Goal: Use online tool/utility: Utilize a website feature to perform a specific function

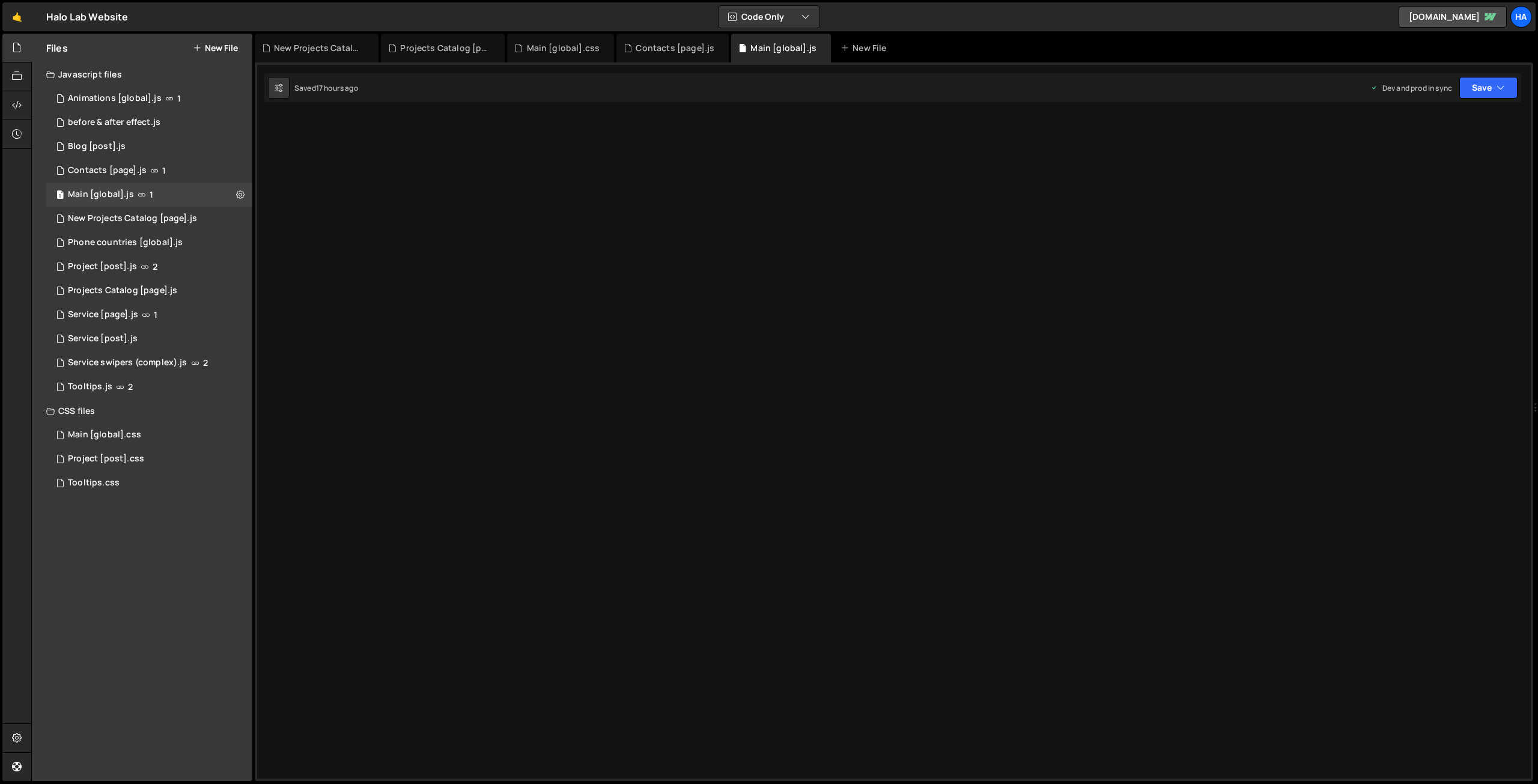
scroll to position [26428, 0]
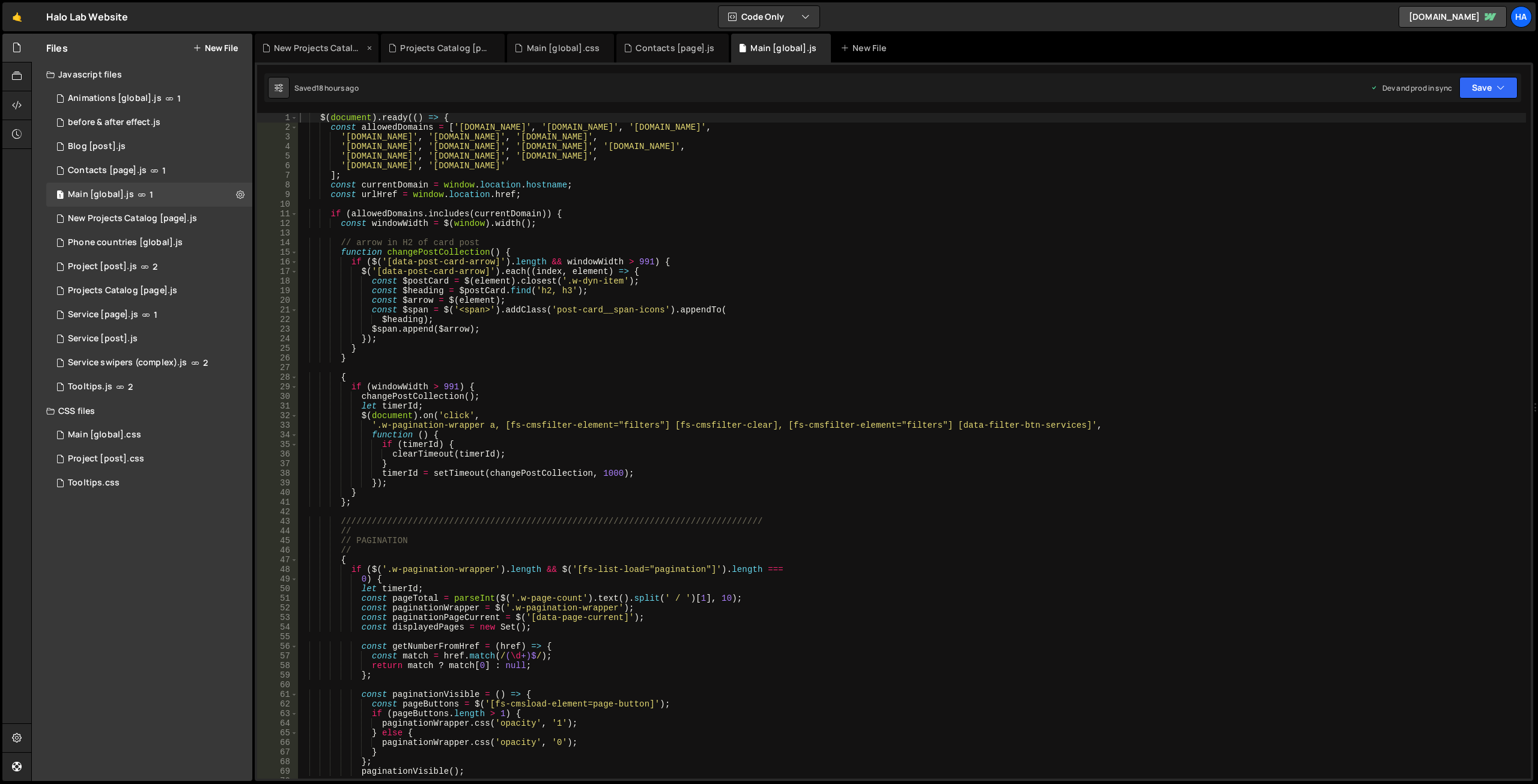
click at [320, 51] on div "New Projects Catalog [page].js" at bounding box center [318, 48] width 90 height 12
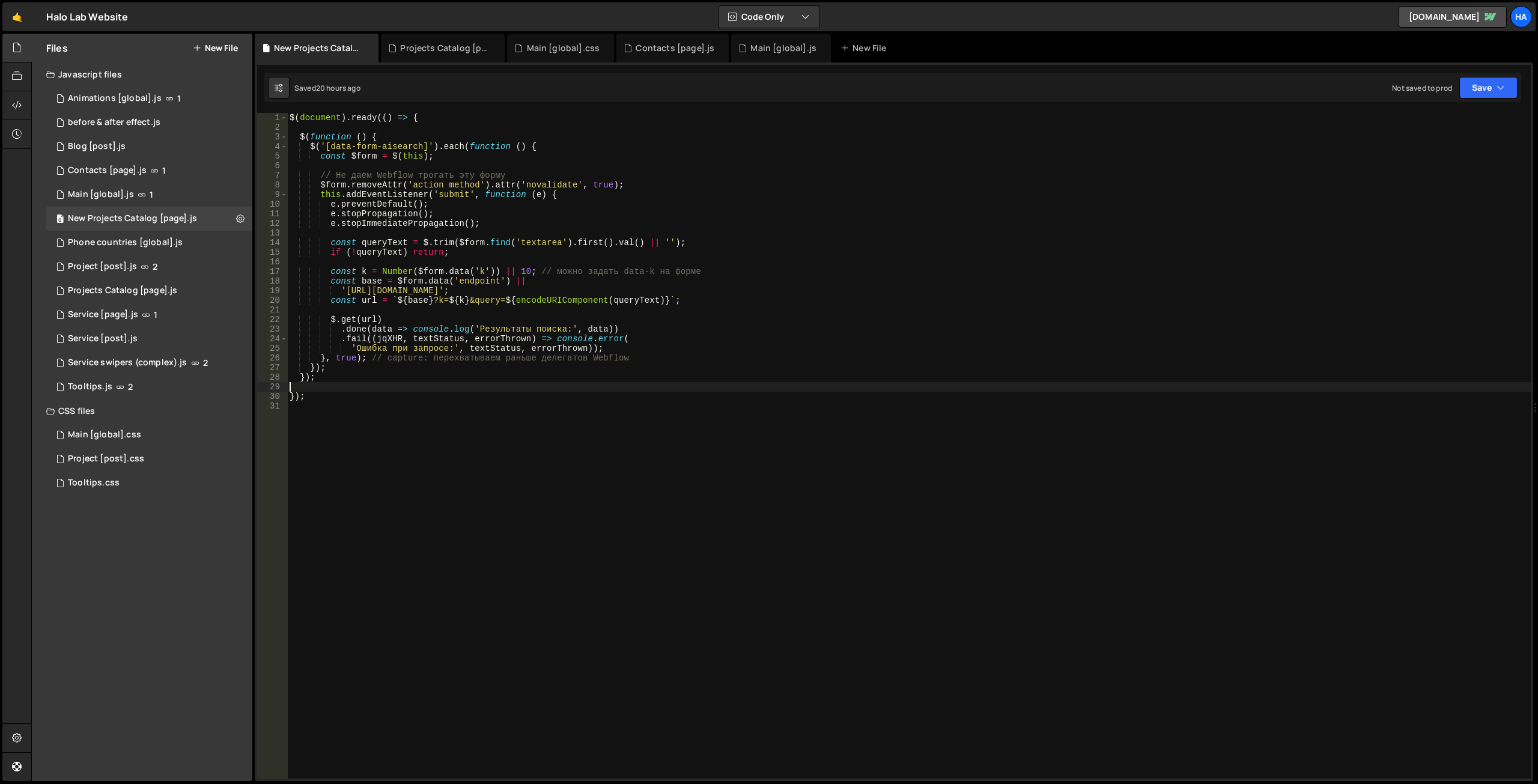
click at [331, 387] on div "$ ( document ) . ready (( ) => { $ ( function ( ) { $ ( '[data-form-aisearch]' …" at bounding box center [908, 455] width 1244 height 684
paste textarea "]);"
type textarea "]);"
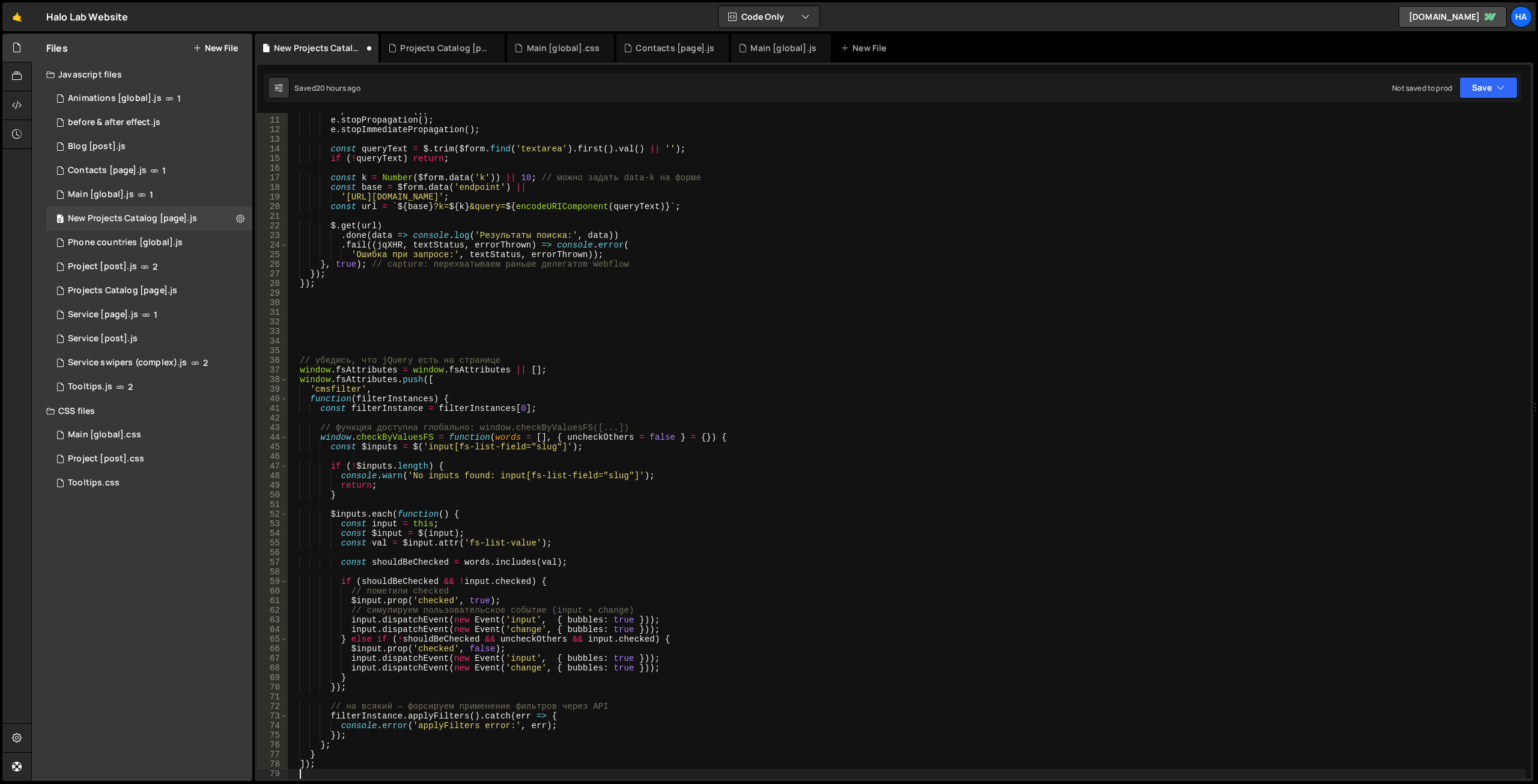
scroll to position [238, 0]
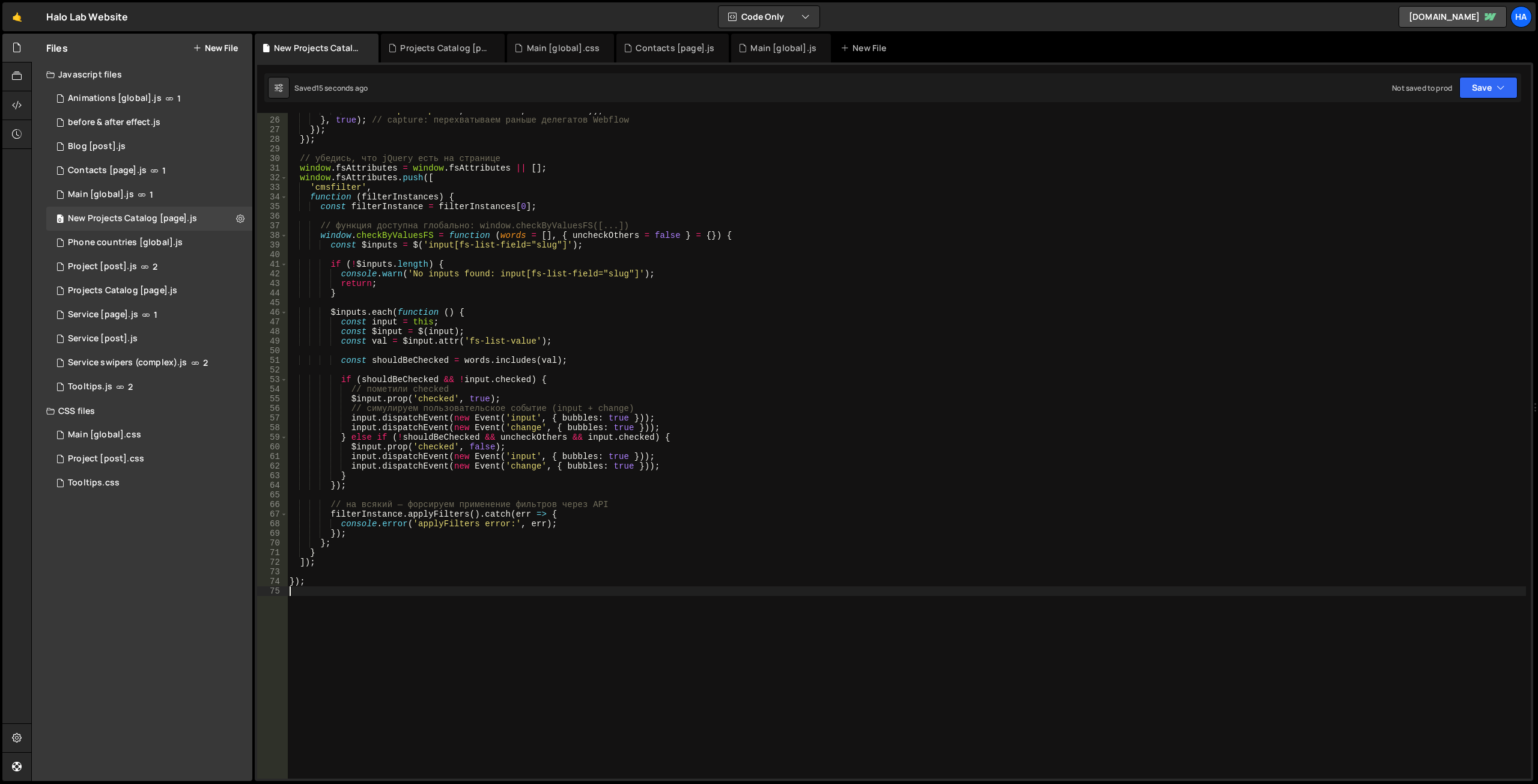
click at [815, 319] on div "'Ошибка при запросе:' , textStatus , errorThrown )) ; } , true ) ; // capture: …" at bounding box center [906, 447] width 1238 height 684
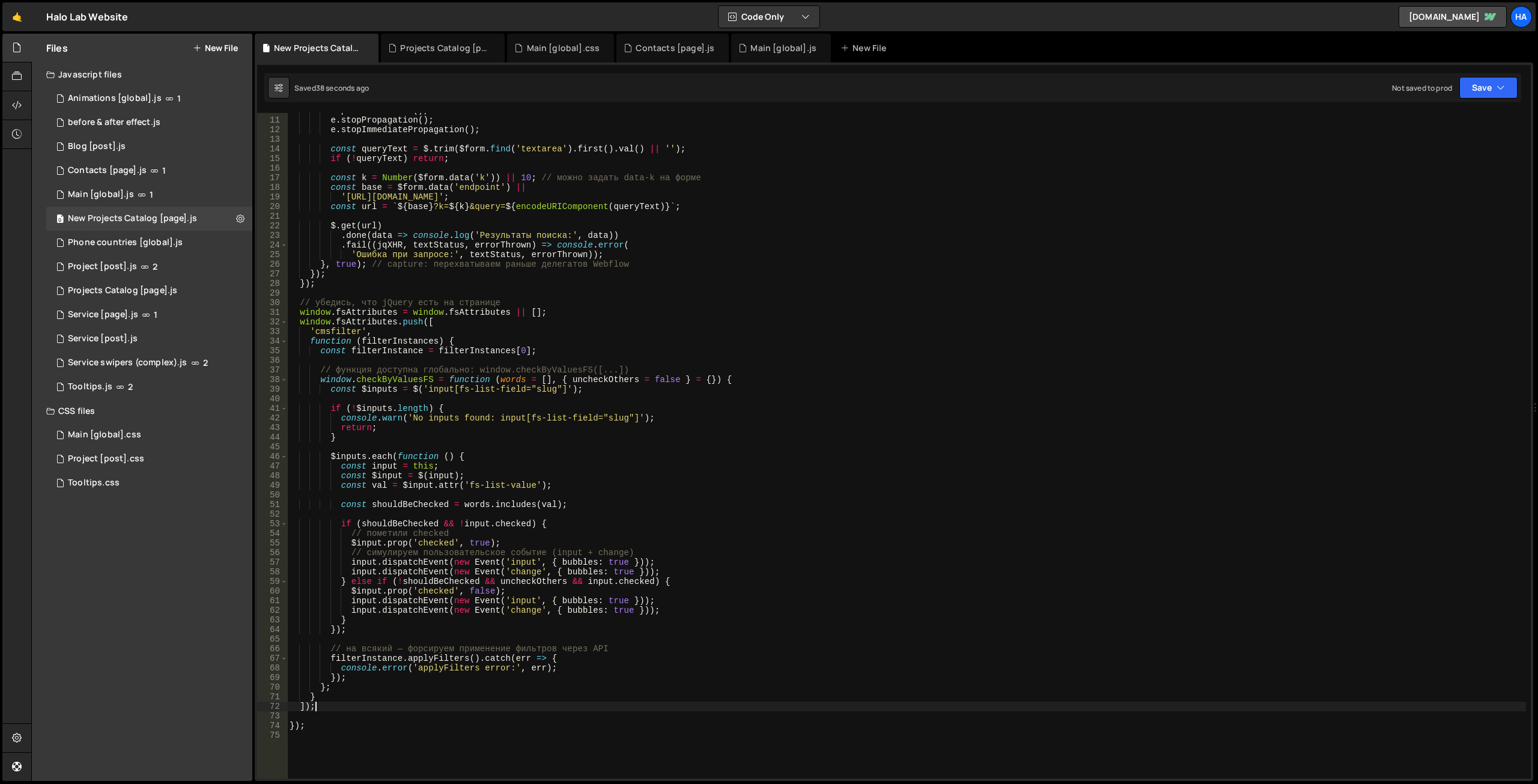
click at [353, 704] on div "e . preventDefault ( ) ; e . stopPropagation ( ) ; e . stopImmediatePropagation…" at bounding box center [906, 447] width 1238 height 684
type textarea "]);"
type textarea "е"
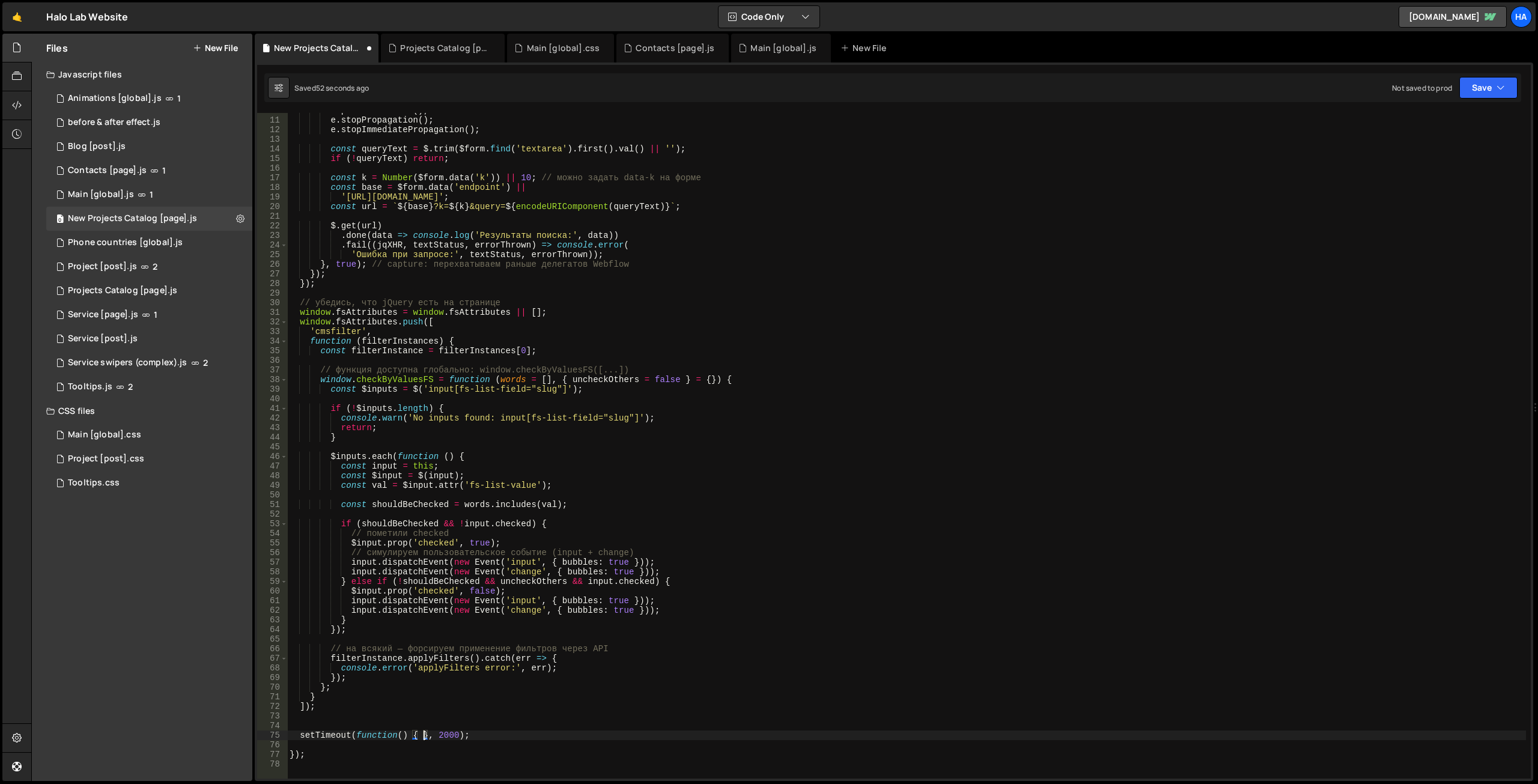
paste textarea "checkByValuesFS(['kony', 'zolve']);"
click at [527, 621] on div "e . preventDefault ( ) ; e . stopPropagation ( ) ; e . stopImmediatePropagation…" at bounding box center [906, 447] width 1238 height 684
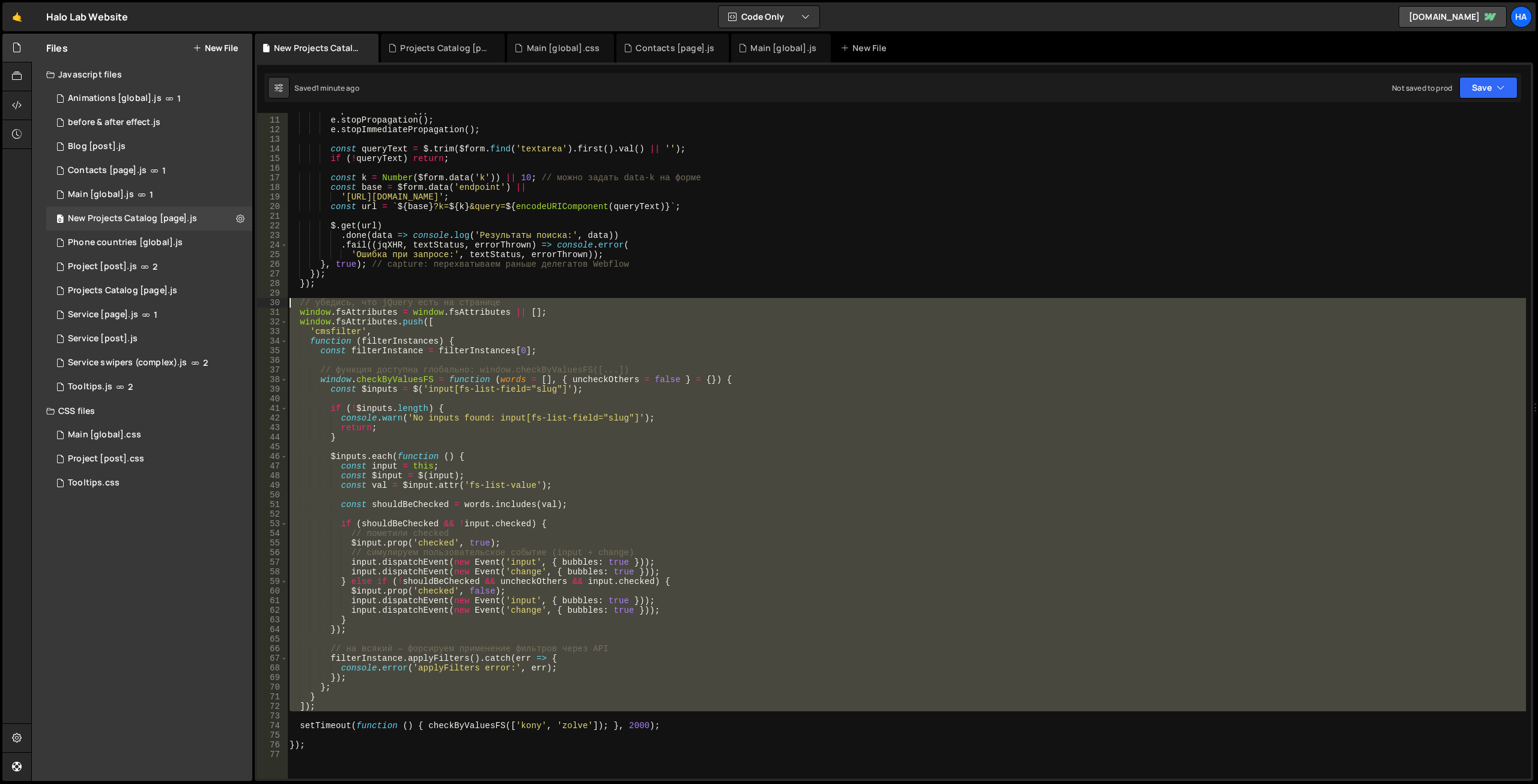
drag, startPoint x: 381, startPoint y: 712, endPoint x: 268, endPoint y: 302, distance: 425.3
click at [268, 302] on div "} 10 11 12 13 14 15 16 17 18 19 20 21 22 23 24 25 26 27 28 29 30 31 32 33 34 35…" at bounding box center [894, 445] width 1273 height 665
paste textarea "])"
type textarea "]);"
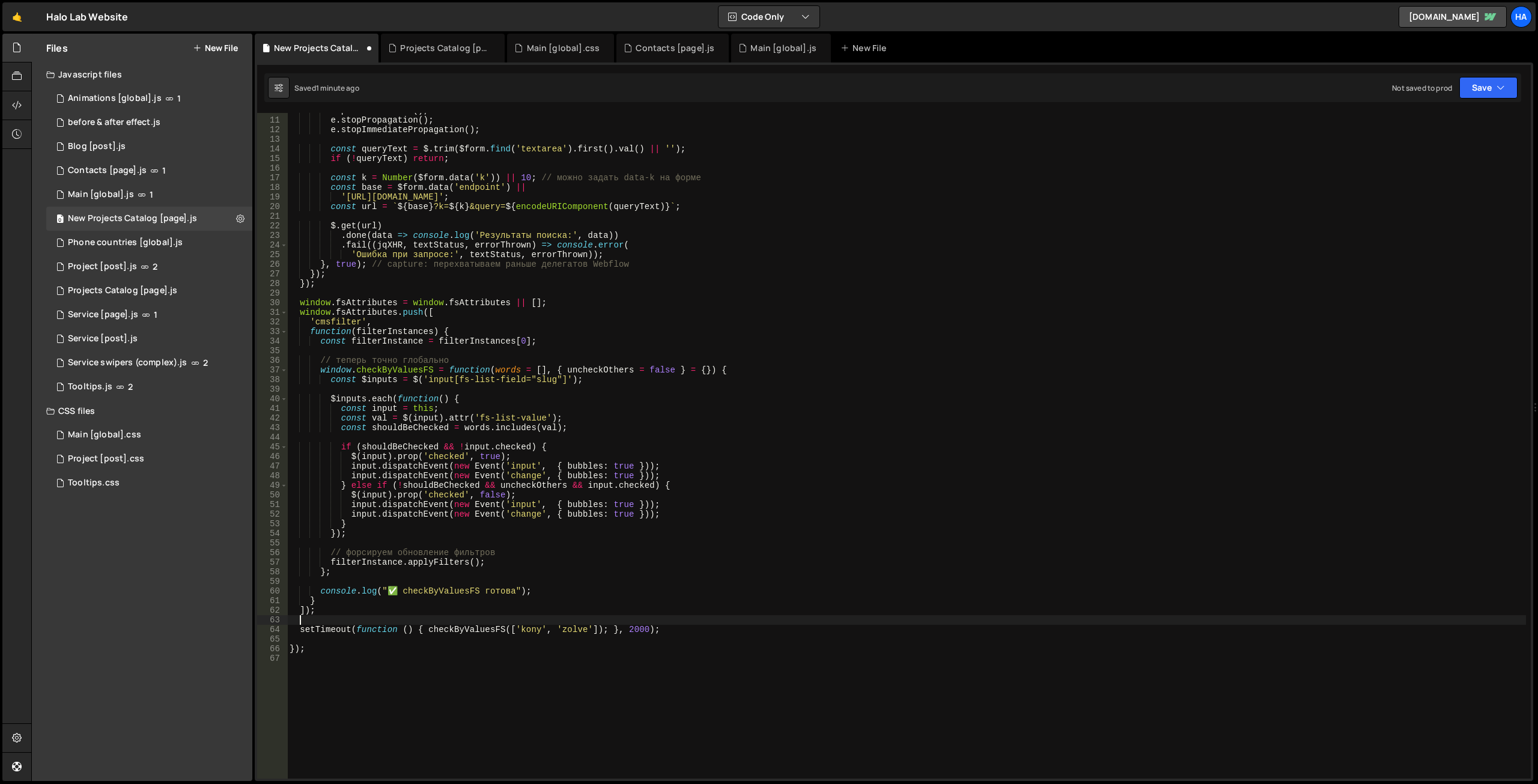
scroll to position [0, 0]
drag, startPoint x: 678, startPoint y: 628, endPoint x: 272, endPoint y: 628, distance: 406.0
click at [272, 628] on div "10 11 12 13 14 15 16 17 18 19 20 21 22 23 24 25 26 27 28 29 30 31 32 33 34 35 3…" at bounding box center [894, 445] width 1273 height 665
type textarea "setTimeout(function () { checkByValuesFS(['kony', 'zolve']); }, 2000);"
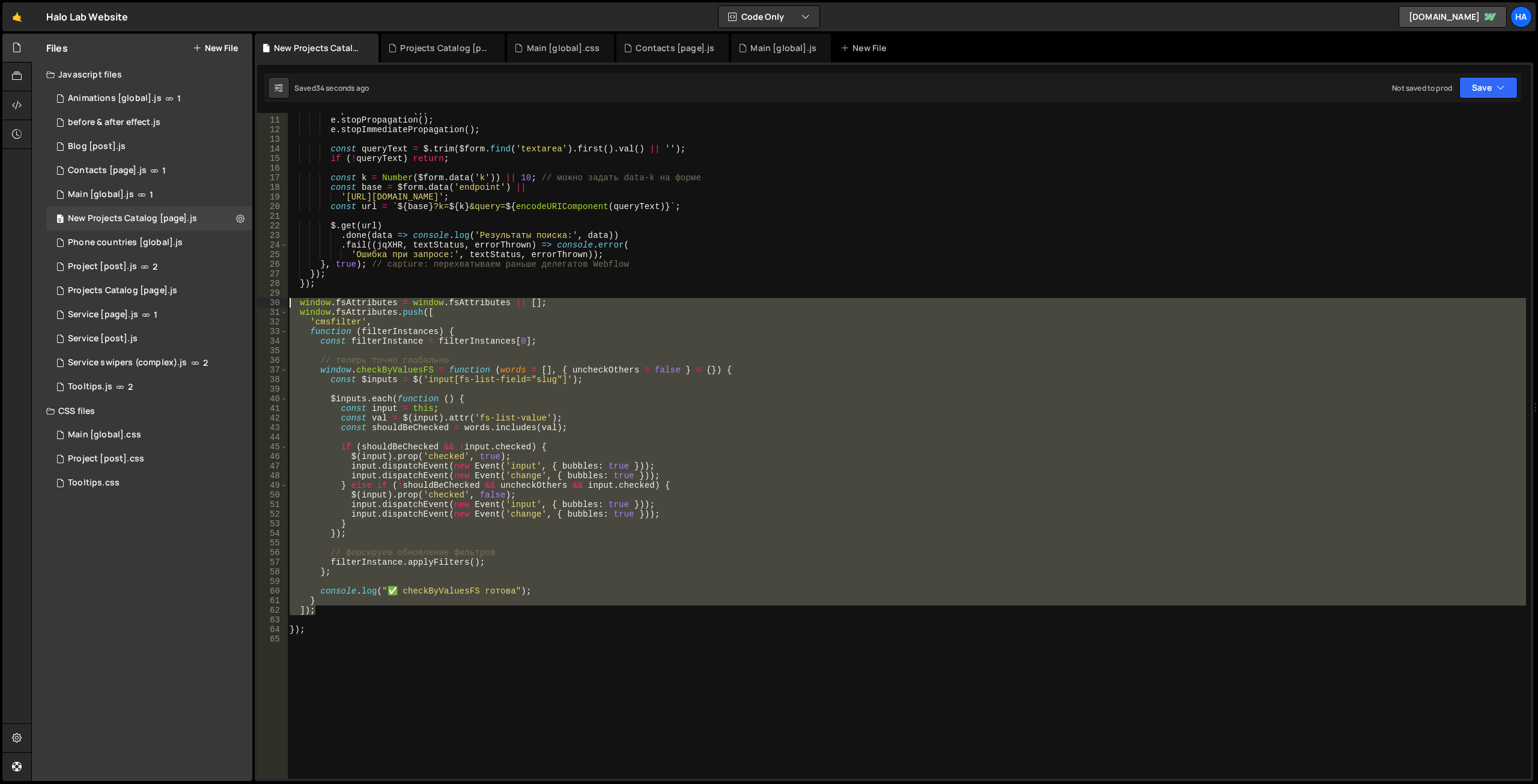
drag, startPoint x: 330, startPoint y: 611, endPoint x: 255, endPoint y: 303, distance: 317.0
click at [255, 303] on div "1 2 3 4 5 6 7 8 9 10 11 12 13 14 15 16 17 18 19 20 21 22 23 24 25 26 27 28 29 3…" at bounding box center [894, 421] width 1279 height 718
type textarea "window.fsAttributes = window.fsAttributes || []; window.fsAttributes.push(["
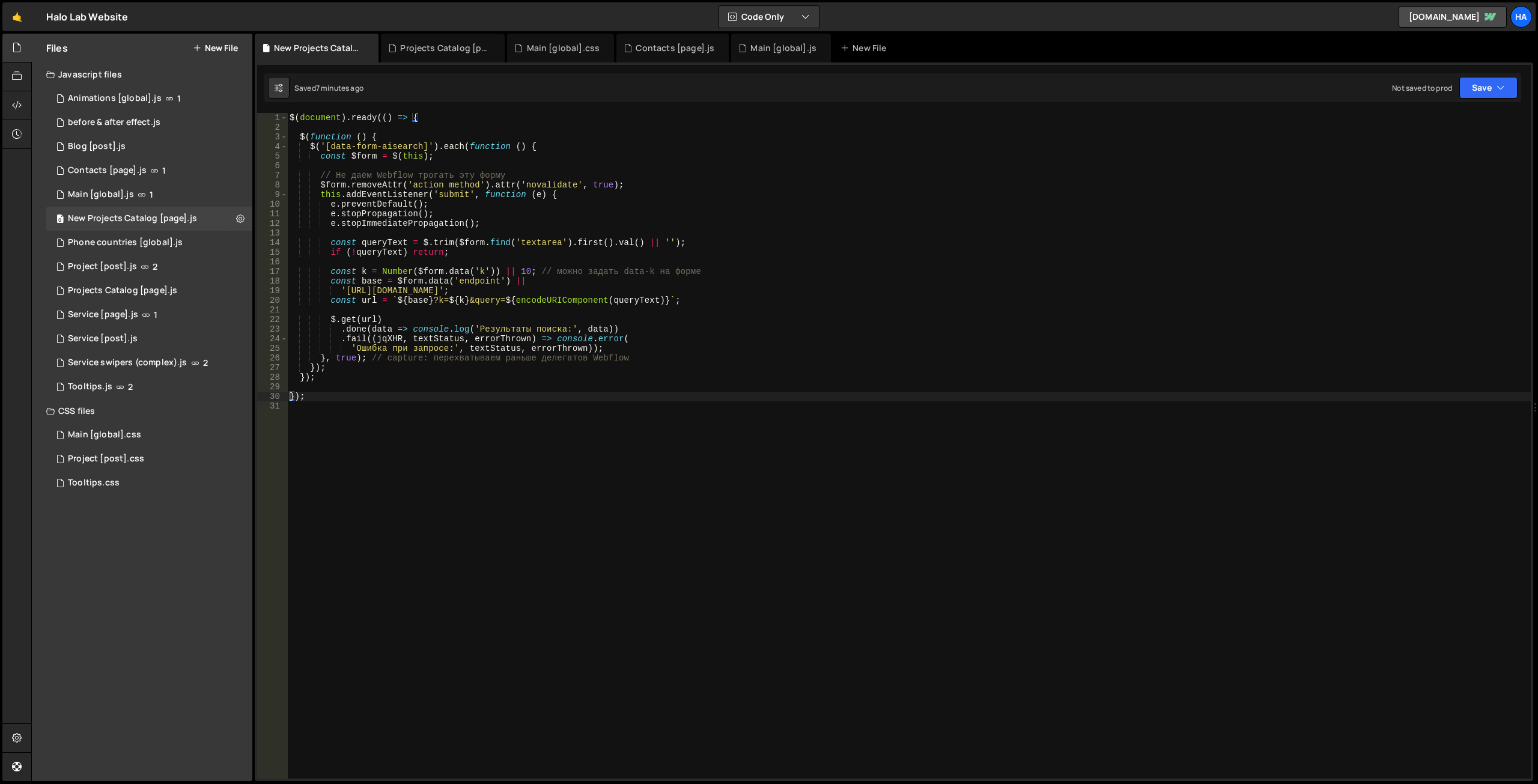
click at [421, 111] on div "1 2 3 4 5 6 7 8 9 10 11 12 13 14 15 16 17 18 19 20 21 22 23 24 25 26 27 28 29 3…" at bounding box center [894, 421] width 1279 height 718
click at [418, 119] on div "$ ( document ) . ready (( ) => { $ ( function ( ) { $ ( '[data-form-aisearch]' …" at bounding box center [908, 455] width 1244 height 684
click at [346, 377] on div "$ ( document ) . ready (( ) => { $ ( function ( ) { $ ( '[data-form-aisearch]' …" at bounding box center [908, 455] width 1244 height 684
type textarea "});"
click at [427, 117] on div "$ ( document ) . ready (( ) => { $ ( function ( ) { $ ( '[data-form-aisearch]' …" at bounding box center [908, 455] width 1244 height 684
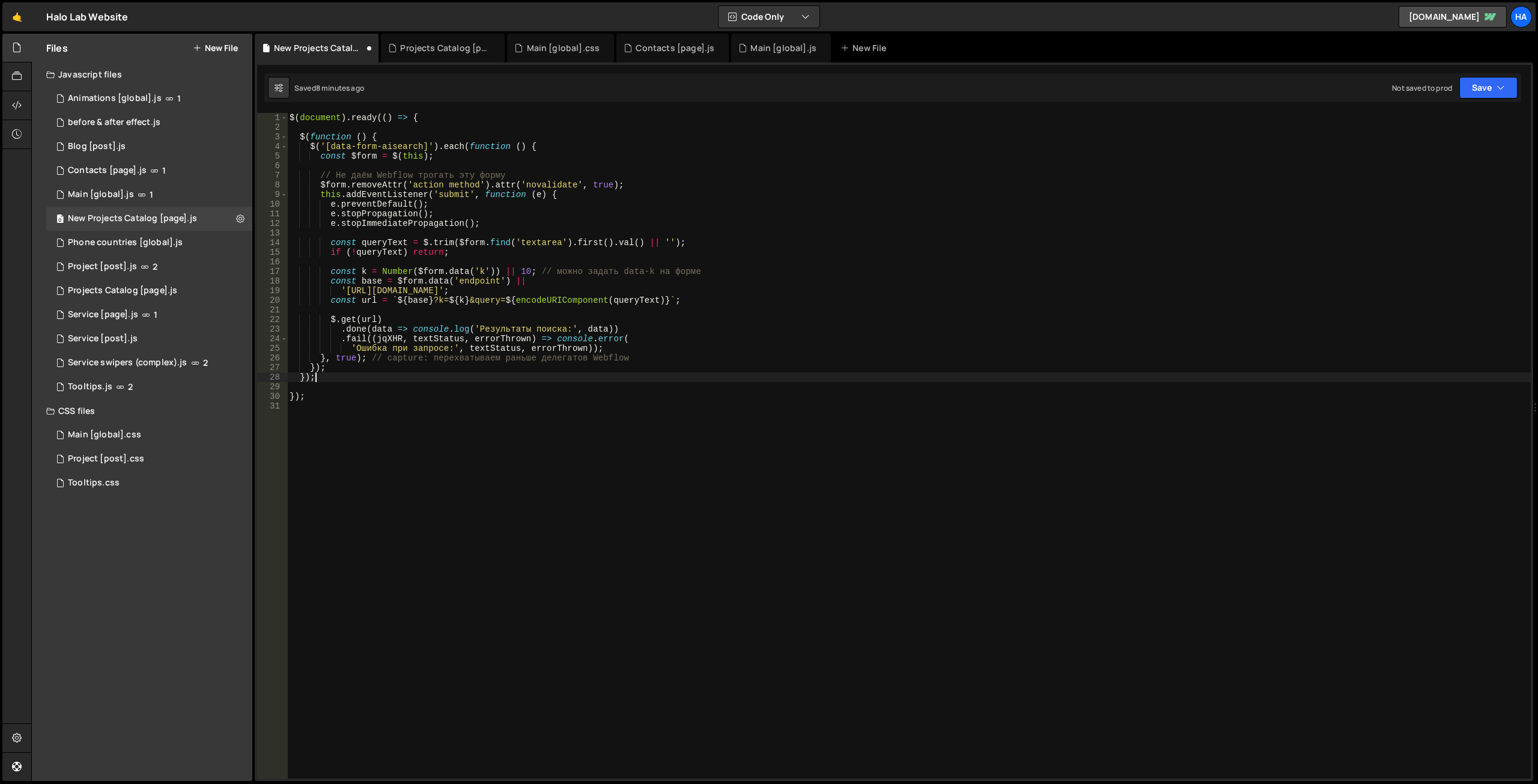
type textarea "$(document).ready(() => {"
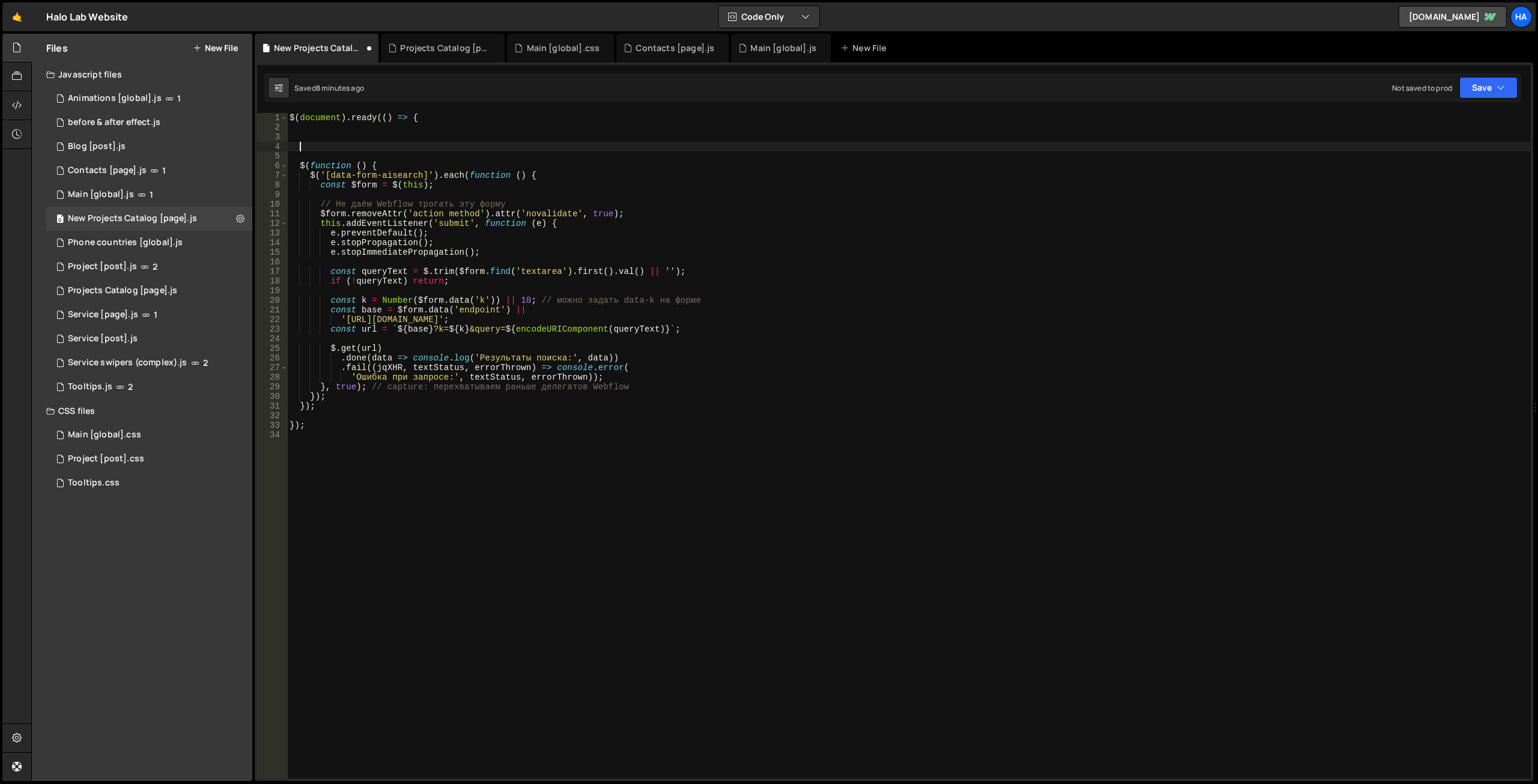
paste textarea
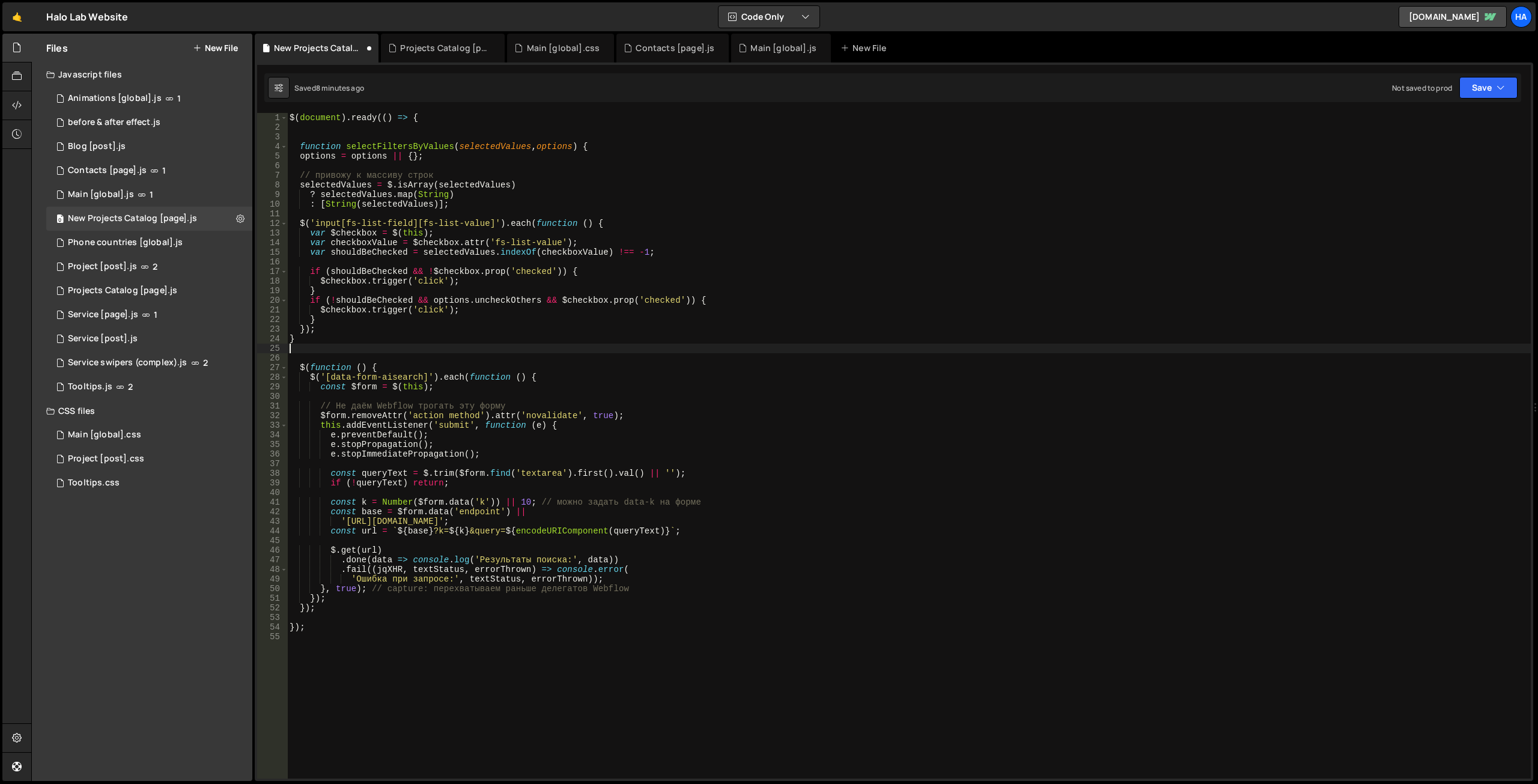
click at [383, 363] on div "$ ( document ) . ready (( ) => { function selectFiltersByValues ( selectedValue…" at bounding box center [908, 455] width 1244 height 684
click at [534, 376] on div "$ ( document ) . ready (( ) => { function selectFiltersByValues ( selectedValue…" at bounding box center [908, 455] width 1244 height 684
drag, startPoint x: 393, startPoint y: 365, endPoint x: 277, endPoint y: 368, distance: 116.0
click at [277, 368] on div "$('[data-form-aisearch]').each(function () { 1 2 3 4 5 6 7 8 9 10 11 12 13 14 1…" at bounding box center [894, 445] width 1273 height 665
type textarea "$(function () {"
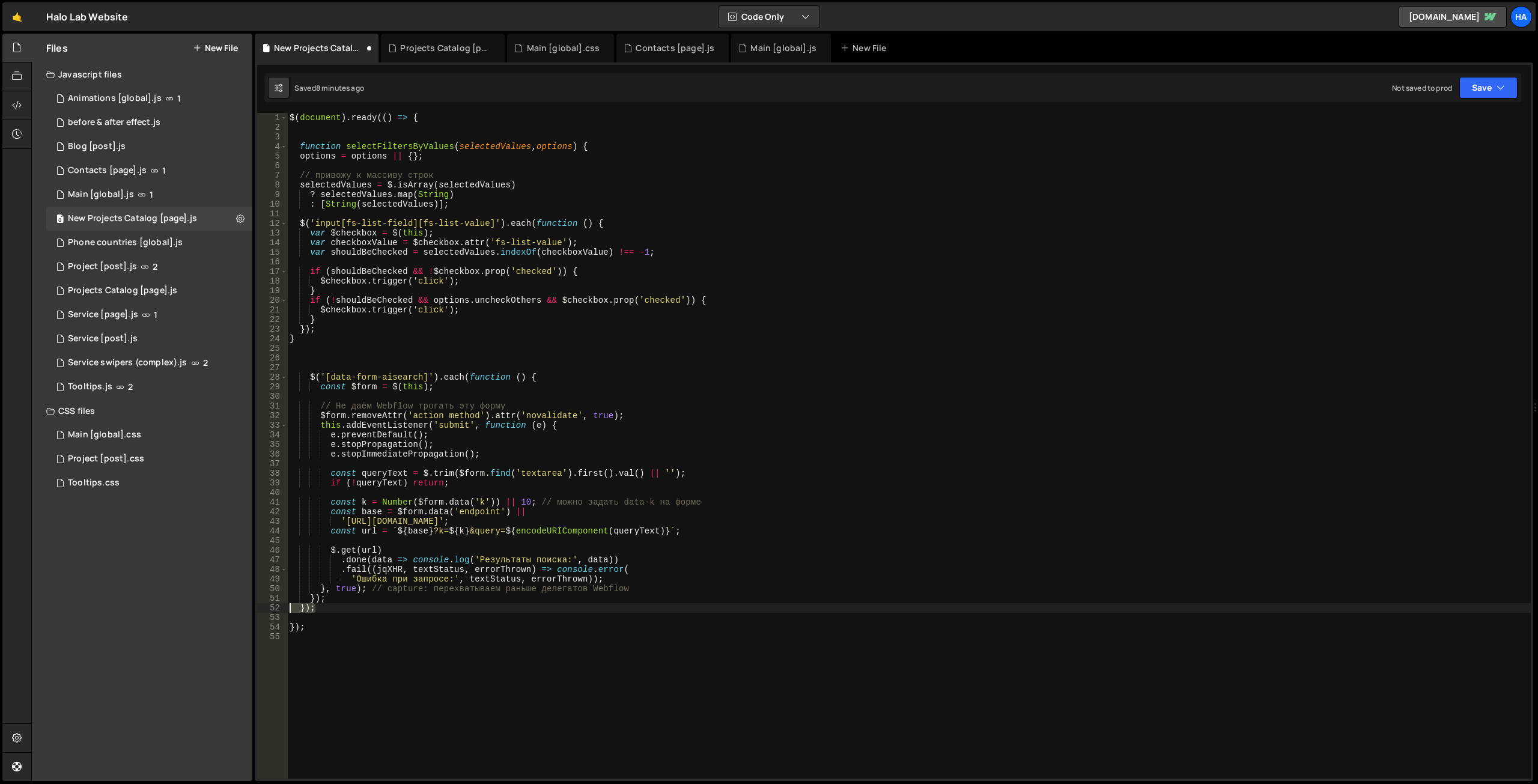
drag, startPoint x: 333, startPoint y: 611, endPoint x: 278, endPoint y: 610, distance: 55.0
click at [278, 610] on div "1 2 3 4 5 6 7 8 9 10 11 12 13 14 15 16 17 18 19 20 21 22 23 24 25 26 27 28 29 3…" at bounding box center [894, 445] width 1273 height 665
type textarea "});"
click at [413, 146] on div "$ ( document ) . ready (( ) => { function selectFiltersByValues ( selectedValue…" at bounding box center [908, 455] width 1244 height 684
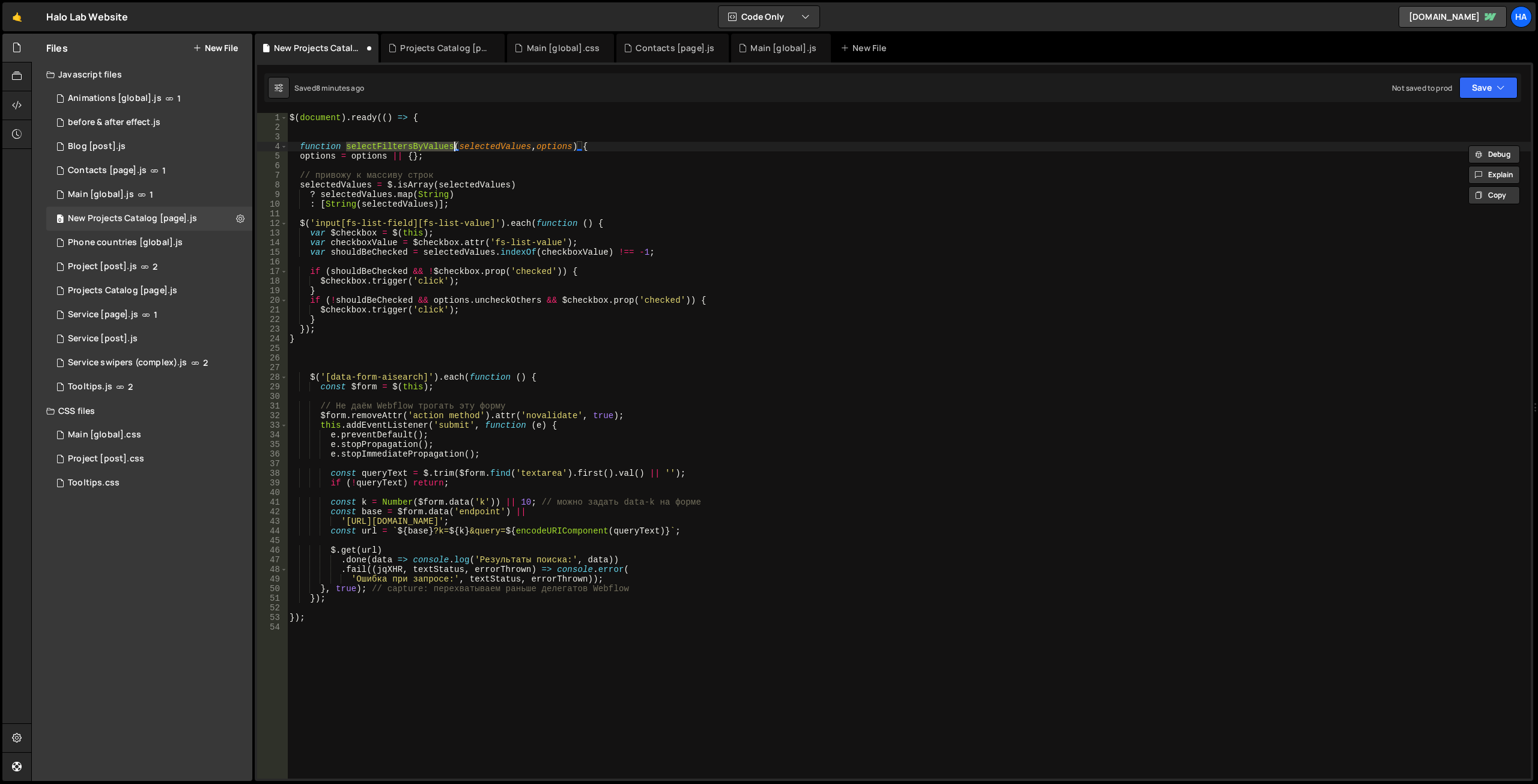
type textarea "function selectFiltersByValues(selectedValues, options) {"
click at [327, 351] on div "$ ( document ) . ready (( ) => { function selectFiltersByValues ( selectedValue…" at bounding box center [908, 455] width 1244 height 684
click at [588, 148] on div "$ ( document ) . ready (( ) => { function selectFiltersByValues ( selectedValue…" at bounding box center [908, 455] width 1244 height 684
click at [321, 343] on div "$ ( document ) . ready (( ) => { function selectFiltersByValues ( selectedValue…" at bounding box center [908, 455] width 1244 height 684
type textarea "}"
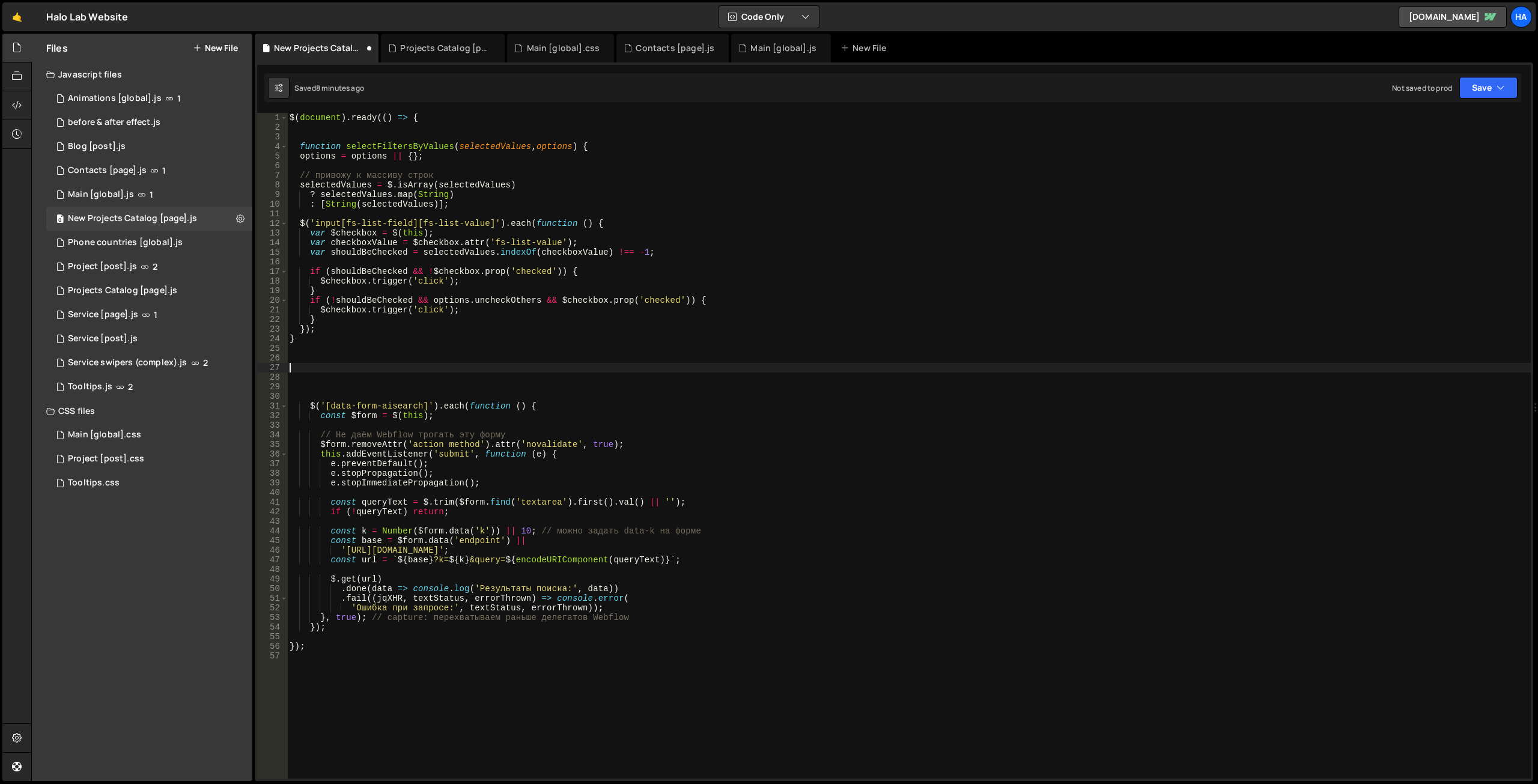
paste textarea "selectFiltersByValues("kony", { uncheckOthers: true });"
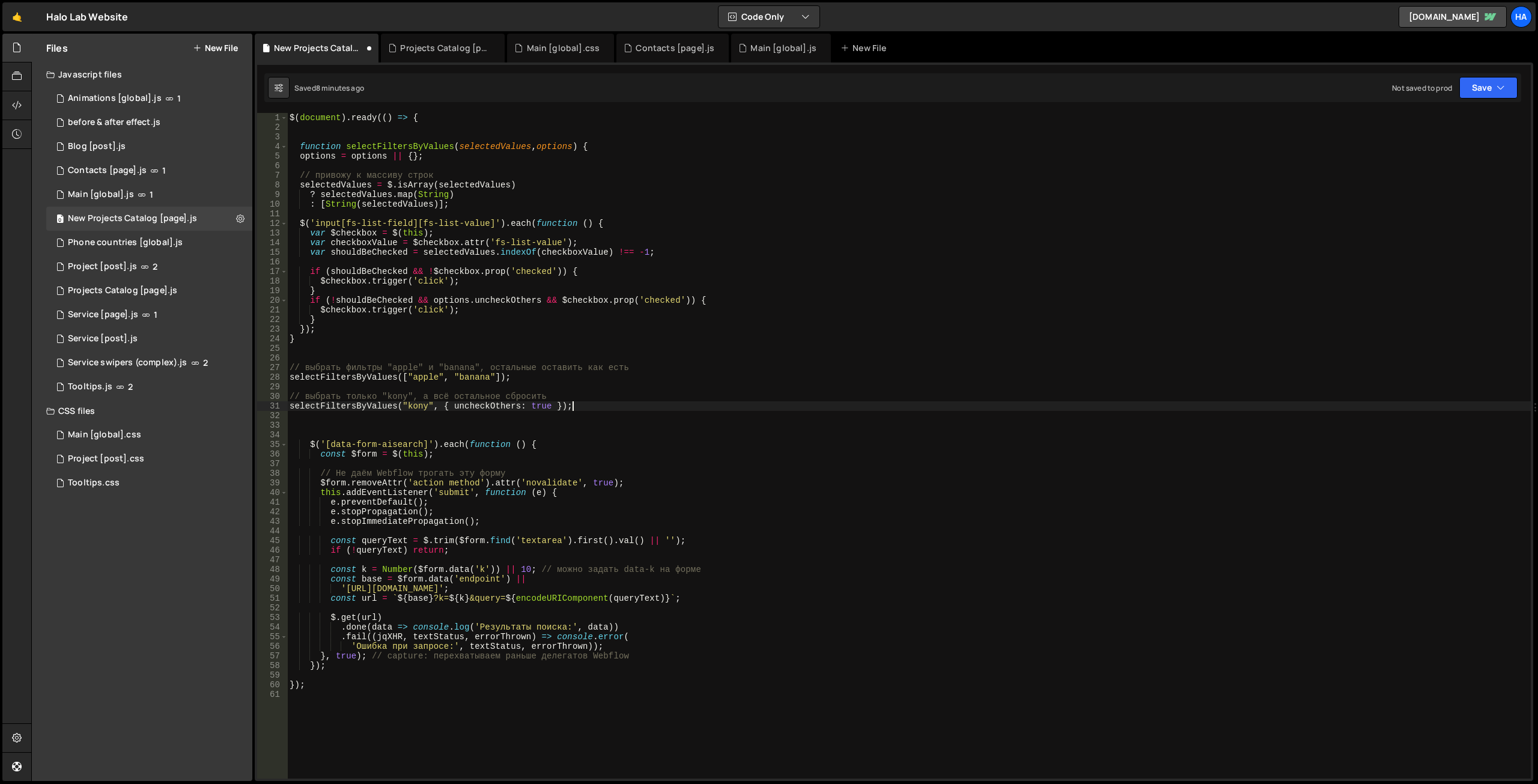
click at [559, 143] on div "$ ( document ) . ready (( ) => { function selectFiltersByValues ( selectedValue…" at bounding box center [908, 455] width 1244 height 684
click at [552, 186] on div "$ ( document ) . ready (( ) => { function selectFiltersByValues ( selectedValue…" at bounding box center [908, 455] width 1244 height 684
click at [561, 149] on div "$ ( document ) . ready (( ) => { function selectFiltersByValues ( selectedValue…" at bounding box center [908, 455] width 1244 height 684
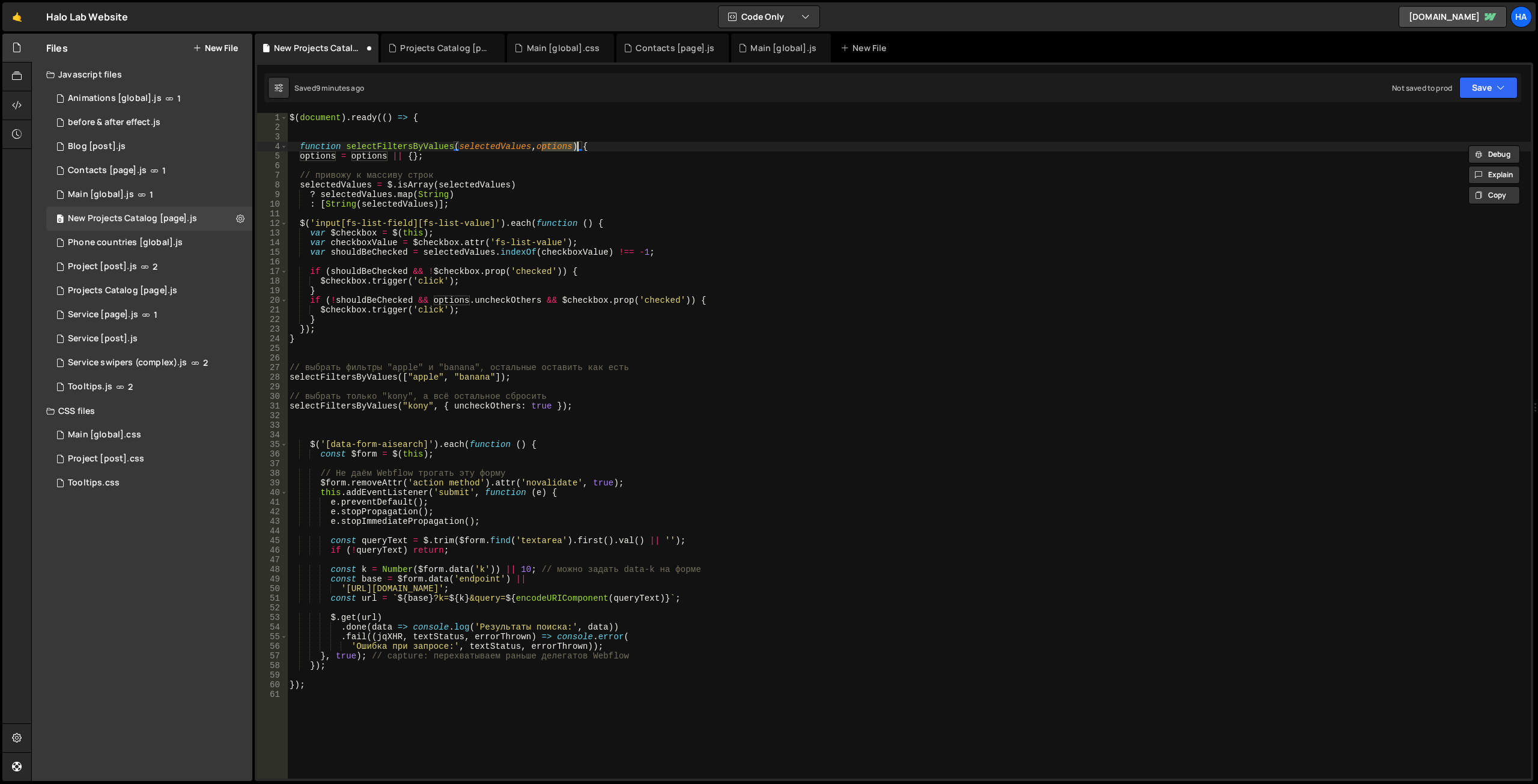
type textarea "function selectFiltersByValues(selectedValues, options) {"
click at [214, 268] on div "1 Project [post].js 2" at bounding box center [149, 267] width 206 height 24
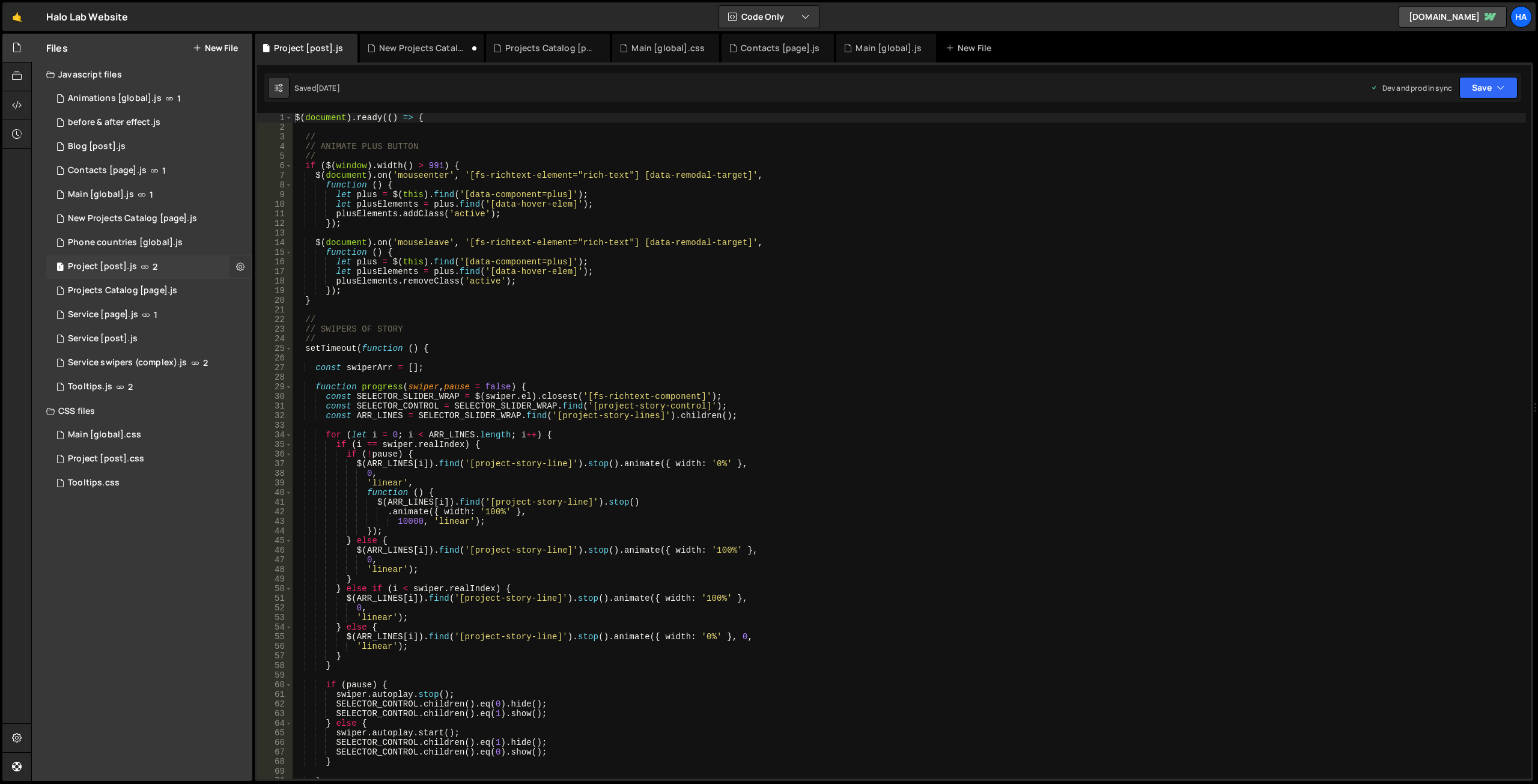
click at [239, 266] on icon at bounding box center [240, 266] width 8 height 11
type input "Project [post]"
radio input "true"
checkbox input "true"
click at [317, 292] on button "Edit File Settings" at bounding box center [314, 292] width 117 height 24
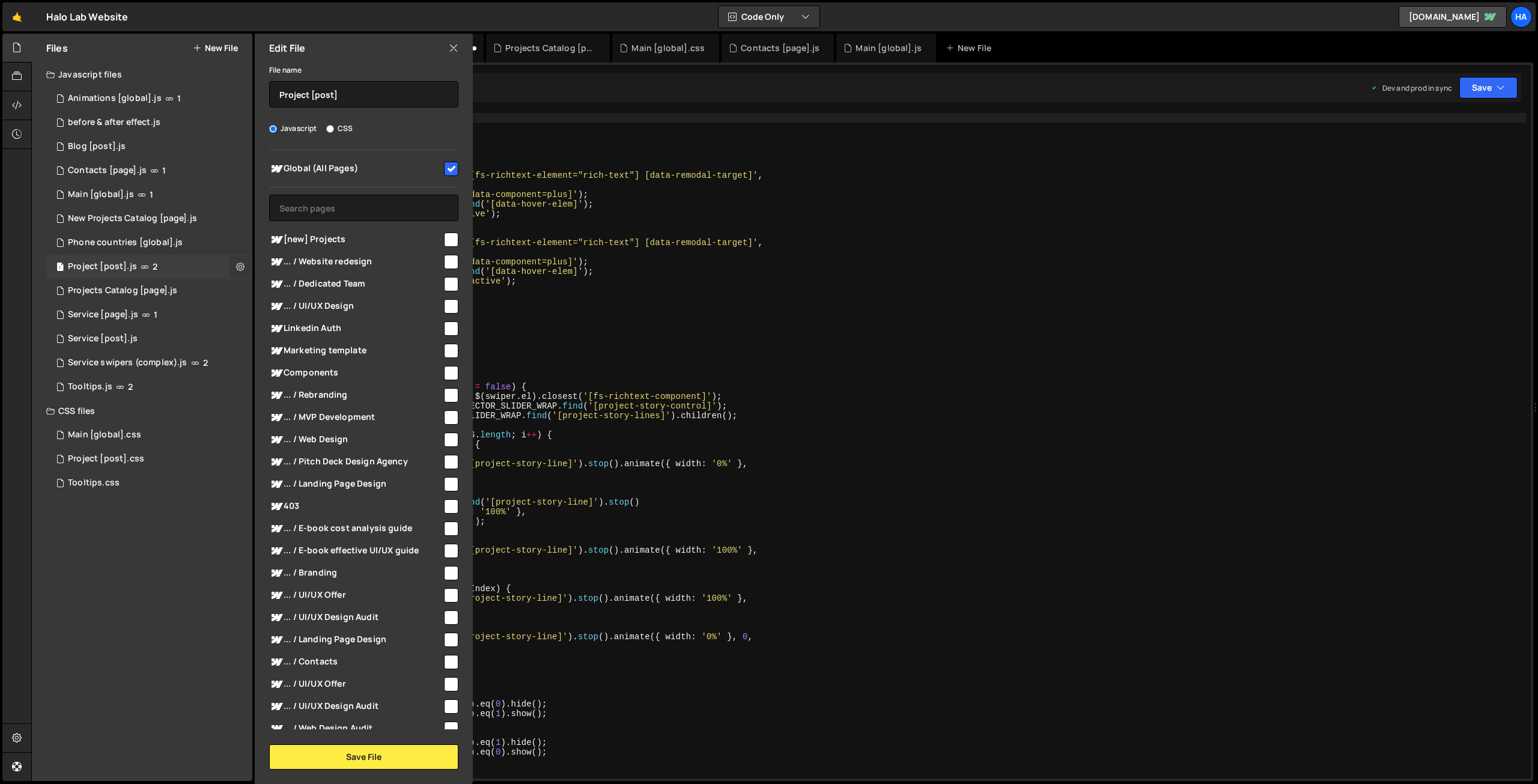
click at [240, 262] on icon at bounding box center [240, 266] width 8 height 11
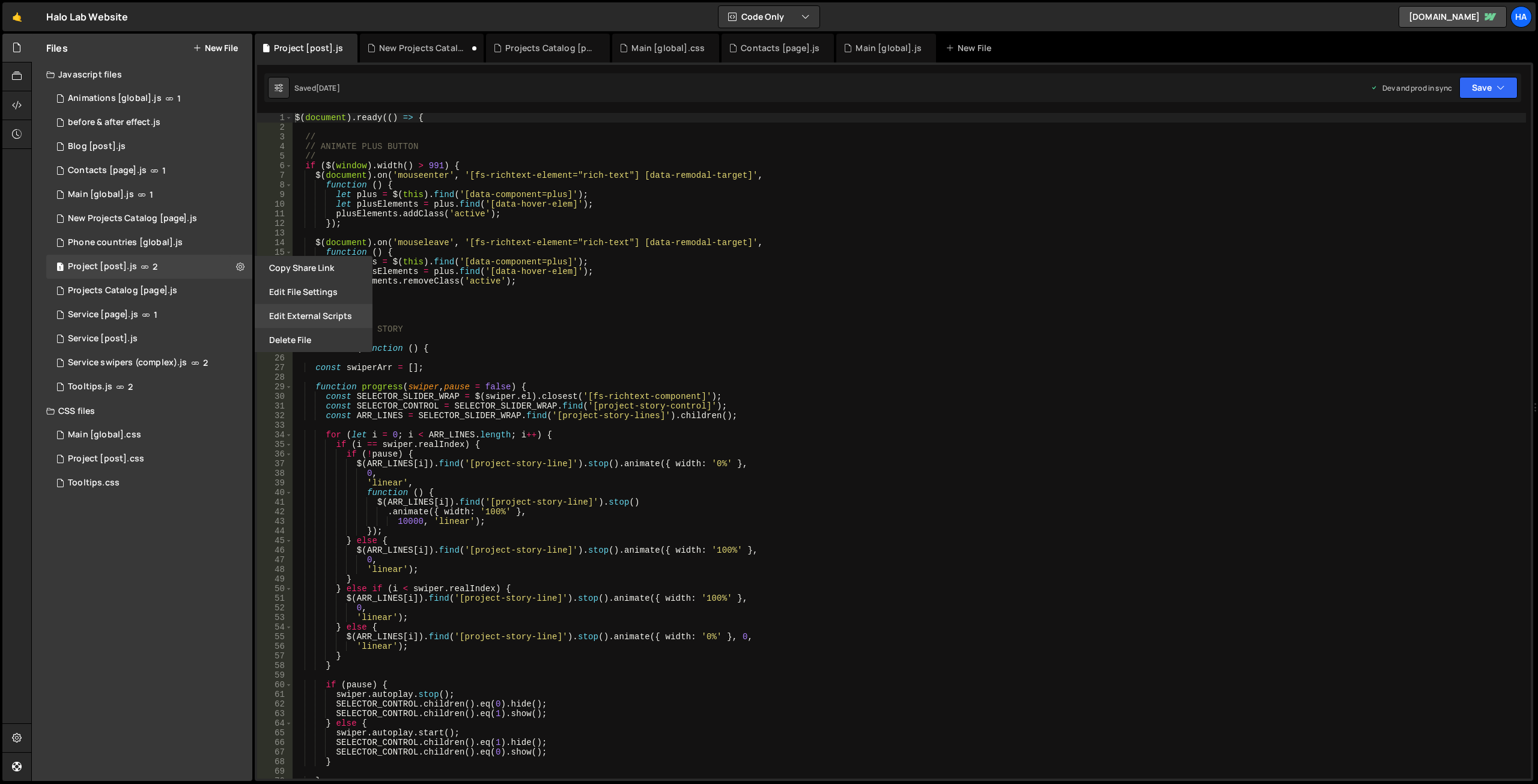
click at [291, 310] on button "Edit External Scripts" at bounding box center [314, 316] width 117 height 24
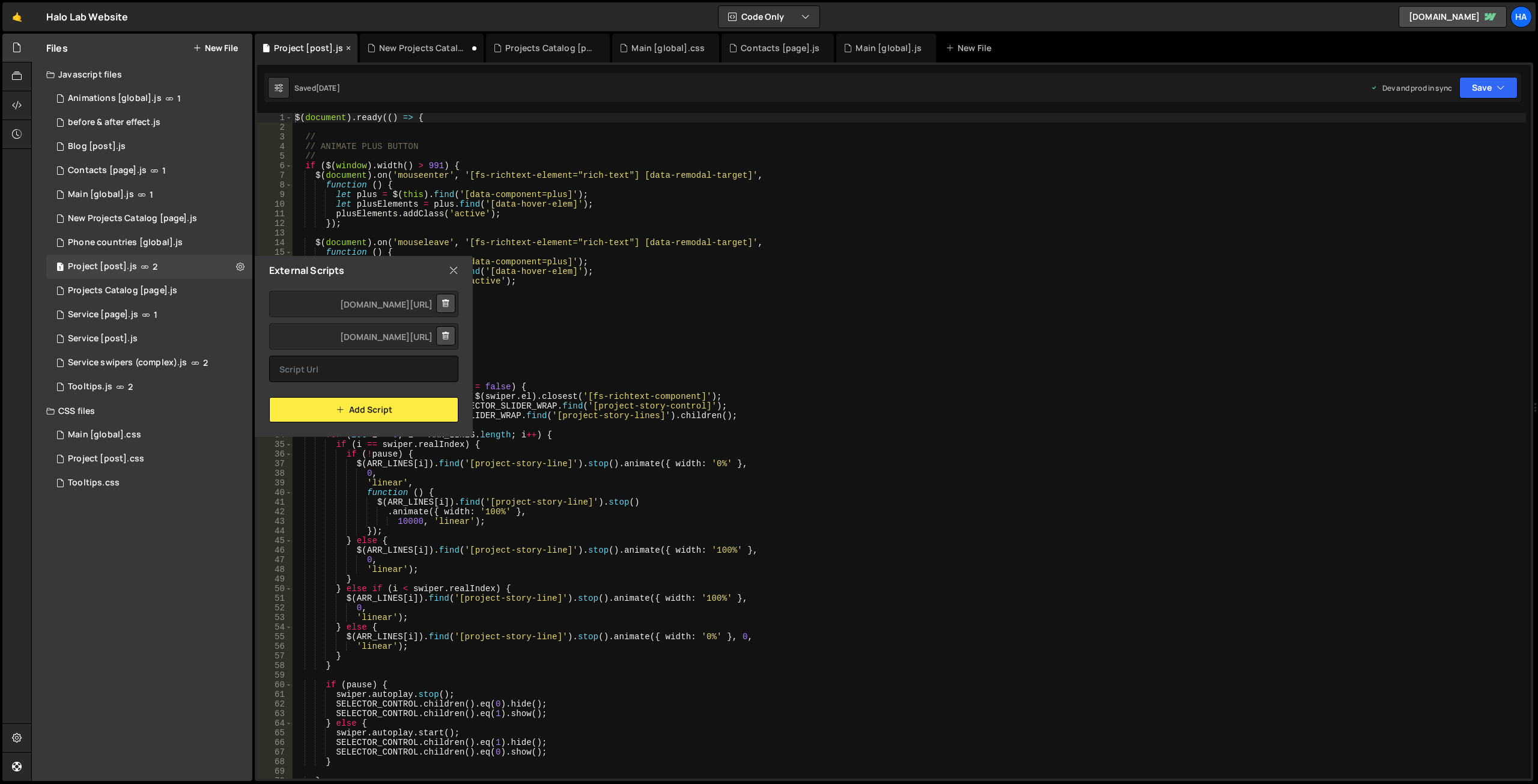
click at [305, 45] on div "Project [post].js" at bounding box center [308, 48] width 69 height 12
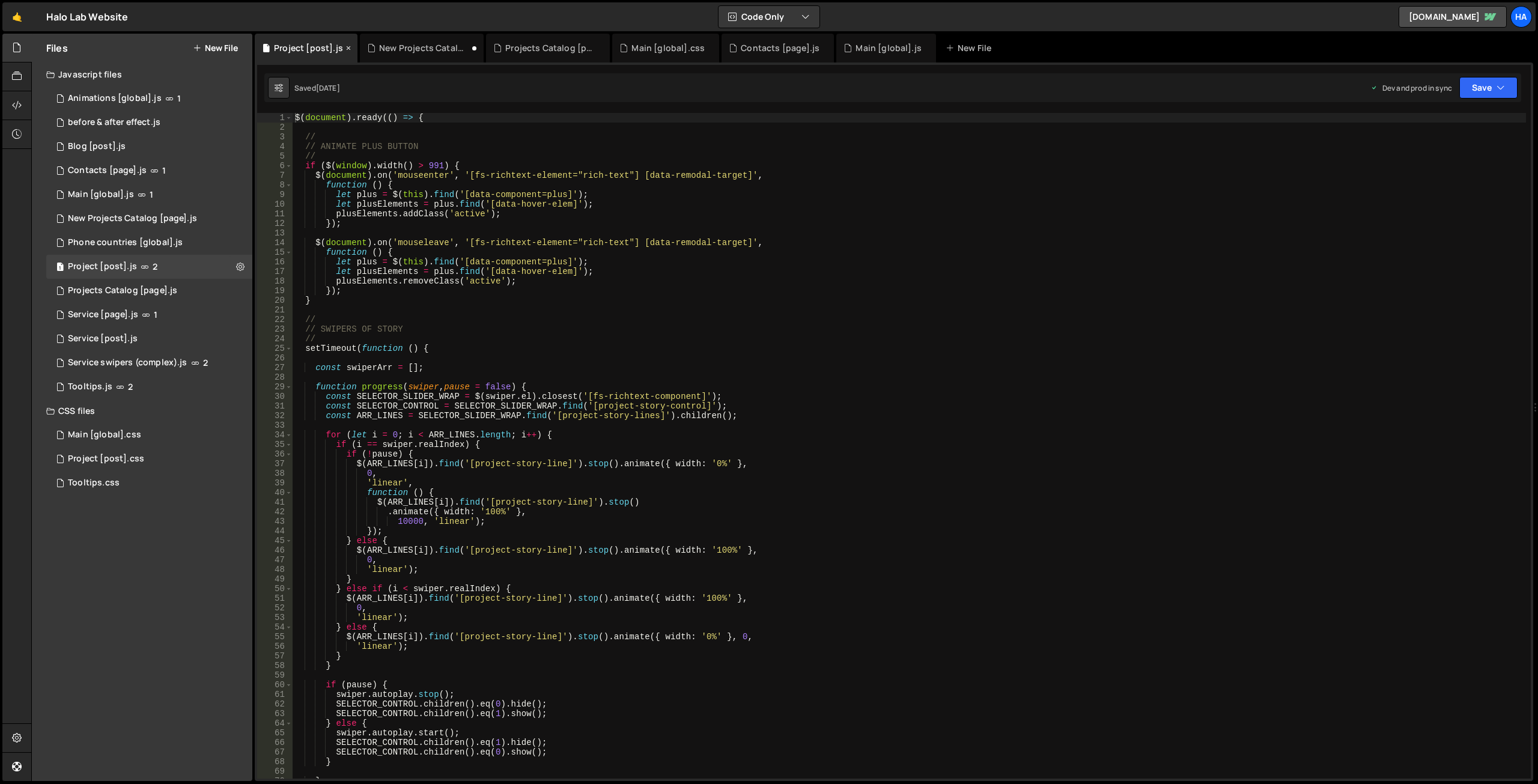
click at [346, 45] on icon at bounding box center [348, 48] width 8 height 12
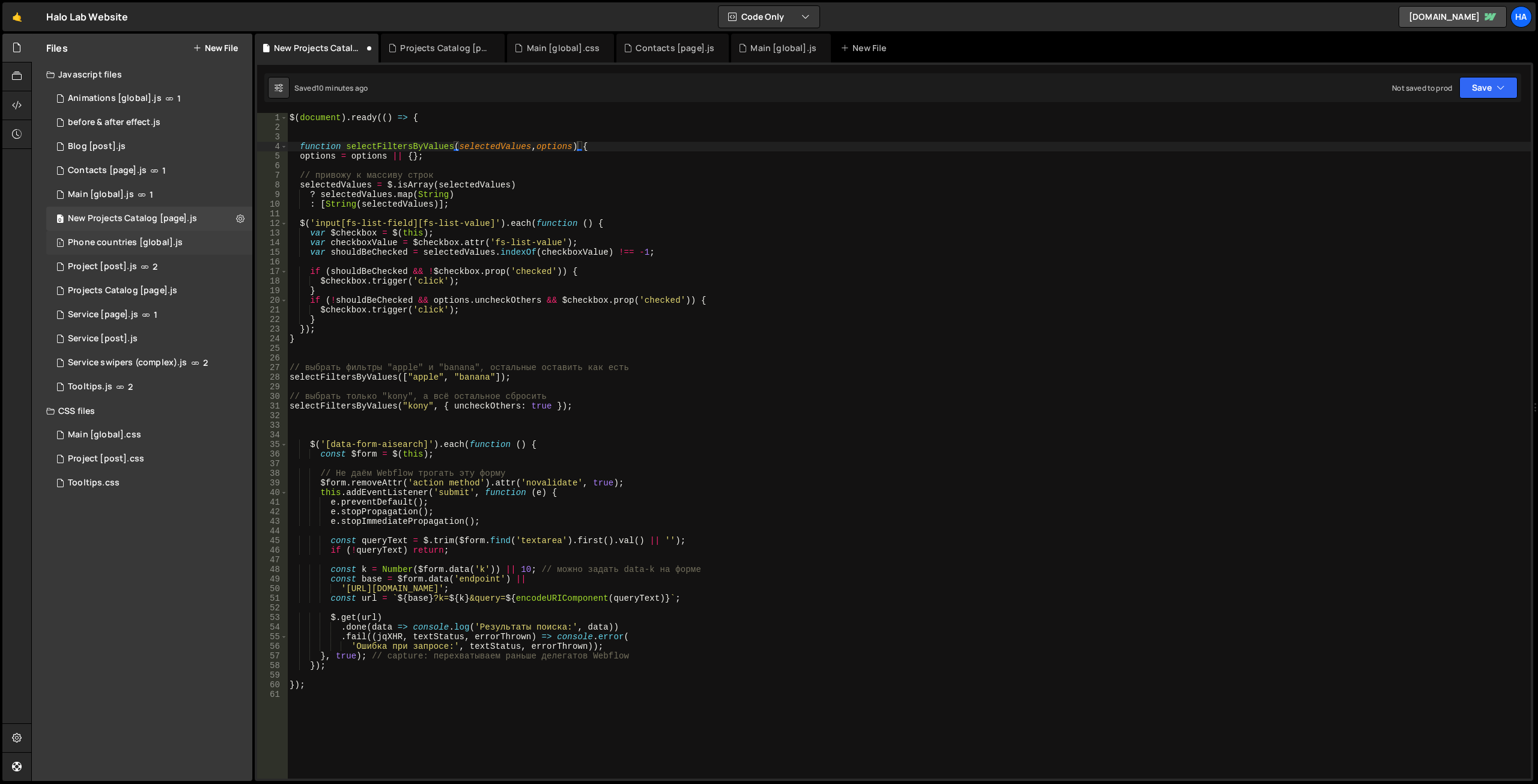
click at [227, 242] on div "1 Phone countries [global].js 0" at bounding box center [149, 242] width 206 height 24
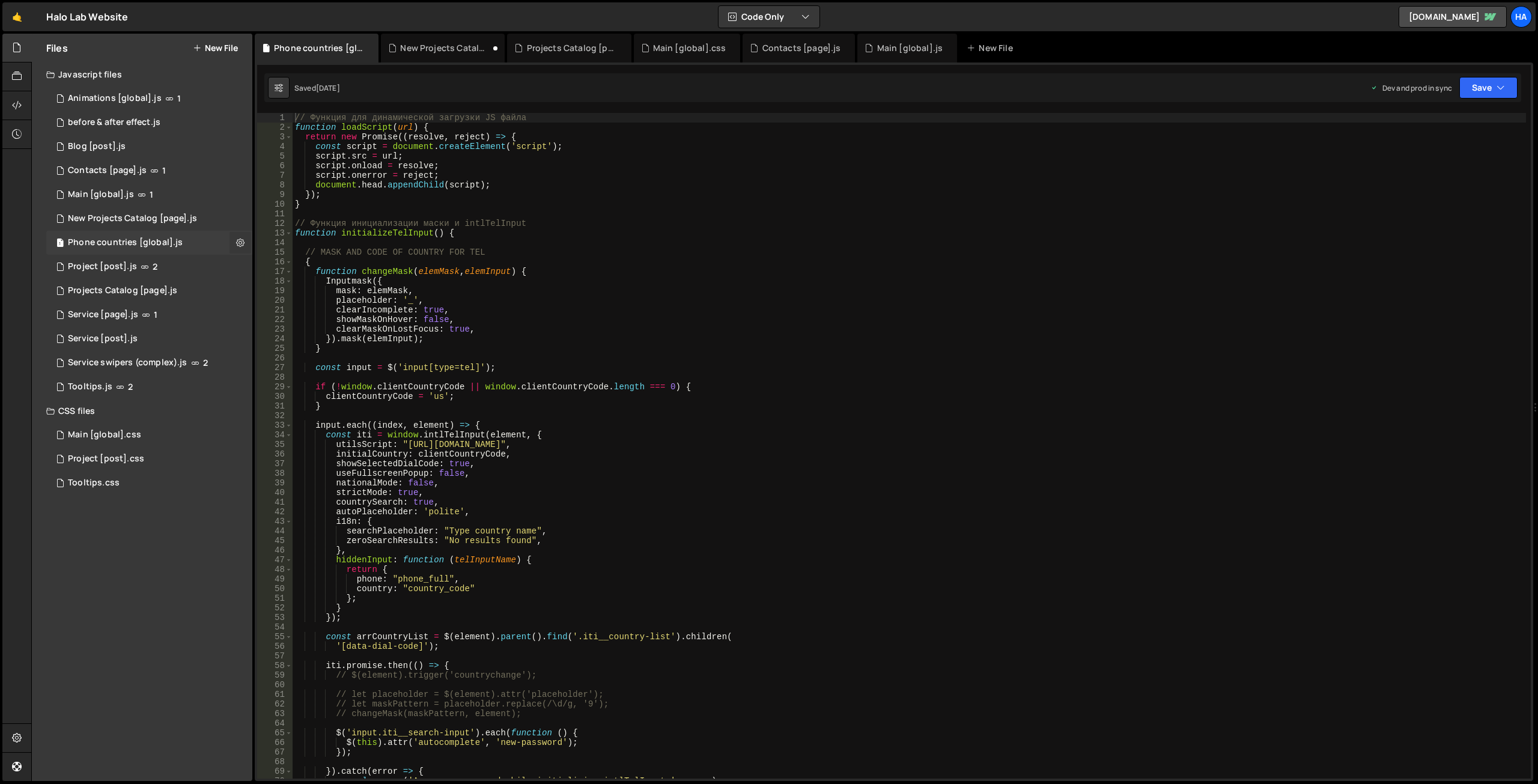
click at [242, 244] on icon at bounding box center [240, 242] width 8 height 11
click at [306, 299] on button "Edit External Scripts" at bounding box center [314, 292] width 117 height 24
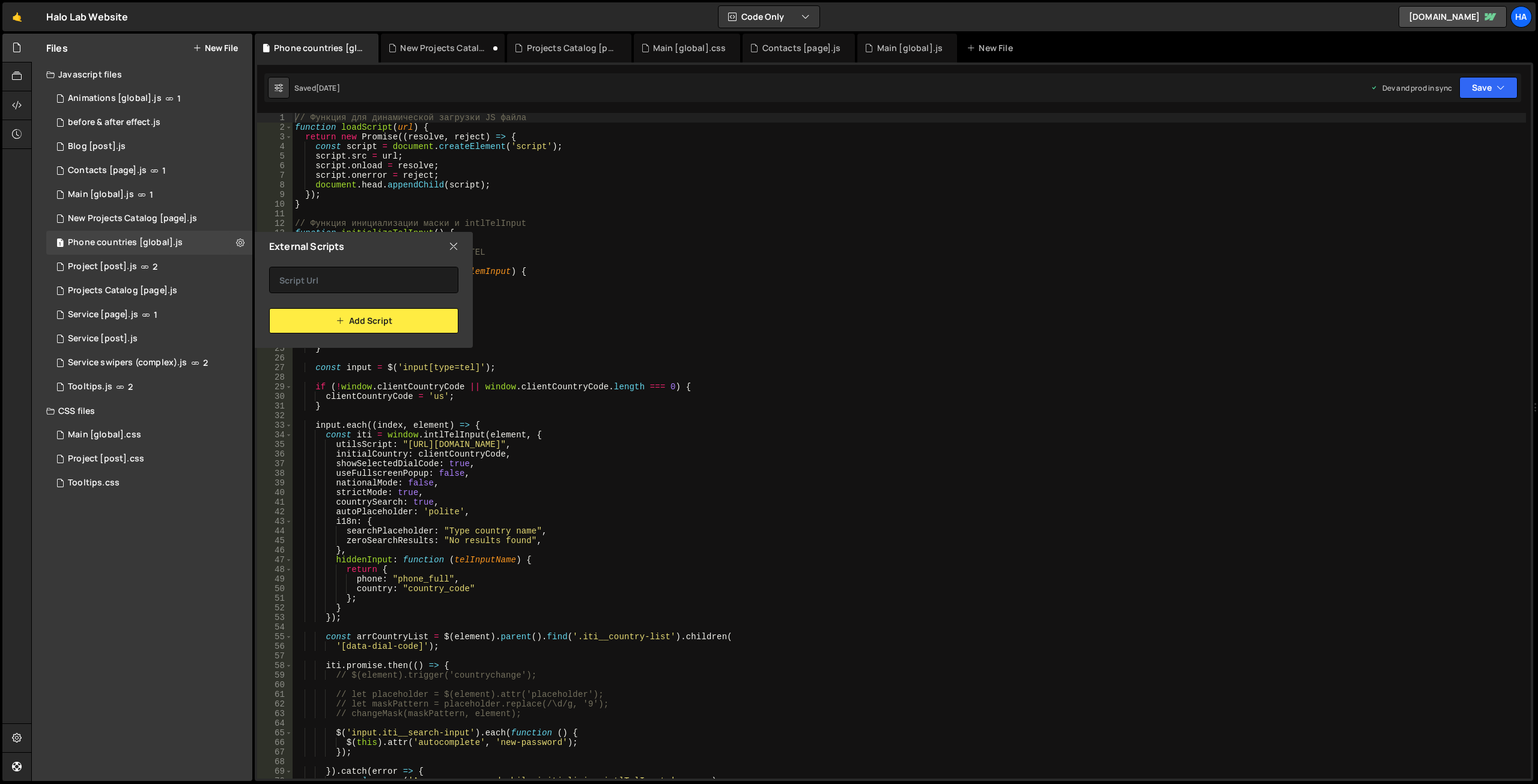
click at [453, 245] on icon at bounding box center [453, 246] width 10 height 13
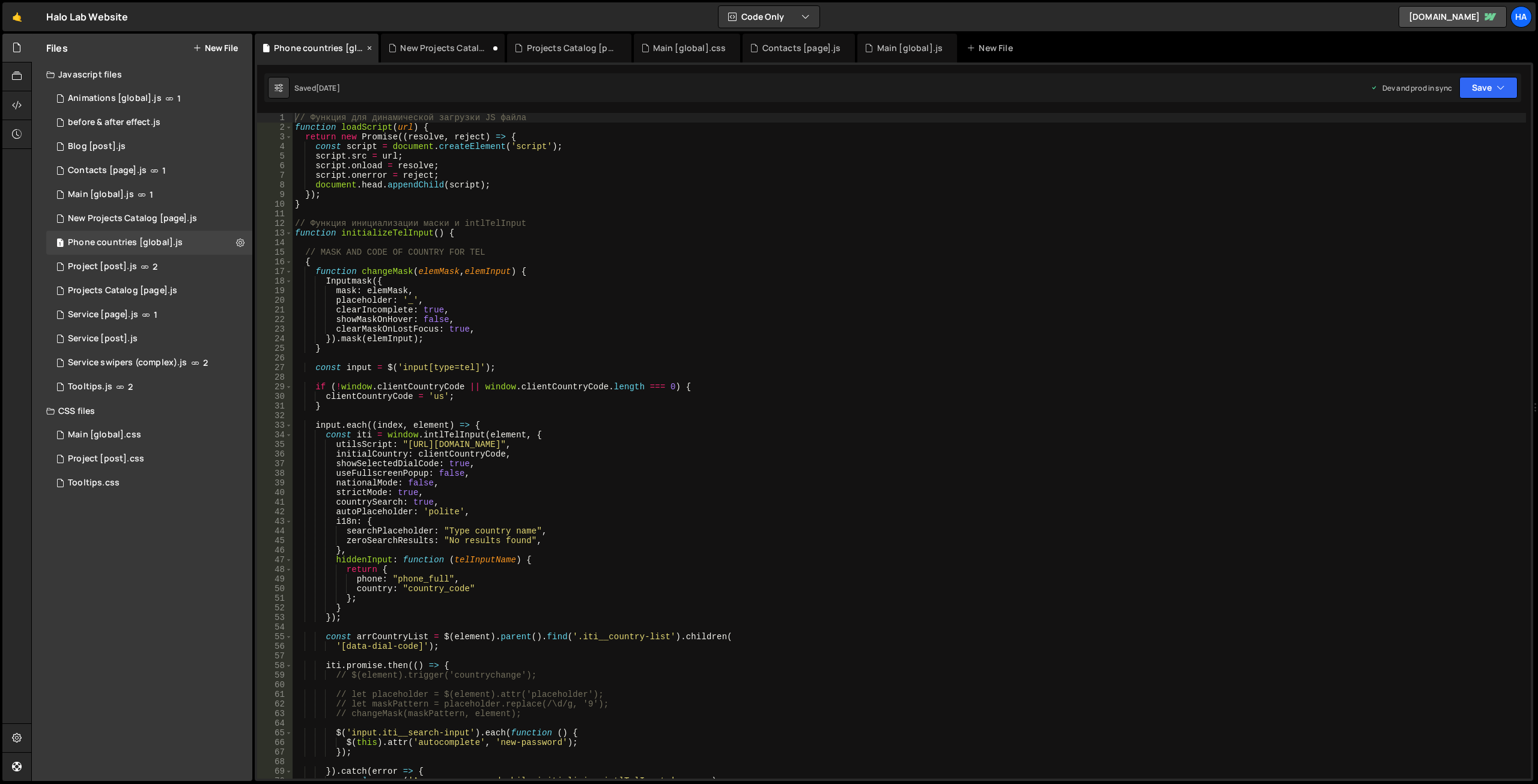
click at [337, 58] on div "Phone countries [global].js" at bounding box center [317, 48] width 123 height 29
click at [370, 47] on icon at bounding box center [369, 48] width 8 height 12
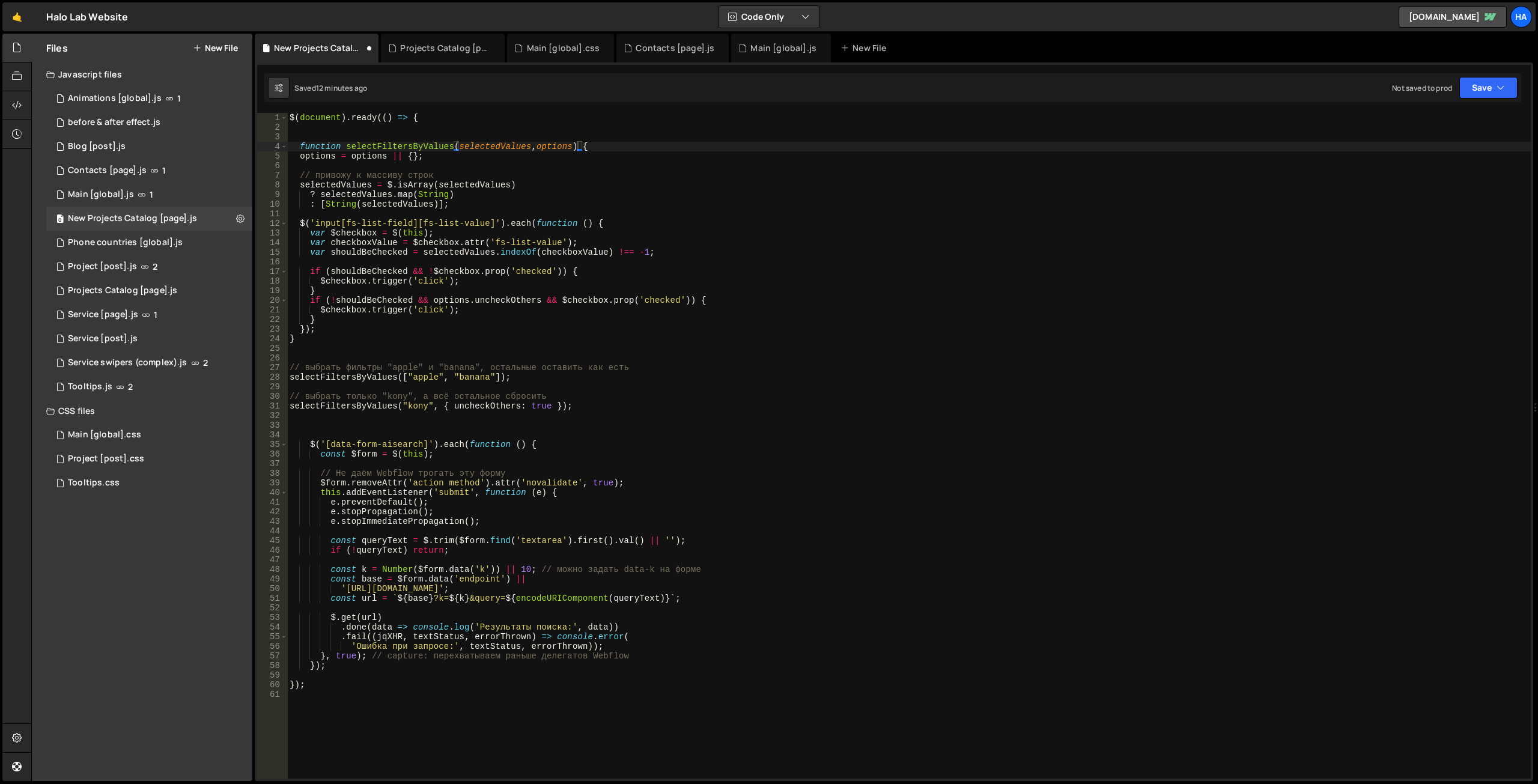
click at [471, 375] on div "$ ( document ) . ready (( ) => { function selectFiltersByValues ( selectedValue…" at bounding box center [908, 455] width 1244 height 684
drag, startPoint x: 580, startPoint y: 408, endPoint x: 271, endPoint y: 407, distance: 309.0
click at [271, 407] on div "selectFiltersByValues(["apple", "banana"]); 1 2 3 4 5 6 7 8 9 10 11 12 13 14 15…" at bounding box center [894, 445] width 1273 height 665
click at [555, 378] on div "$ ( document ) . ready (( ) => { function selectFiltersByValues ( selectedValue…" at bounding box center [908, 455] width 1244 height 684
type textarea "selectFiltersByValues(["apple", "banana"]);"
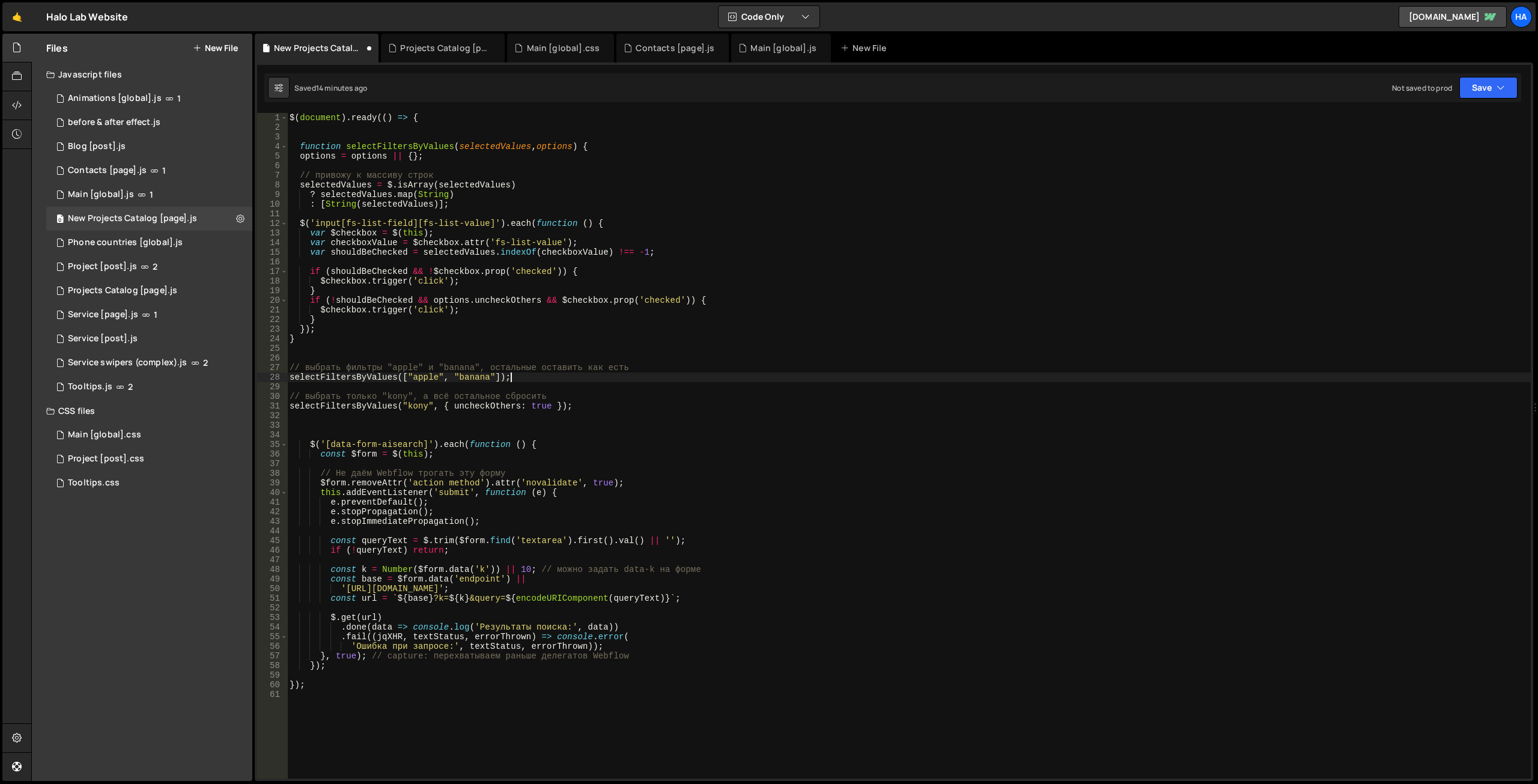
click at [587, 412] on div "$ ( document ) . ready (( ) => { function selectFiltersByValues ( selectedValue…" at bounding box center [908, 455] width 1244 height 684
drag, startPoint x: 560, startPoint y: 397, endPoint x: 289, endPoint y: 396, distance: 271.0
click at [289, 396] on div "$ ( document ) . ready (( ) => { function selectFiltersByValues ( selectedValue…" at bounding box center [908, 455] width 1244 height 684
type textarea "// выбрать только "kony", а всё остальное сбросить"
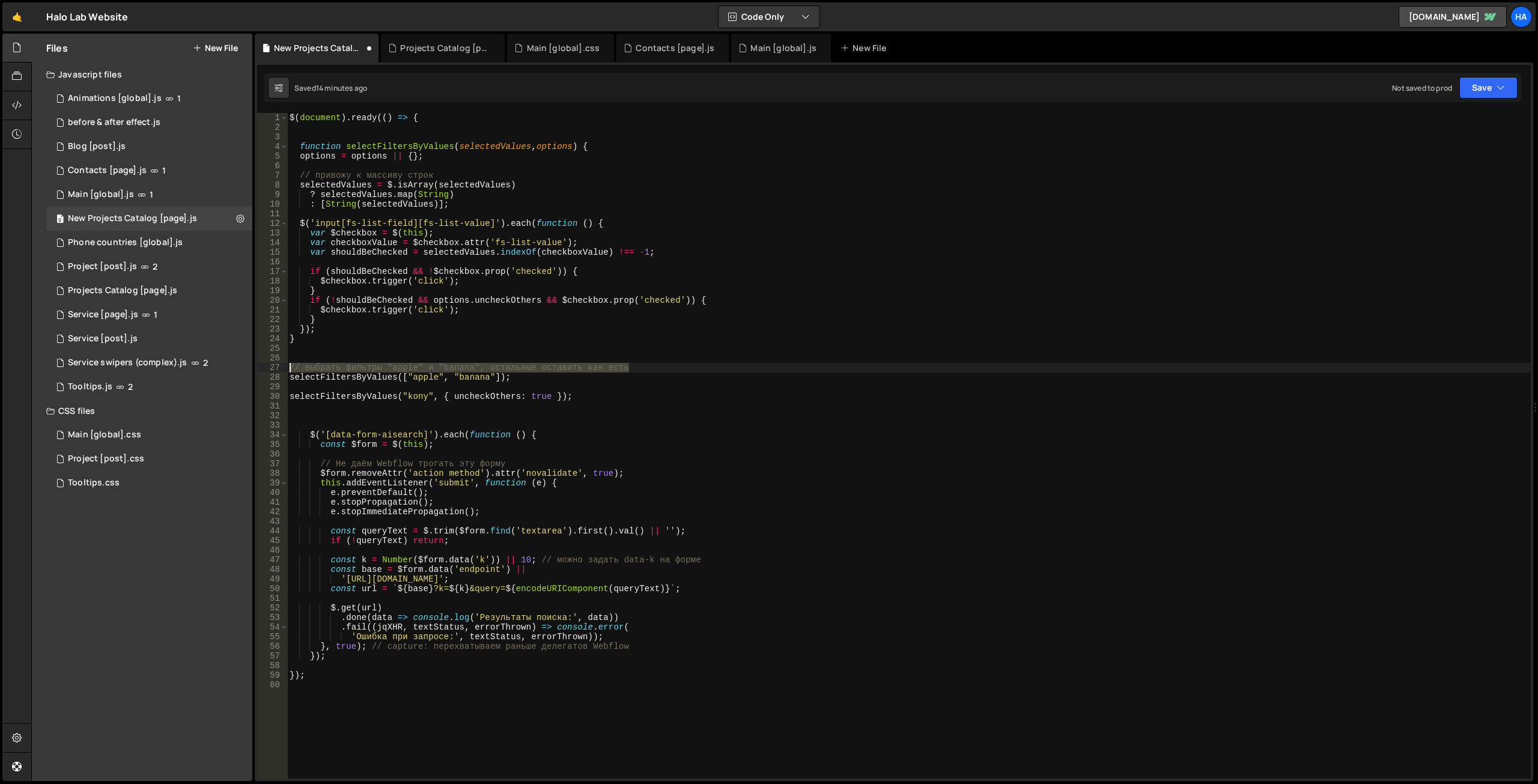
drag, startPoint x: 637, startPoint y: 369, endPoint x: 280, endPoint y: 371, distance: 357.0
click at [280, 371] on div "1 2 3 4 5 6 7 8 9 10 11 12 13 14 15 16 17 18 19 20 21 22 23 24 25 26 27 28 29 3…" at bounding box center [894, 445] width 1273 height 665
type textarea "// выбрать фильтры "apple" и "banana", остальные оставить как есть"
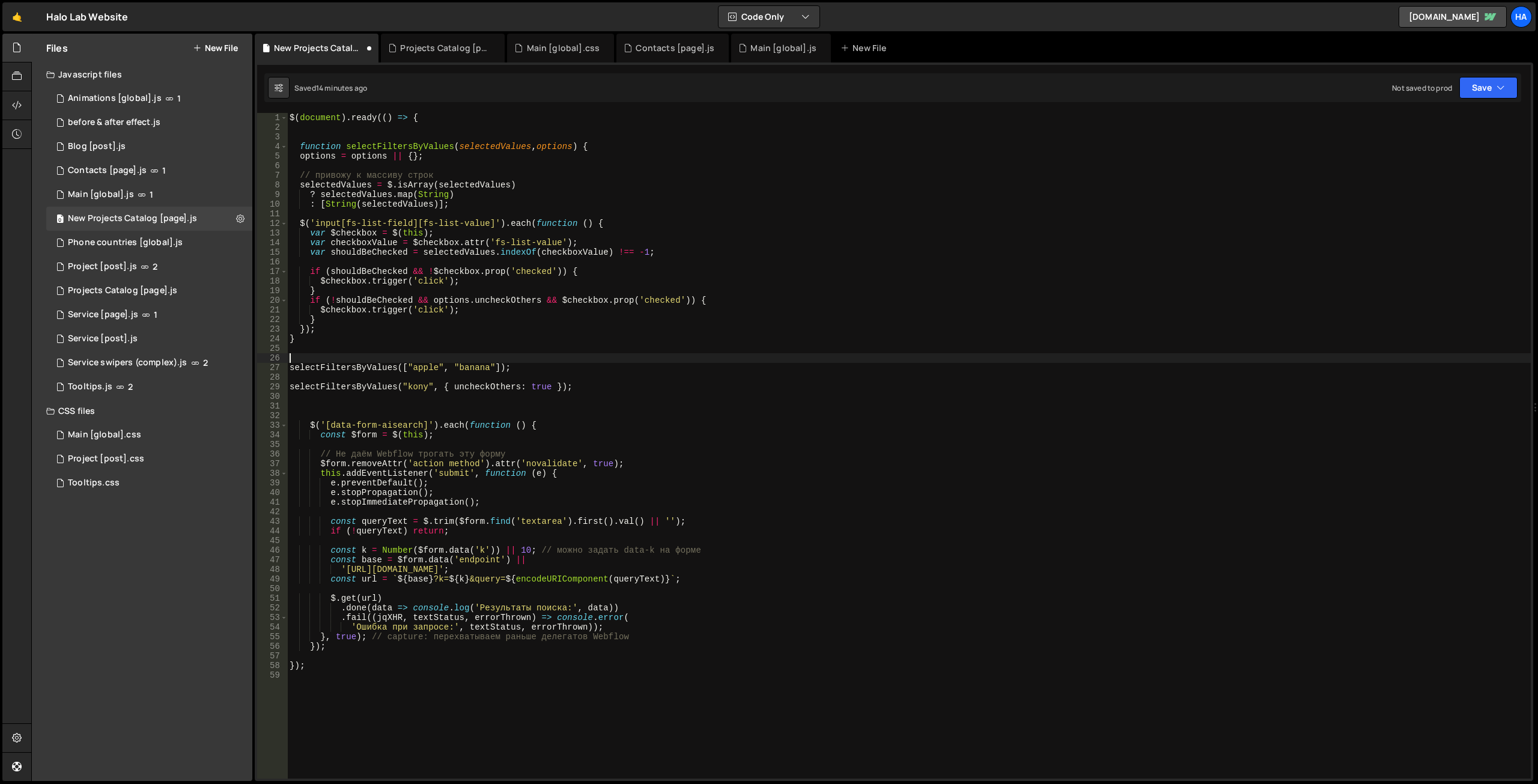
click at [417, 388] on div "$ ( document ) . ready (( ) => { function selectFiltersByValues ( selectedValue…" at bounding box center [908, 455] width 1244 height 684
click at [424, 370] on div "$ ( document ) . ready (( ) => { function selectFiltersByValues ( selectedValue…" at bounding box center [908, 455] width 1244 height 684
paste textarea "kony"
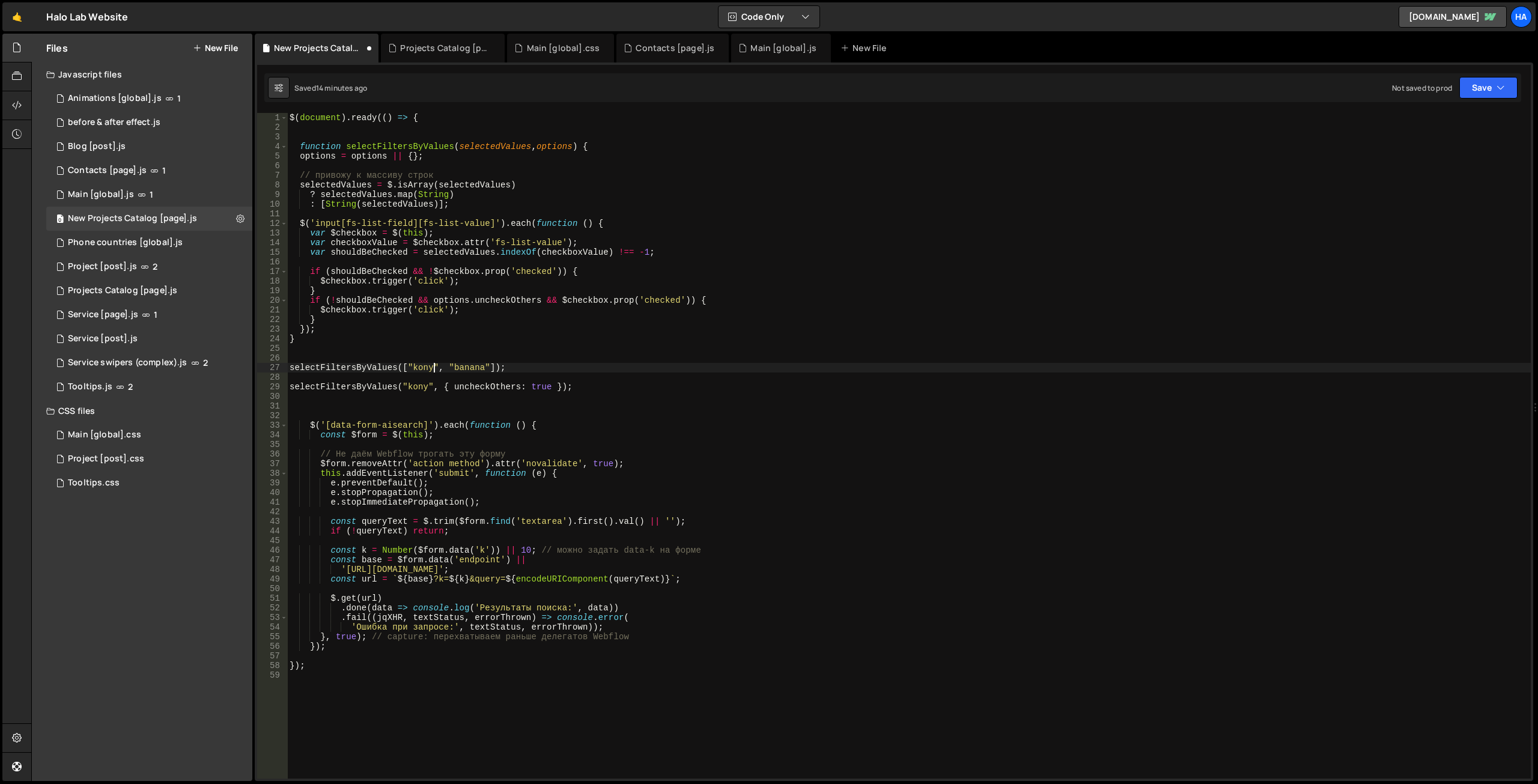
click at [472, 370] on div "$ ( document ) . ready (( ) => { function selectFiltersByValues ( selectedValue…" at bounding box center [908, 455] width 1244 height 684
click at [472, 365] on div "$ ( document ) . ready (( ) => { function selectFiltersByValues ( selectedValue…" at bounding box center [908, 445] width 1244 height 665
click at [472, 365] on div "$ ( document ) . ready (( ) => { function selectFiltersByValues ( selectedValue…" at bounding box center [908, 455] width 1244 height 684
paste textarea "sync"
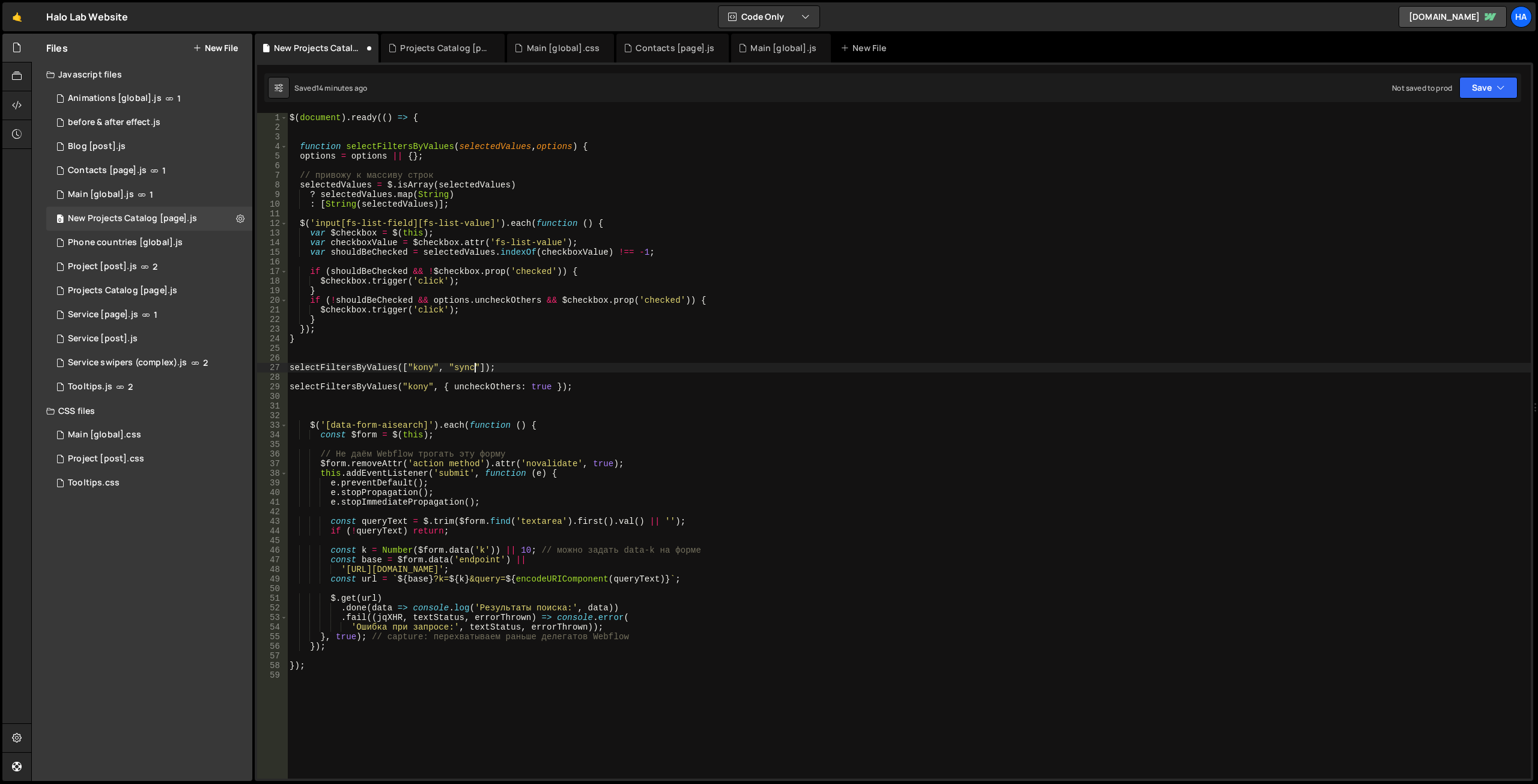
click at [410, 391] on div "$ ( document ) . ready (( ) => { function selectFiltersByValues ( selectedValue…" at bounding box center [908, 455] width 1244 height 684
click at [452, 383] on div "$ ( document ) . ready (( ) => { function selectFiltersByValues ( selectedValue…" at bounding box center [908, 455] width 1244 height 684
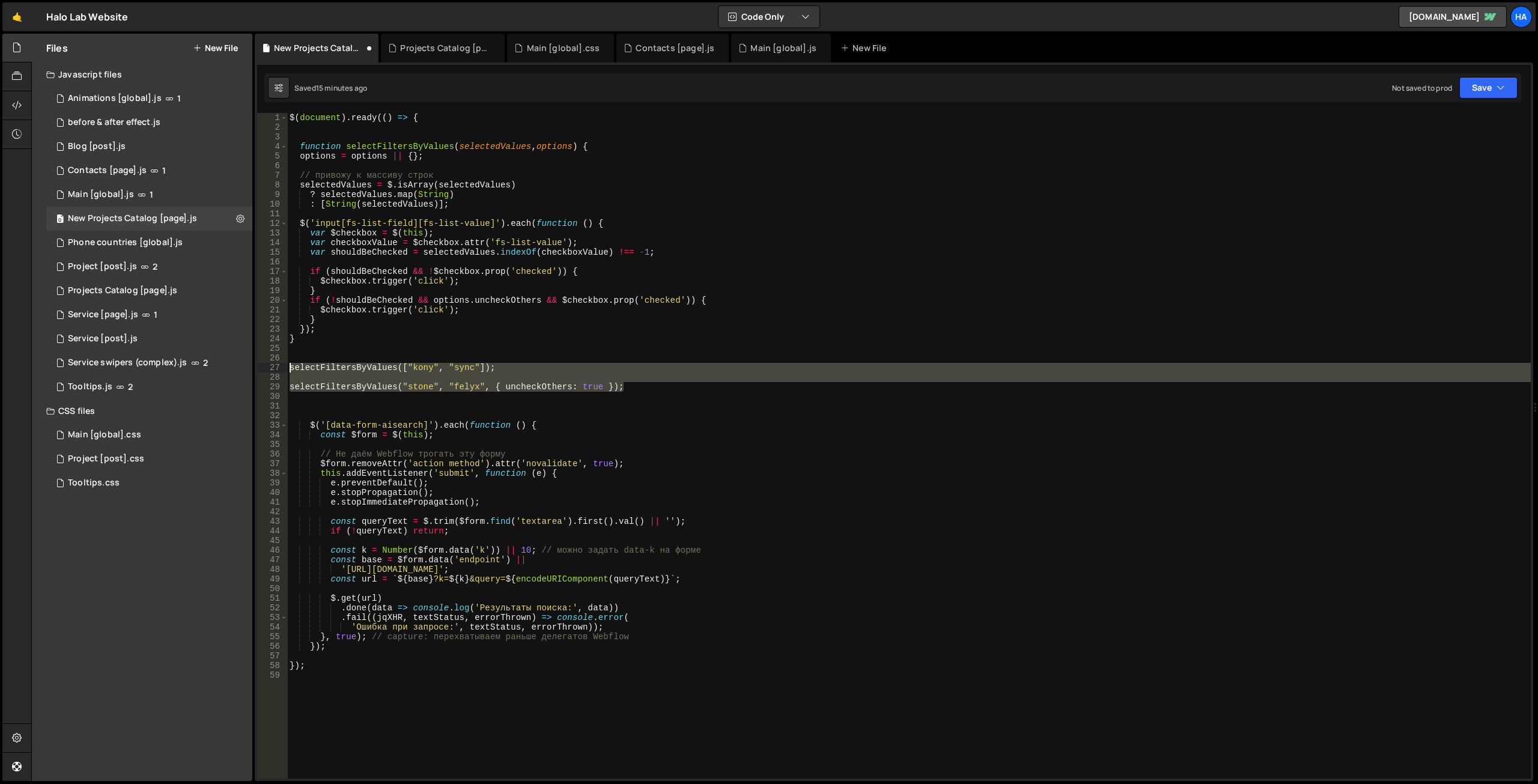
drag, startPoint x: 657, startPoint y: 384, endPoint x: 277, endPoint y: 367, distance: 380.4
click at [277, 367] on div "selectFiltersByValues("stone", "felyx", { uncheckOthers: true }); 1 2 3 4 5 6 7…" at bounding box center [894, 445] width 1273 height 665
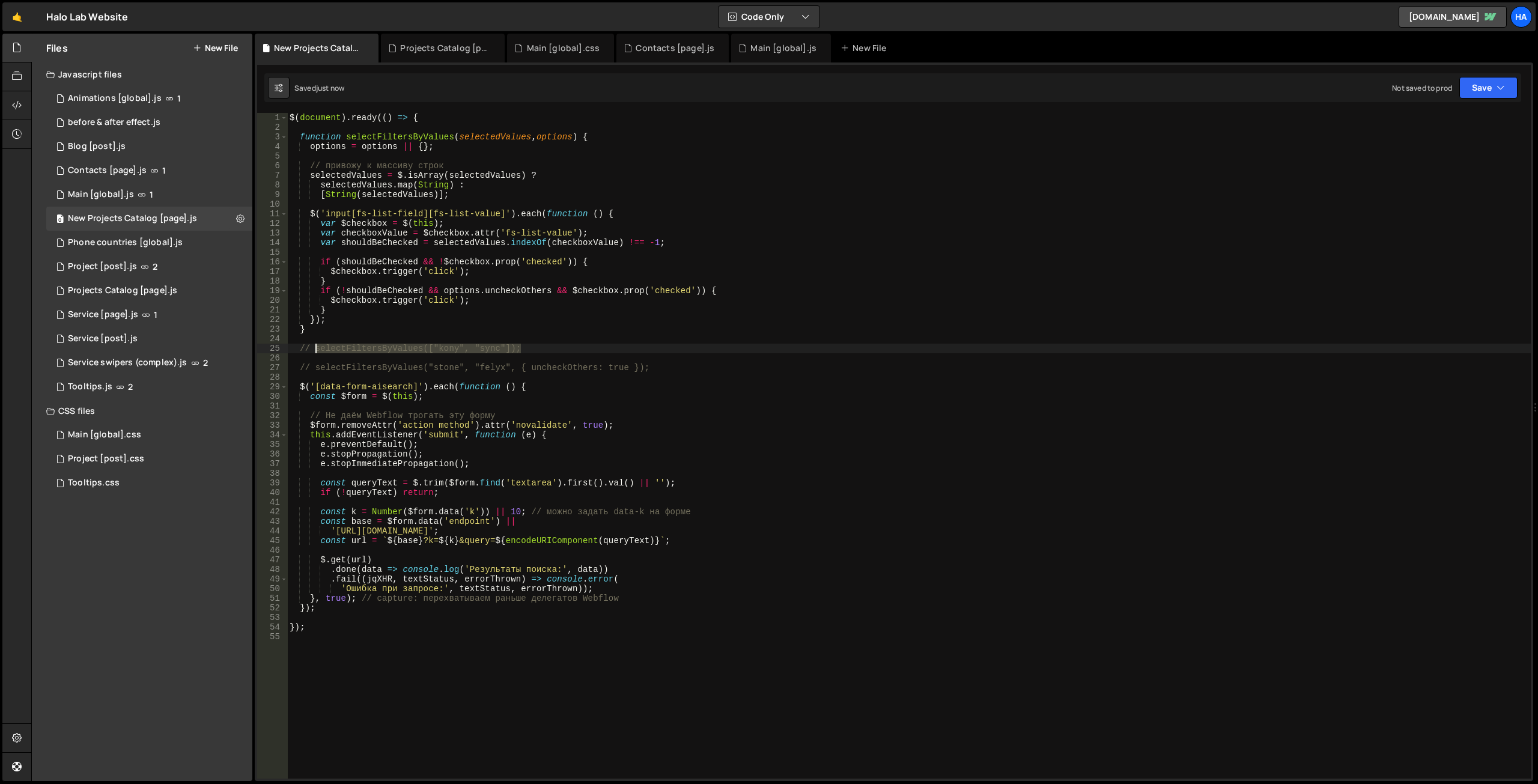
drag, startPoint x: 522, startPoint y: 349, endPoint x: 317, endPoint y: 348, distance: 205.0
click at [317, 348] on div "$ ( document ) . ready (( ) => { function selectFiltersByValues ( selectedValue…" at bounding box center [908, 455] width 1244 height 684
click at [518, 318] on div "$ ( document ) . ready (( ) => { function selectFiltersByValues ( selectedValue…" at bounding box center [908, 455] width 1244 height 684
click at [327, 227] on div "$ ( document ) . ready (( ) => { function selectFiltersByValues ( selectedValue…" at bounding box center [908, 455] width 1244 height 684
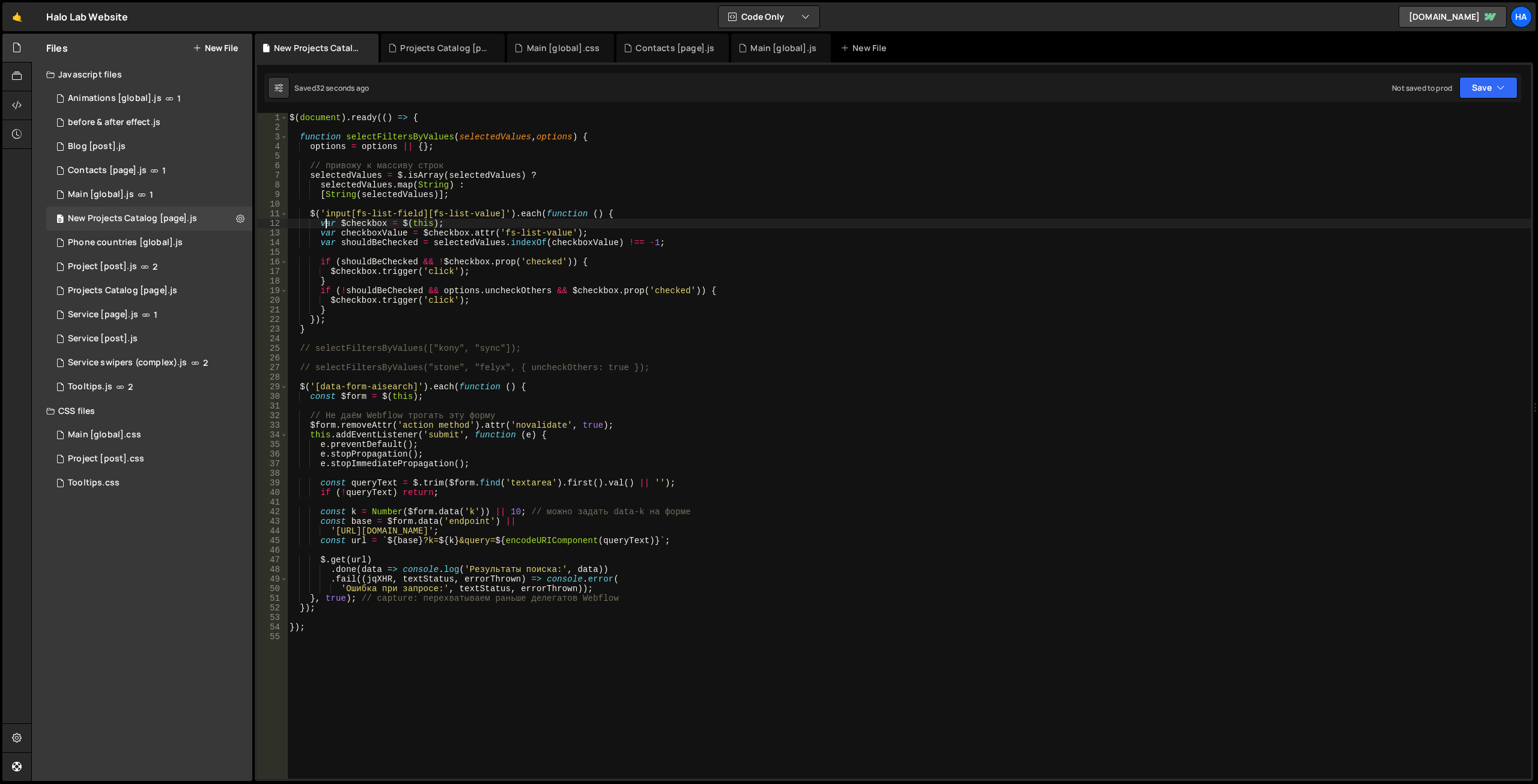
click at [327, 227] on div "$ ( document ) . ready (( ) => { function selectFiltersByValues ( selectedValue…" at bounding box center [908, 455] width 1244 height 684
click at [326, 234] on div "$ ( document ) . ready (( ) => { function selectFiltersByValues ( selectedValue…" at bounding box center [908, 455] width 1244 height 684
click at [326, 241] on div "$ ( document ) . ready (( ) => { function selectFiltersByValues ( selectedValue…" at bounding box center [908, 455] width 1244 height 684
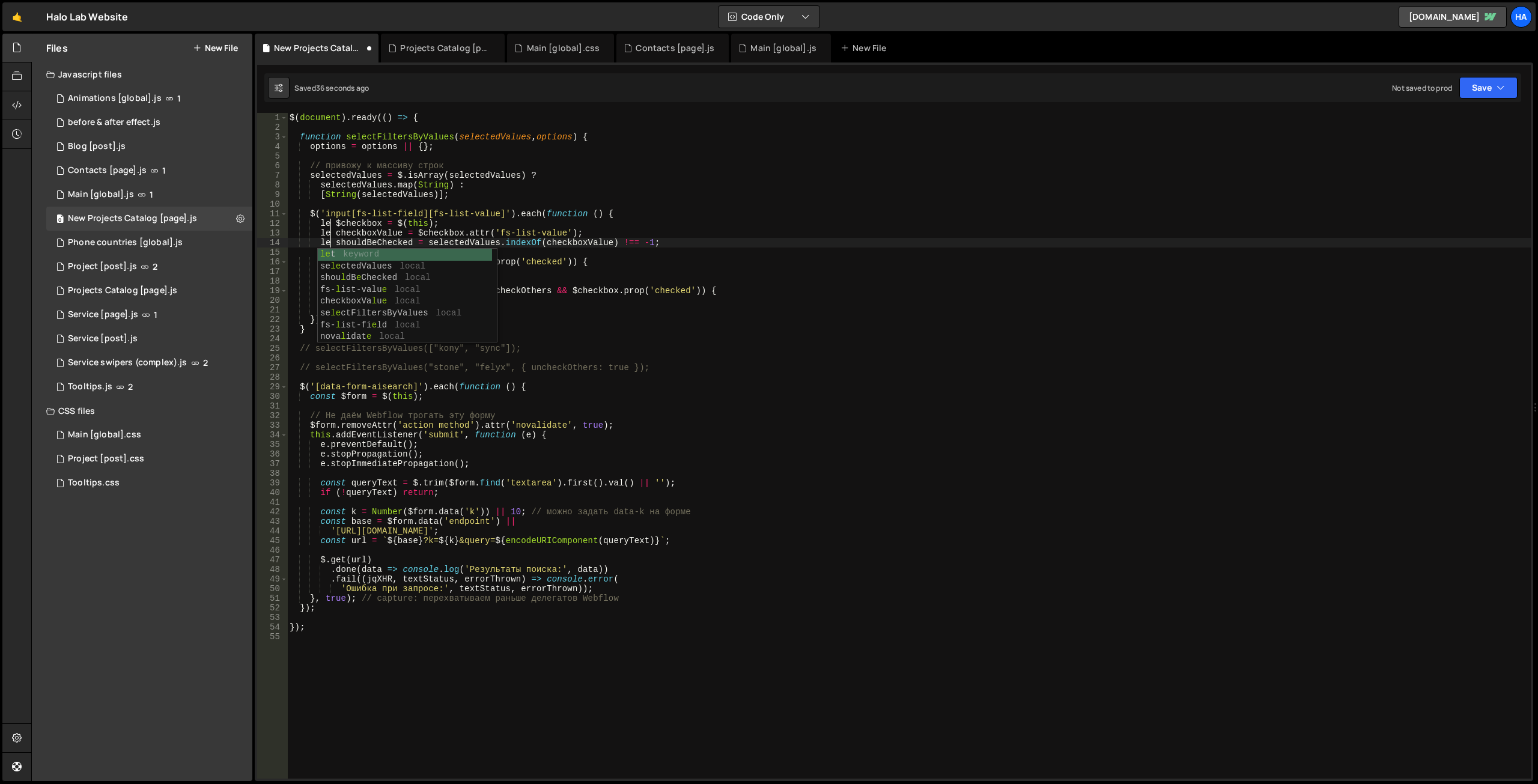
type textarea "let shouldBeChecked = selectedValues.indexOf(checkboxValue) !== -1;"
click at [708, 198] on div "$ ( document ) . ready (( ) => { function selectFiltersByValues ( selectedValue…" at bounding box center [908, 455] width 1244 height 684
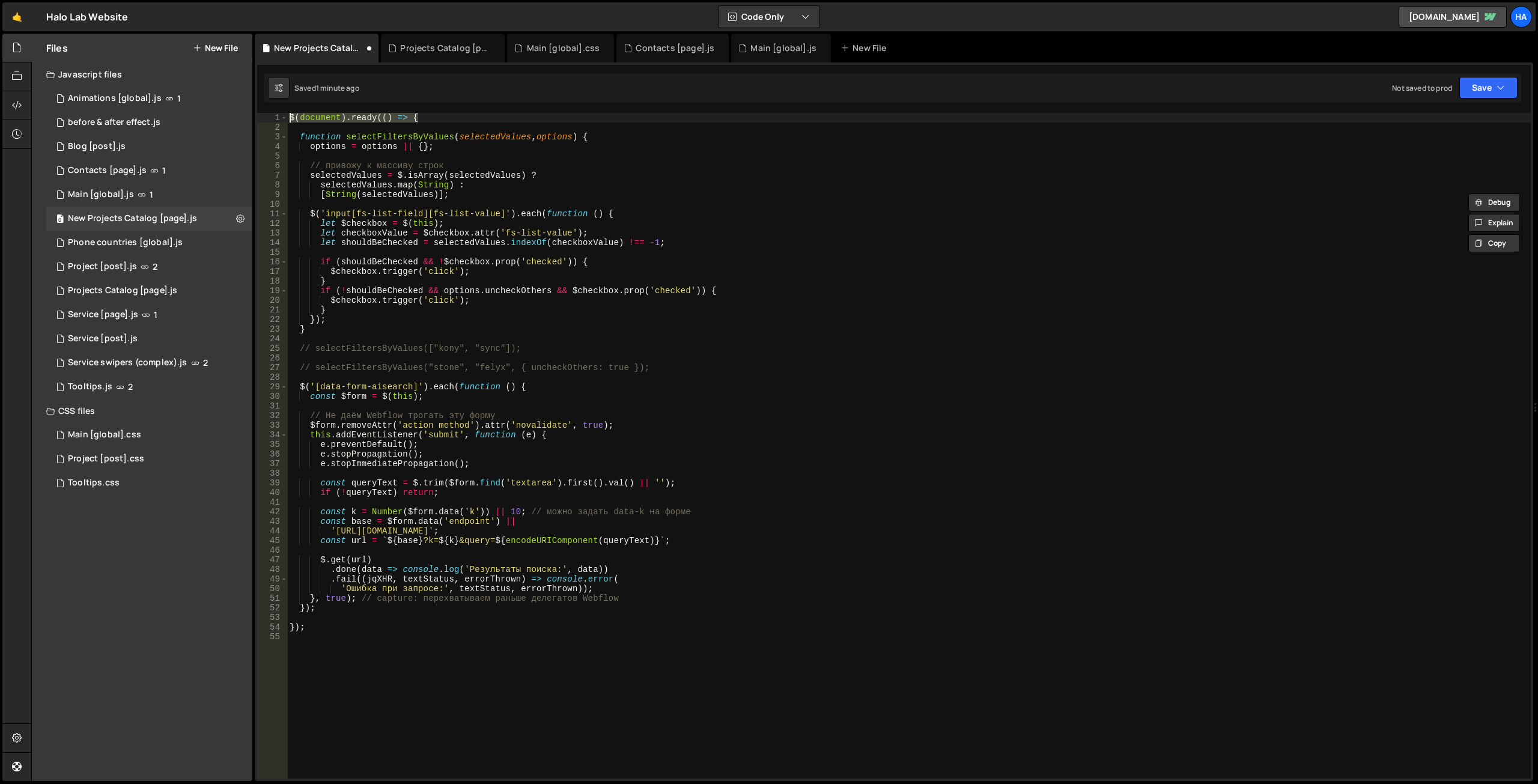
drag, startPoint x: 430, startPoint y: 121, endPoint x: 281, endPoint y: 110, distance: 149.4
click at [281, 110] on div "1 2 3 4 5 6 7 8 9 10 11 12 13 14 15 16 17 18 19 20 21 22 23 24 25 26 27 28 29 3…" at bounding box center [894, 421] width 1279 height 718
type textarea "$(document).ready(() => {"
click at [300, 650] on div "$ ( document ) . ready (( ) => { function selectFiltersByValues ( selectedValue…" at bounding box center [908, 455] width 1244 height 684
paste textarea "$(document).ready(() => {"
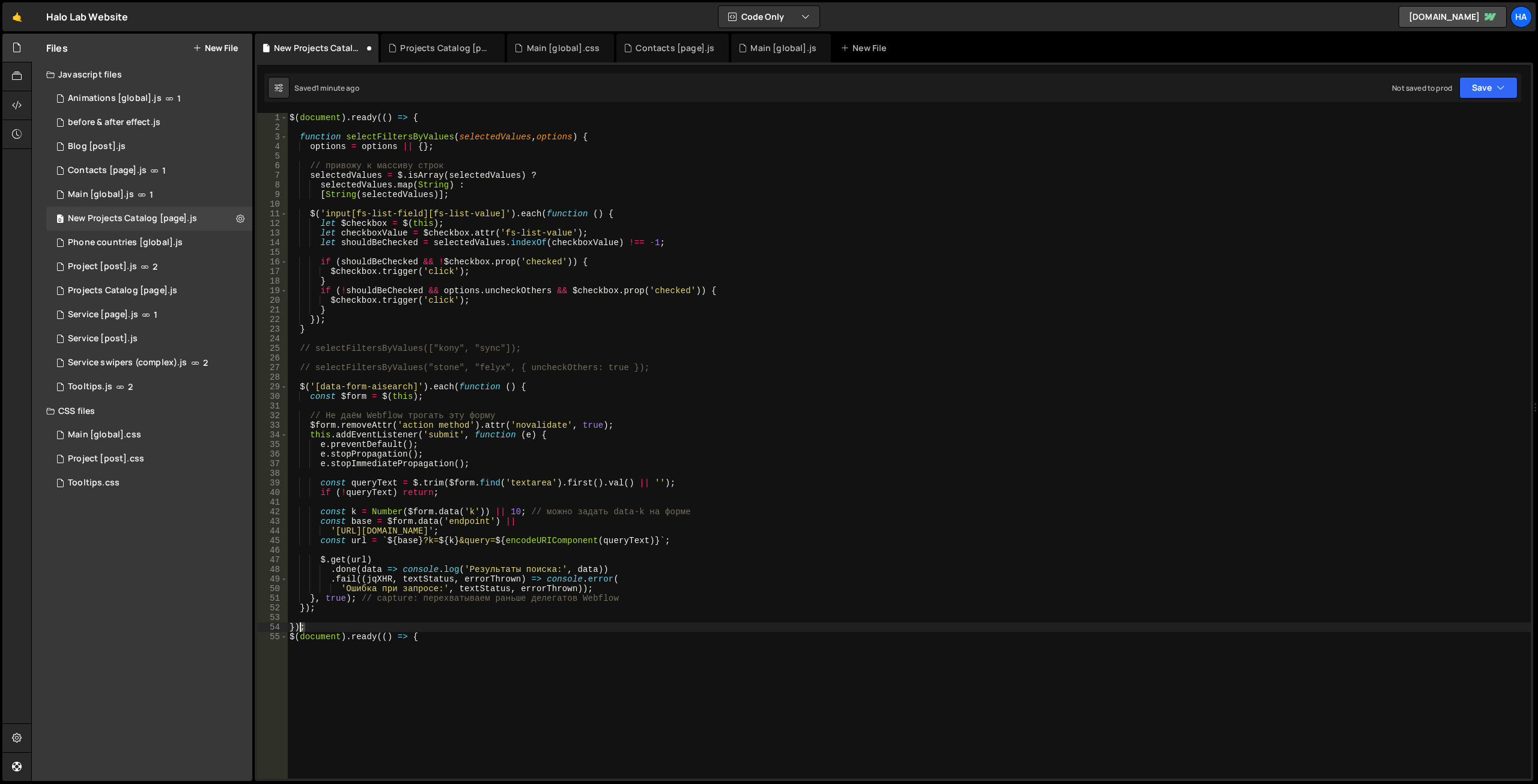
drag, startPoint x: 311, startPoint y: 626, endPoint x: 285, endPoint y: 627, distance: 26.0
click at [285, 627] on div "$(document).ready(() => { 1 2 3 4 5 6 7 8 9 10 11 12 13 14 15 16 17 18 19 20 21…" at bounding box center [894, 445] width 1273 height 665
click at [307, 666] on div "$ ( document ) . ready (( ) => { function selectFiltersByValues ( selectedValue…" at bounding box center [908, 455] width 1244 height 684
type textarea "$(document).ready(() => {"
paste textarea "});"
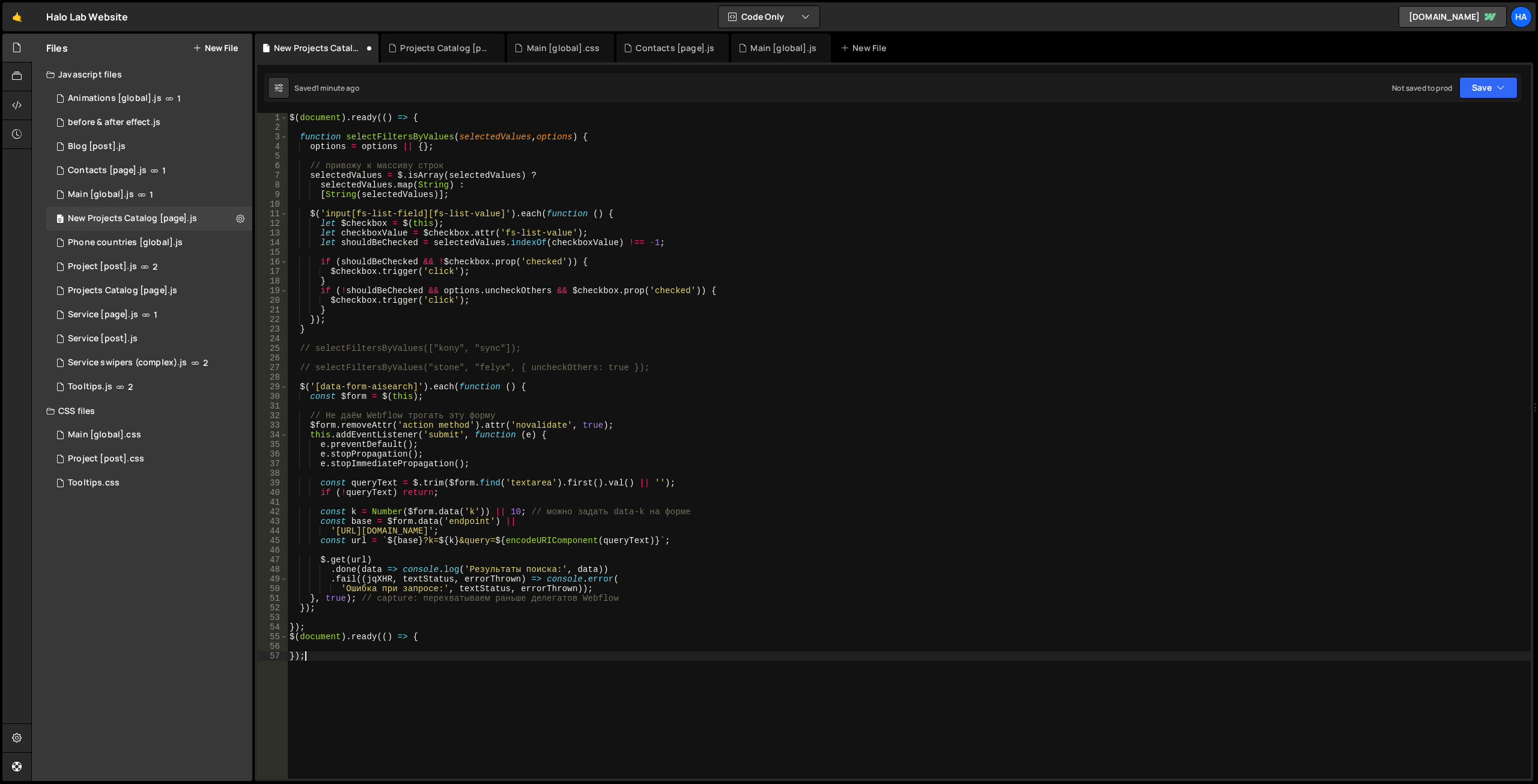
scroll to position [36, 0]
drag, startPoint x: 565, startPoint y: 141, endPoint x: 283, endPoint y: 136, distance: 282.0
click at [283, 136] on div "}); 1 2 3 4 5 6 7 8 9 10 11 12 13 14 15 16 17 18 19 20 21 22 23 24 25 26 27 28 …" at bounding box center [894, 445] width 1273 height 665
type textarea "function selectFiltersByValues(selectedValues, options) {"
click at [306, 648] on div "$ ( document ) . ready (( ) => { function selectFiltersByValues ( selectedValue…" at bounding box center [908, 455] width 1244 height 684
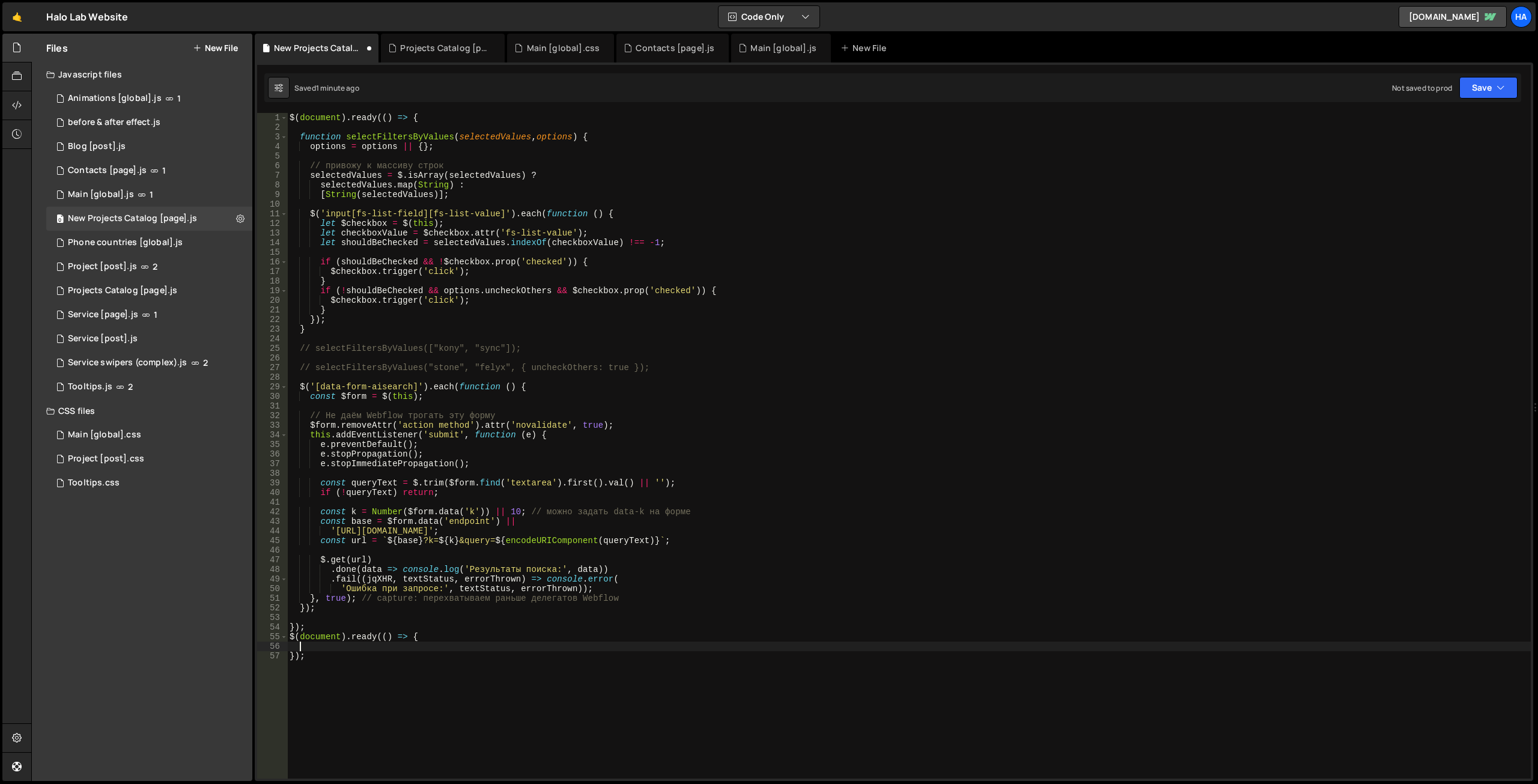
paste textarea "function selectFiltersByValues(selectedValues, options) {"
click at [593, 136] on div "$ ( document ) . ready (( ) => { function selectFiltersByValues ( selectedValue…" at bounding box center [908, 455] width 1244 height 684
drag, startPoint x: 312, startPoint y: 330, endPoint x: 296, endPoint y: 330, distance: 16.0
click at [296, 330] on div "$ ( document ) . ready (( ) => { function selectFiltersByValues ( selectedValue…" at bounding box center [908, 455] width 1244 height 684
click at [618, 647] on div "$ ( document ) . ready (( ) => { function selectFiltersByValues ( selectedValue…" at bounding box center [908, 455] width 1244 height 684
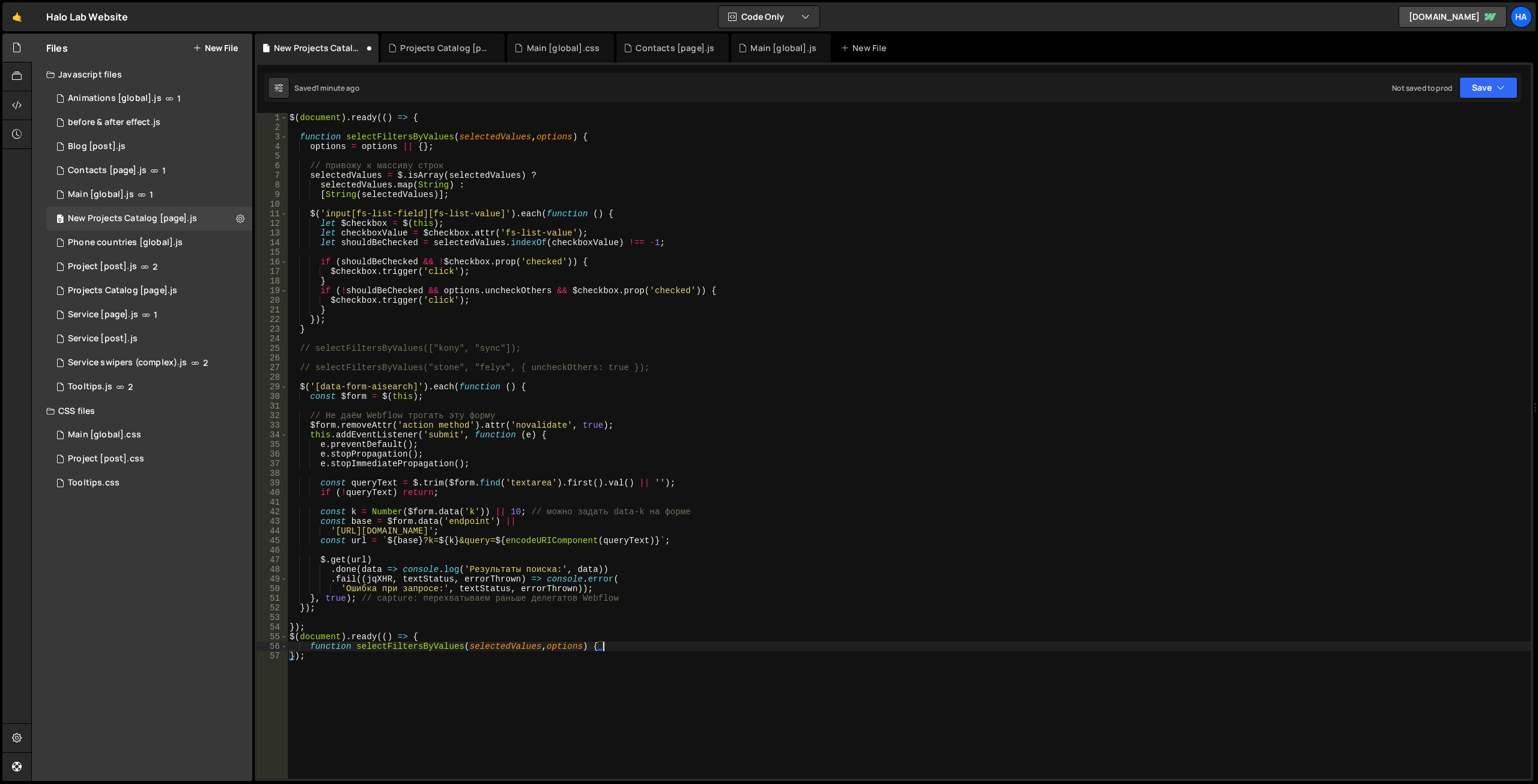
scroll to position [0, 22]
paste textarea "}"
drag, startPoint x: 639, startPoint y: 646, endPoint x: 433, endPoint y: 647, distance: 206.0
click at [433, 647] on div "$ ( document ) . ready (( ) => { function selectFiltersByValues ( selectedValue…" at bounding box center [908, 455] width 1244 height 684
drag, startPoint x: 340, startPoint y: 670, endPoint x: 330, endPoint y: 667, distance: 10.4
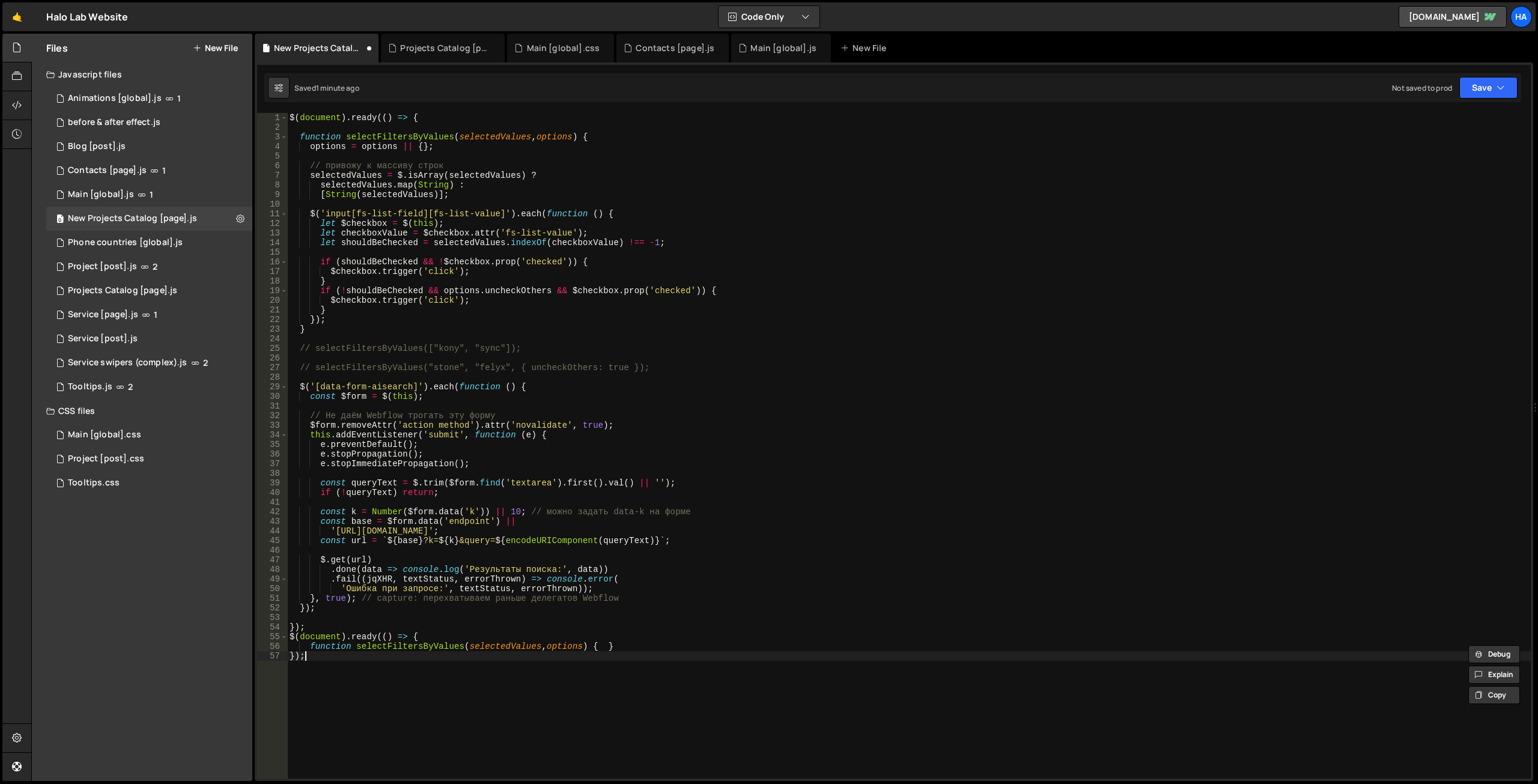
click at [340, 670] on div "$ ( document ) . ready (( ) => { function selectFiltersByValues ( selectedValue…" at bounding box center [908, 455] width 1244 height 684
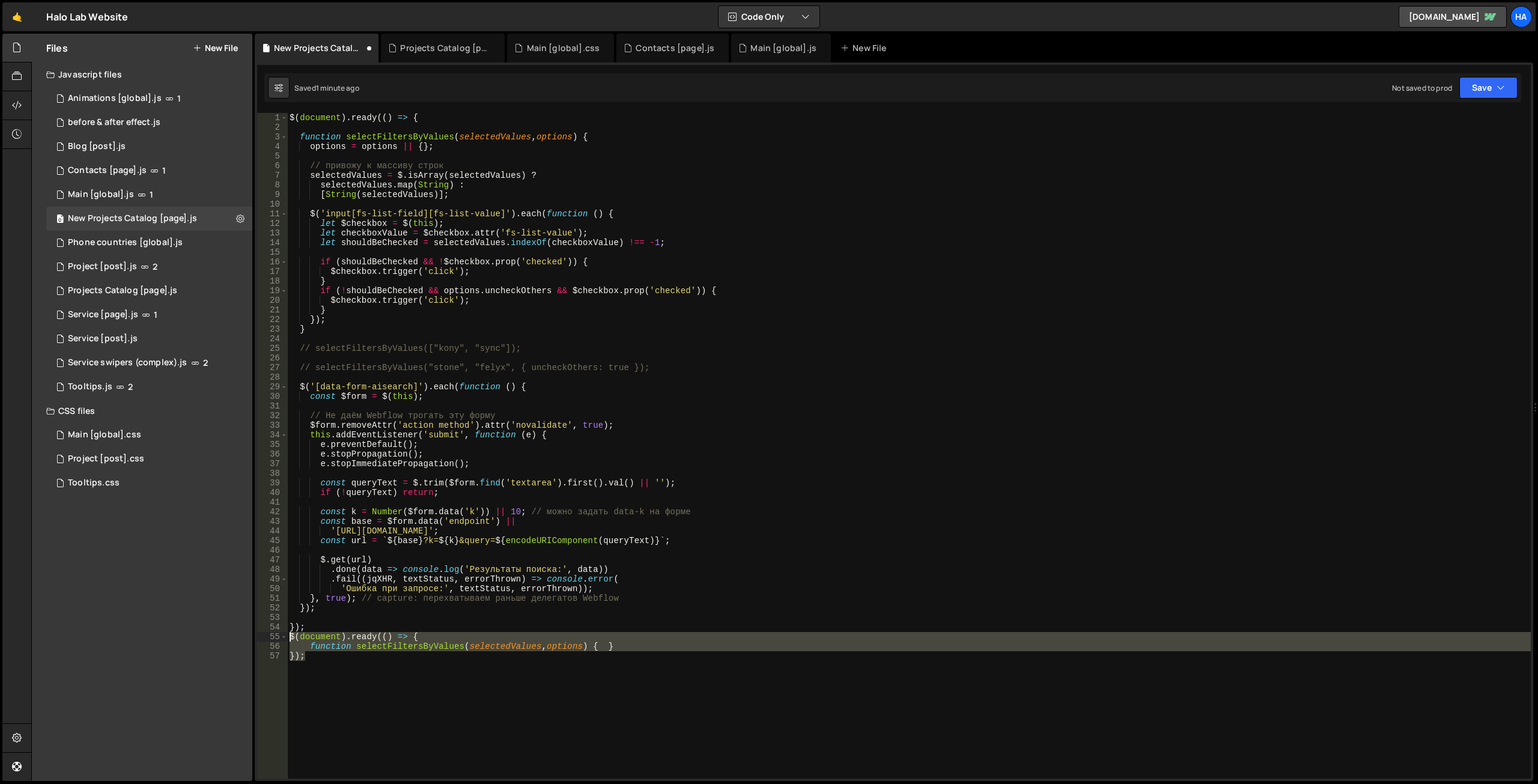
drag, startPoint x: 324, startPoint y: 664, endPoint x: 274, endPoint y: 631, distance: 59.9
click at [274, 630] on div "}); 1 2 3 4 5 6 7 8 9 10 11 12 13 14 15 16 17 18 19 20 21 22 23 24 25 26 27 28 …" at bounding box center [894, 445] width 1273 height 665
type textarea "}); $(document).ready(() => {"
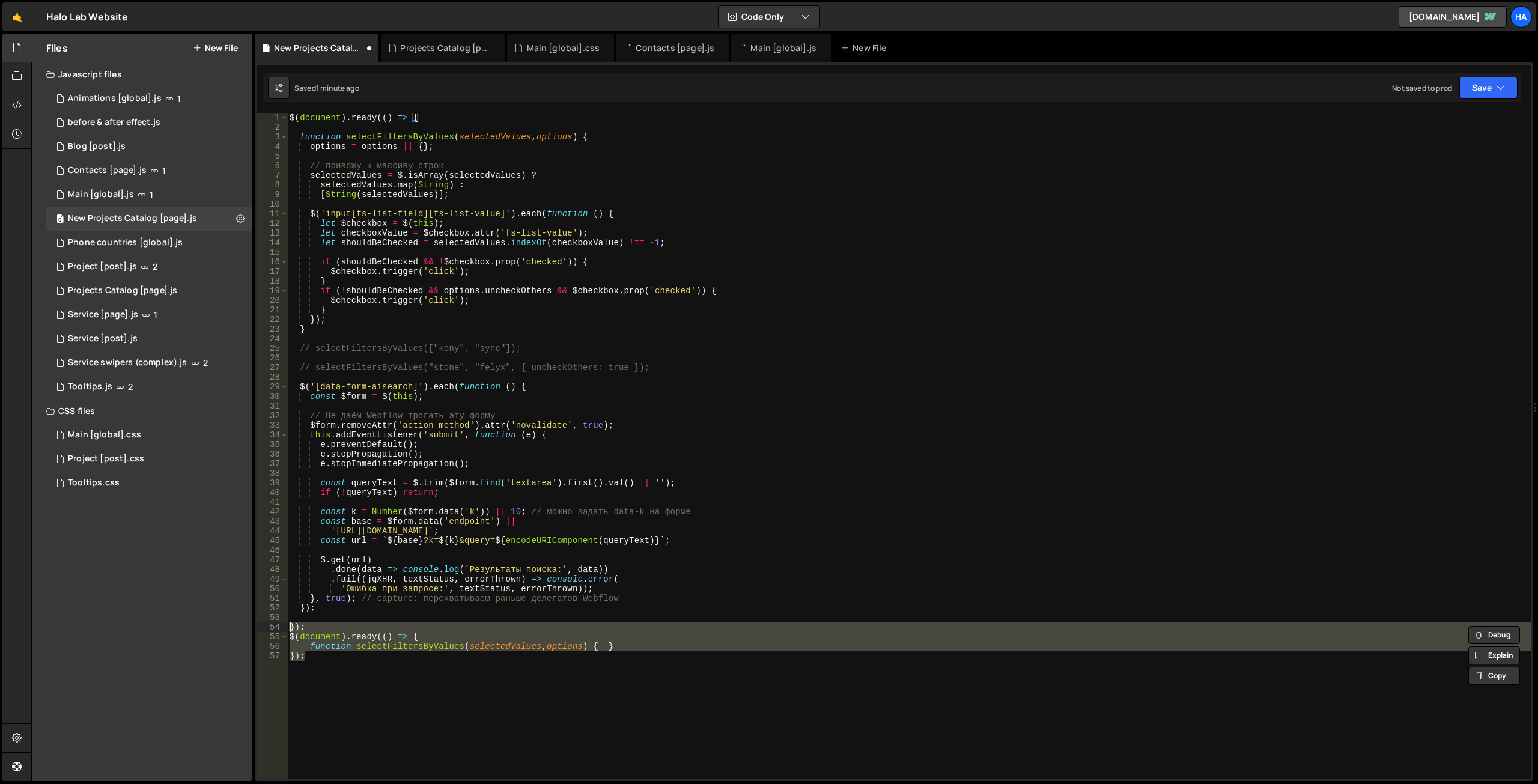
scroll to position [0, 0]
click at [322, 665] on div "$ ( document ) . ready (( ) => { function selectFiltersByValues ( selectedValue…" at bounding box center [908, 445] width 1244 height 665
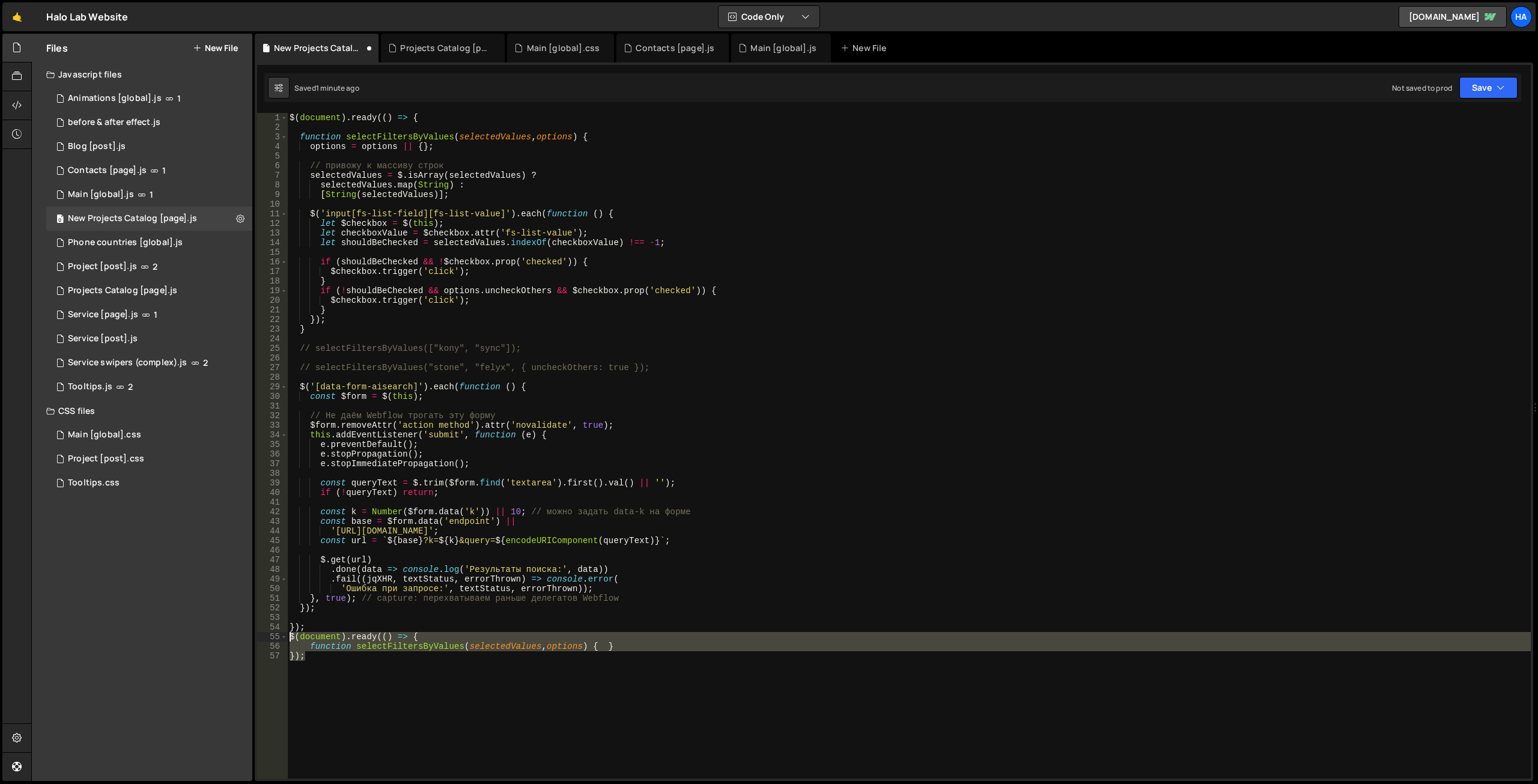
drag, startPoint x: 345, startPoint y: 662, endPoint x: 277, endPoint y: 638, distance: 72.1
click at [277, 638] on div "}); 1 2 3 4 5 6 7 8 9 10 11 12 13 14 15 16 17 18 19 20 21 22 23 24 25 26 27 28 …" at bounding box center [894, 445] width 1273 height 665
type textarea "$(document).ready(() => { function selectFiltersByValues(selectedValues, option…"
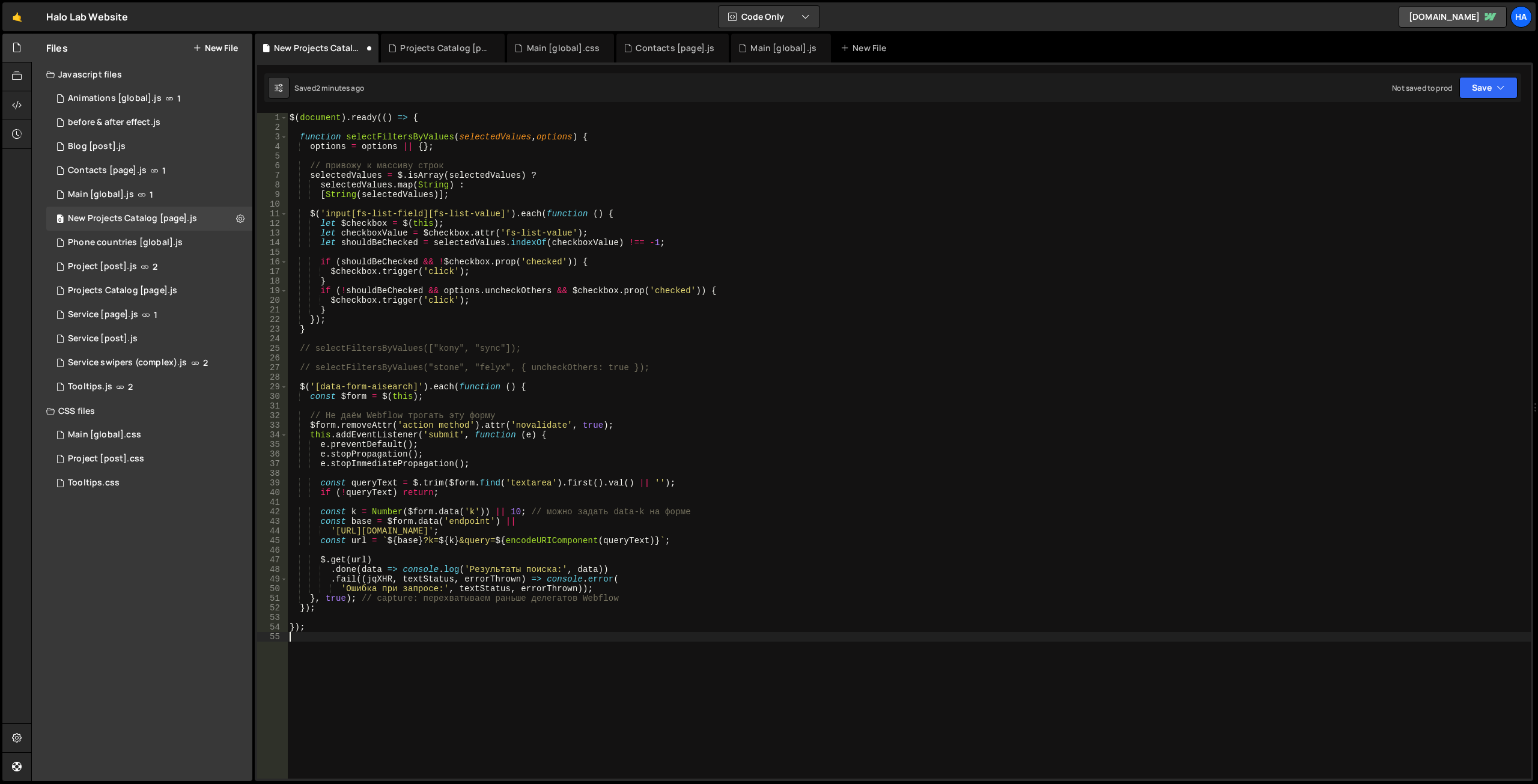
click at [405, 380] on div "$ ( document ) . ready (( ) => { function selectFiltersByValues ( selectedValue…" at bounding box center [908, 455] width 1244 height 684
drag, startPoint x: 572, startPoint y: 140, endPoint x: 277, endPoint y: 137, distance: 295.0
click at [277, 137] on div "1 2 3 4 5 6 7 8 9 10 11 12 13 14 15 16 17 18 19 20 21 22 23 24 25 26 27 28 29 3…" at bounding box center [894, 445] width 1273 height 665
paste textarea "window.selectFiltersByValues = function"
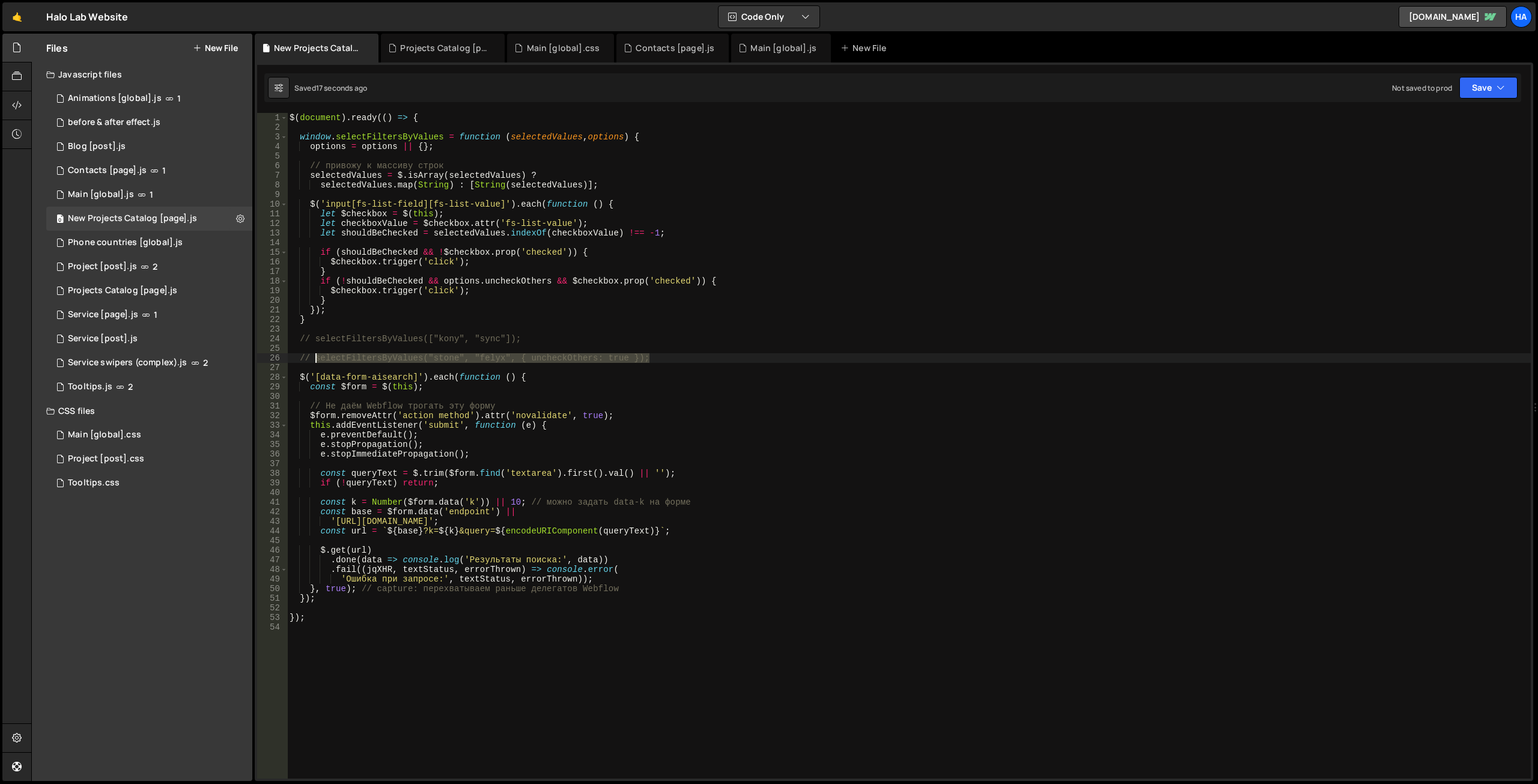
drag, startPoint x: 659, startPoint y: 359, endPoint x: 313, endPoint y: 360, distance: 346.0
click at [313, 360] on div "$ ( document ) . ready (( ) => { window . selectFiltersByValues = function ( se…" at bounding box center [908, 455] width 1244 height 684
type textarea "// selectFiltersByValues("stone", "felyx", { uncheckOthers: true });"
click at [333, 325] on div "$ ( document ) . ready (( ) => { window . selectFiltersByValues = function ( se…" at bounding box center [908, 455] width 1244 height 684
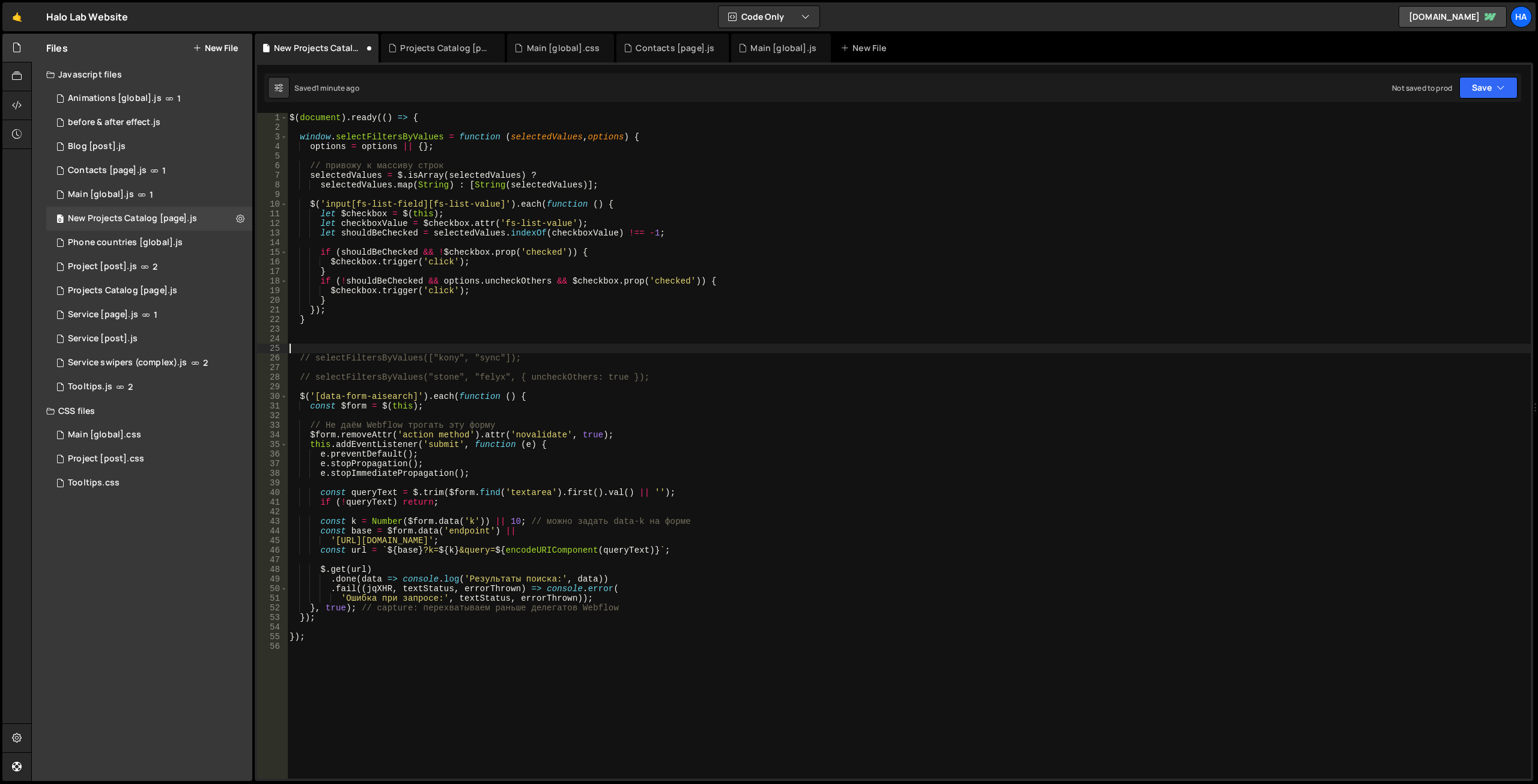
paste textarea
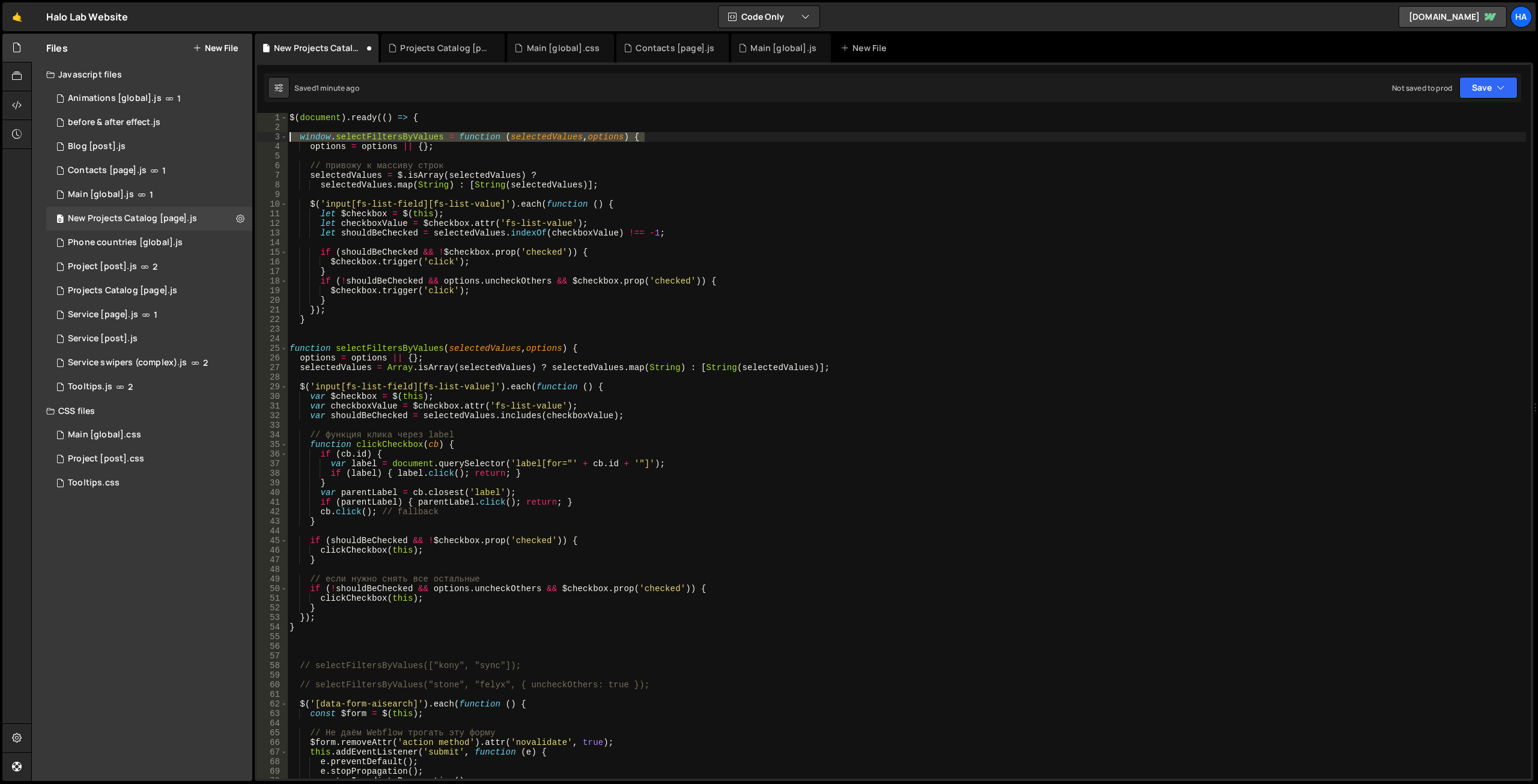
drag, startPoint x: 650, startPoint y: 136, endPoint x: 279, endPoint y: 134, distance: 371.0
click at [279, 134] on div "1 2 3 4 5 6 7 8 9 10 11 12 13 14 15 16 17 18 19 20 21 22 23 24 25 26 27 28 29 3…" at bounding box center [894, 445] width 1273 height 665
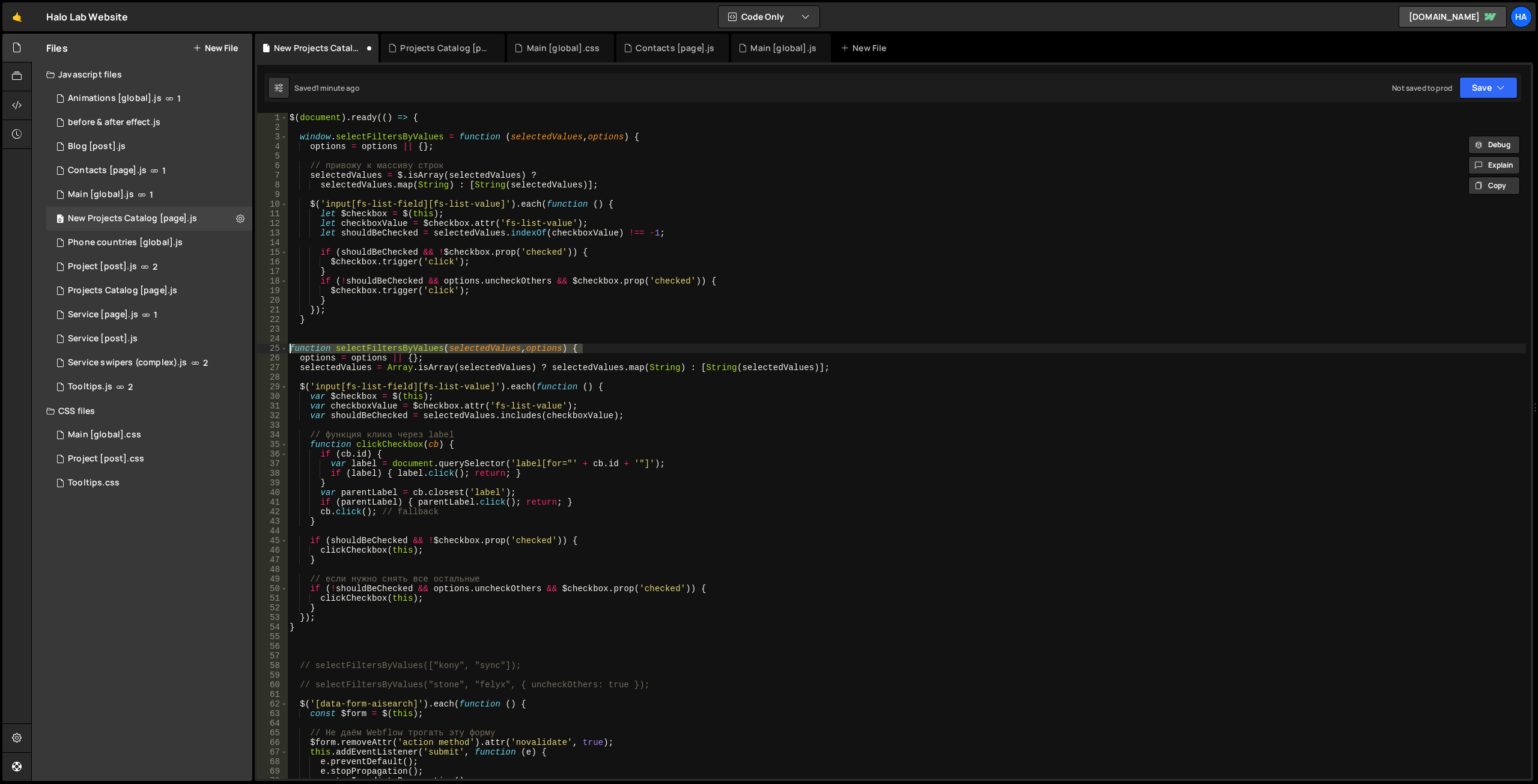
drag, startPoint x: 587, startPoint y: 349, endPoint x: 266, endPoint y: 346, distance: 321.0
click at [266, 346] on div "window.selectFiltersByValues = function (selectedValues, options) { 1 2 3 4 5 6…" at bounding box center [894, 445] width 1273 height 665
paste textarea "window.selectFiltersByValues = function"
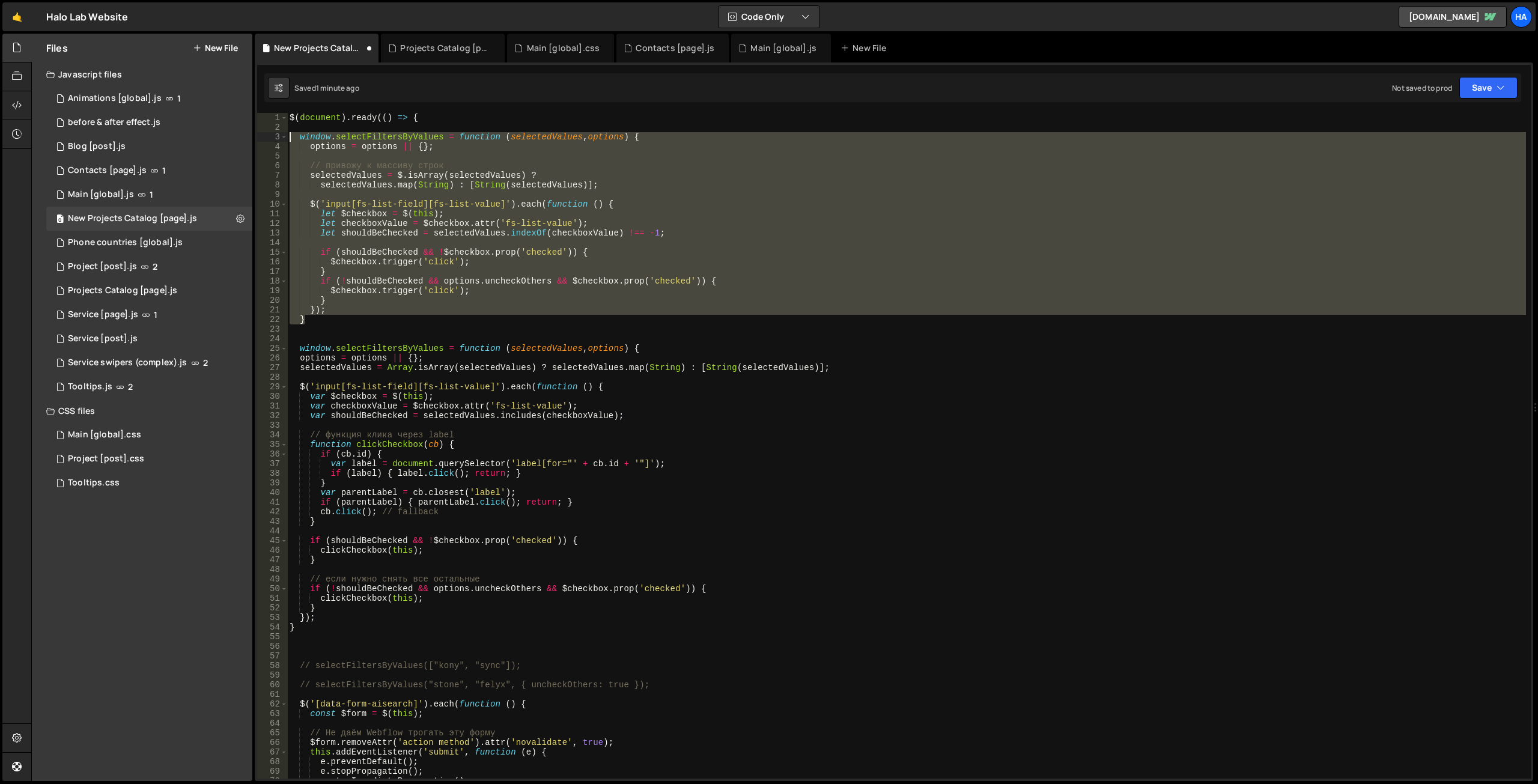
drag, startPoint x: 329, startPoint y: 319, endPoint x: 262, endPoint y: 138, distance: 193.0
click at [262, 138] on div "window.selectFiltersByValues = function (selectedValues, options) { 1 2 3 4 5 6…" at bounding box center [894, 445] width 1273 height 665
type textarea "window.selectFiltersByValues = function (selectedValues, options) { options = o…"
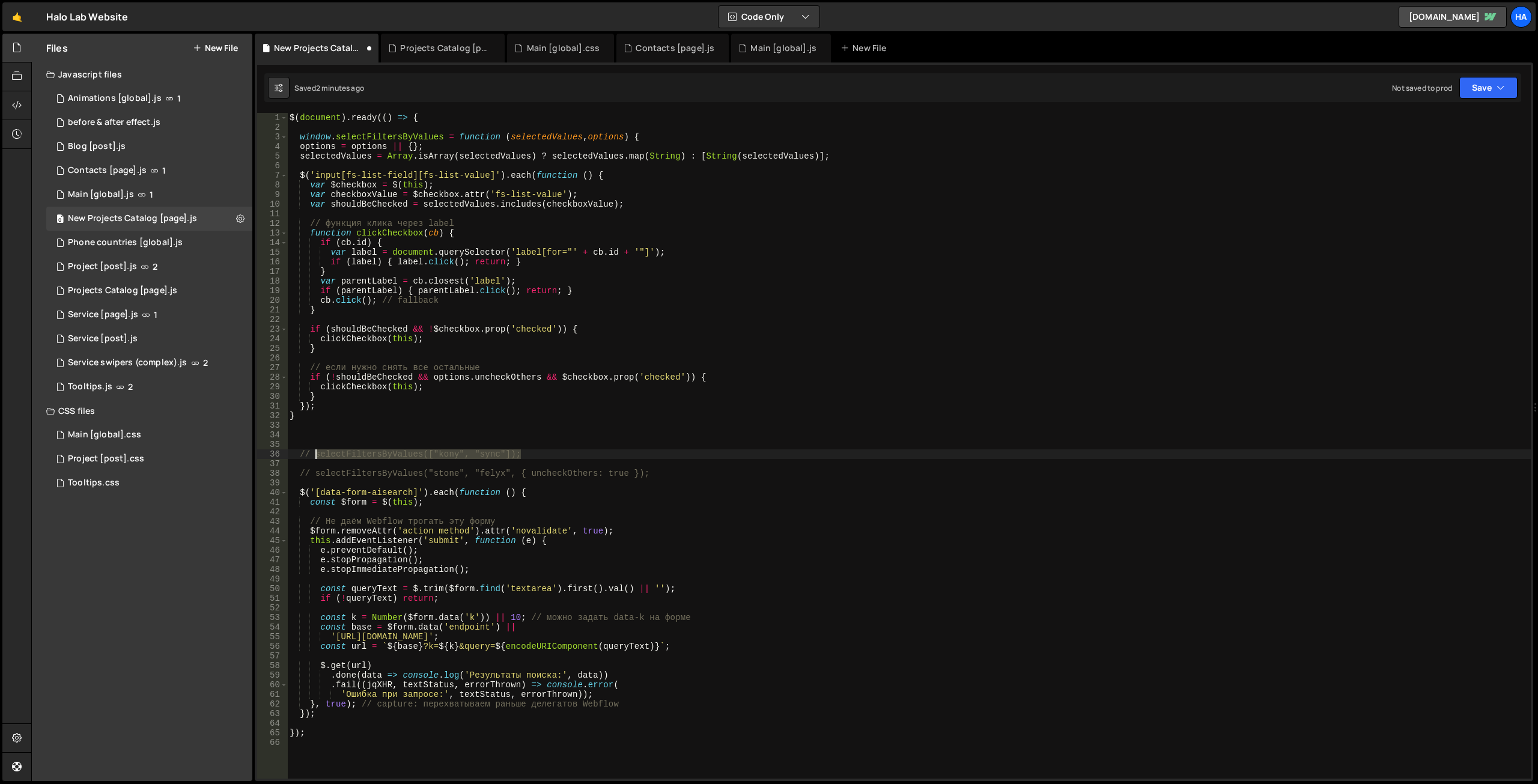
drag, startPoint x: 524, startPoint y: 456, endPoint x: 314, endPoint y: 456, distance: 210.0
click at [314, 456] on div "$ ( document ) . ready (( ) => { window . selectFiltersByValues = function ( se…" at bounding box center [908, 455] width 1244 height 684
type textarea "// selectFiltersByValues(["kony", "sync"]);"
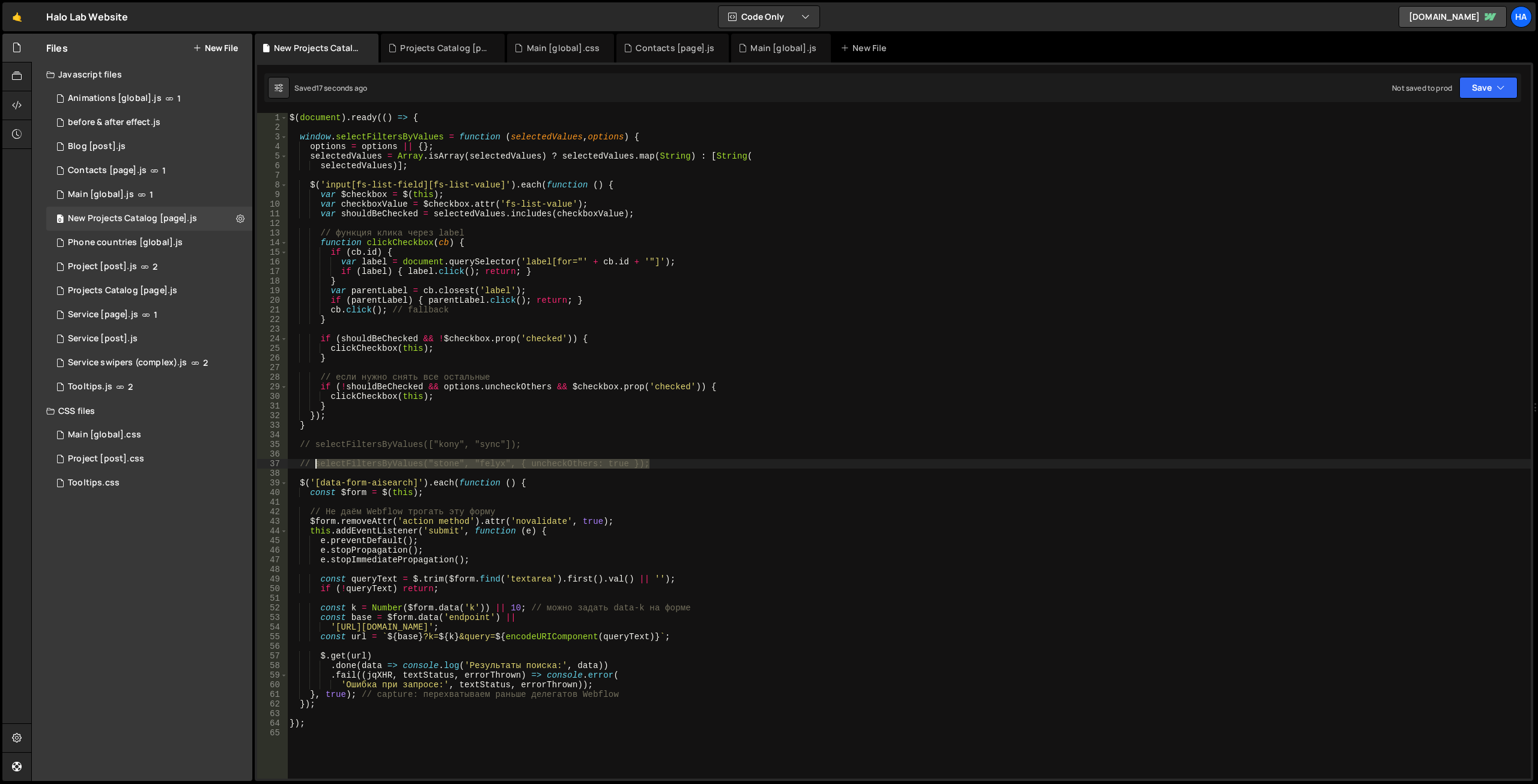
drag, startPoint x: 658, startPoint y: 465, endPoint x: 314, endPoint y: 462, distance: 344.0
click at [314, 462] on div "$ ( document ) . ready (( ) => { window . selectFiltersByValues = function ( se…" at bounding box center [908, 455] width 1244 height 684
click at [390, 424] on div "$ ( document ) . ready (( ) => { window . selectFiltersByValues = function ( se…" at bounding box center [908, 455] width 1244 height 684
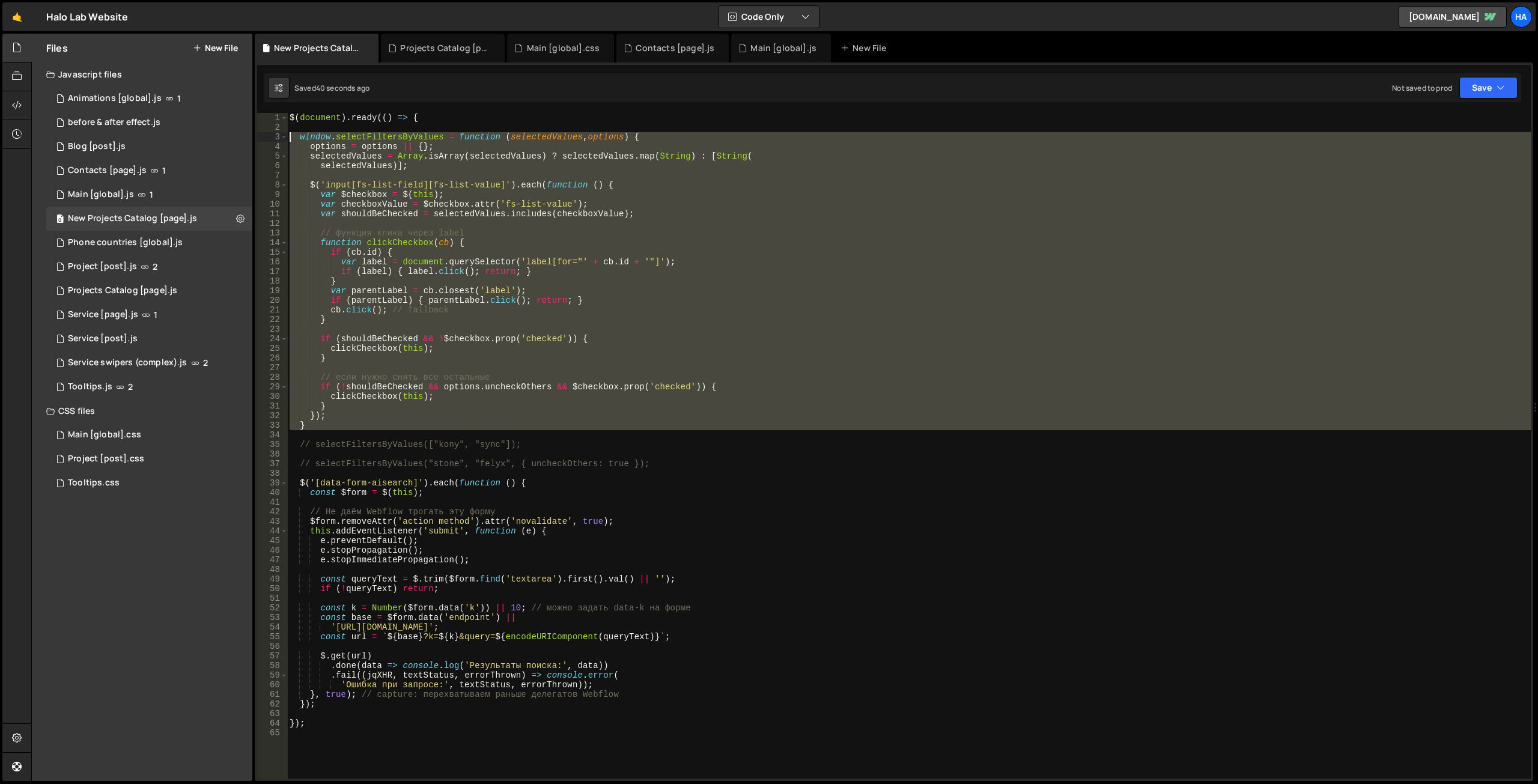
drag, startPoint x: 350, startPoint y: 430, endPoint x: 258, endPoint y: 135, distance: 309.0
click at [258, 135] on div "} 1 2 3 4 5 6 7 8 9 10 11 12 13 14 15 16 17 18 19 20 21 22 23 24 25 26 27 28 29…" at bounding box center [894, 445] width 1273 height 665
type textarea "window.selectFiltersByValues = function (selectedValues, options) { options = o…"
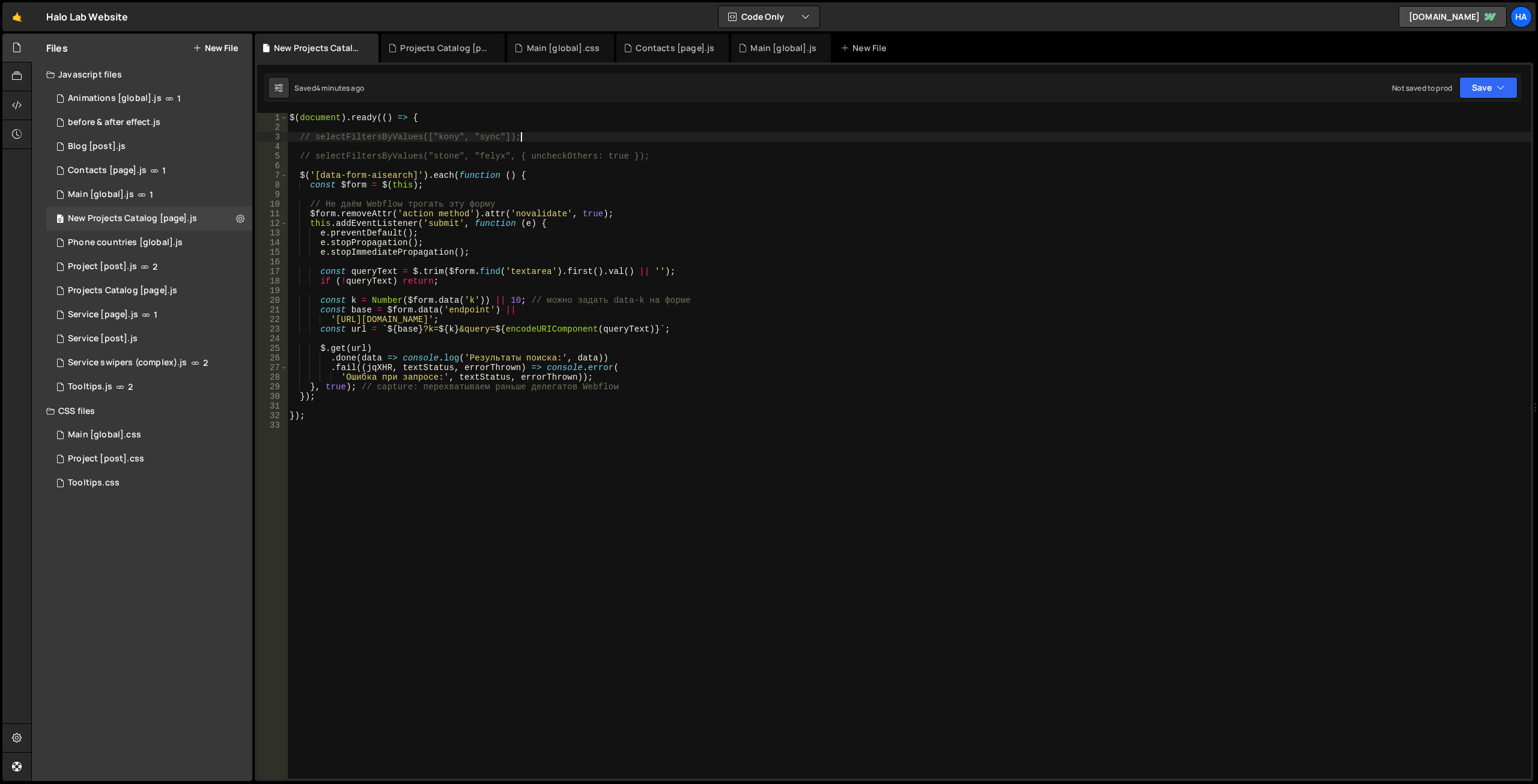
click at [524, 140] on div "$ ( document ) . ready (( ) => { // selectFiltersByValues(["kony", "sync"]); //…" at bounding box center [908, 455] width 1244 height 684
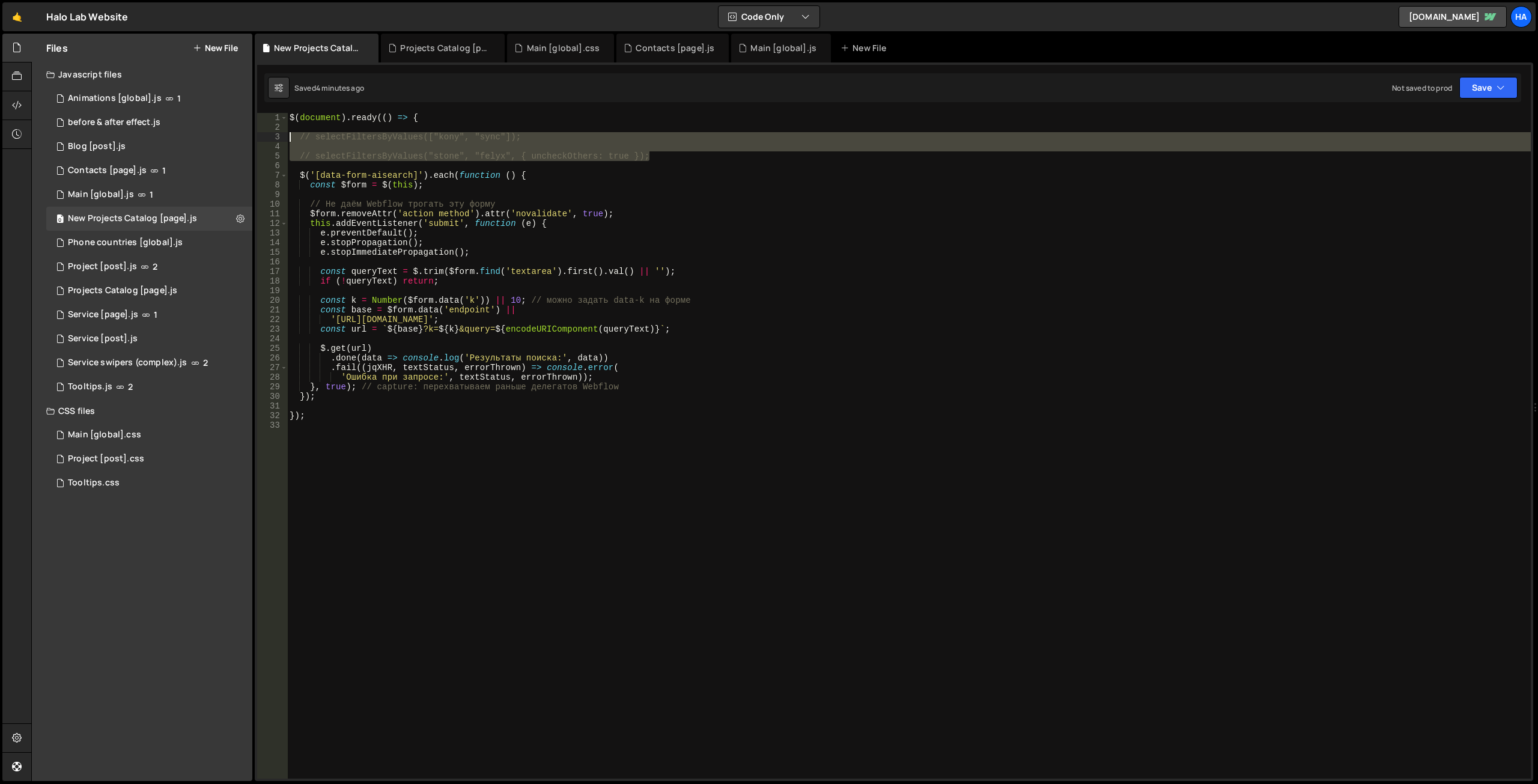
drag, startPoint x: 671, startPoint y: 155, endPoint x: 283, endPoint y: 135, distance: 388.5
click at [283, 135] on div "// selectFiltersByValues(["kony", "sync"]); 1 2 3 4 5 6 7 8 9 10 11 12 13 14 15…" at bounding box center [894, 445] width 1273 height 665
paste textarea "selectFiltersByValues(["kony", "zolve"], { uncheckOthers: true });"
type textarea "selectFiltersByValues(["kony", "zolve"], { uncheckOthers: true });"
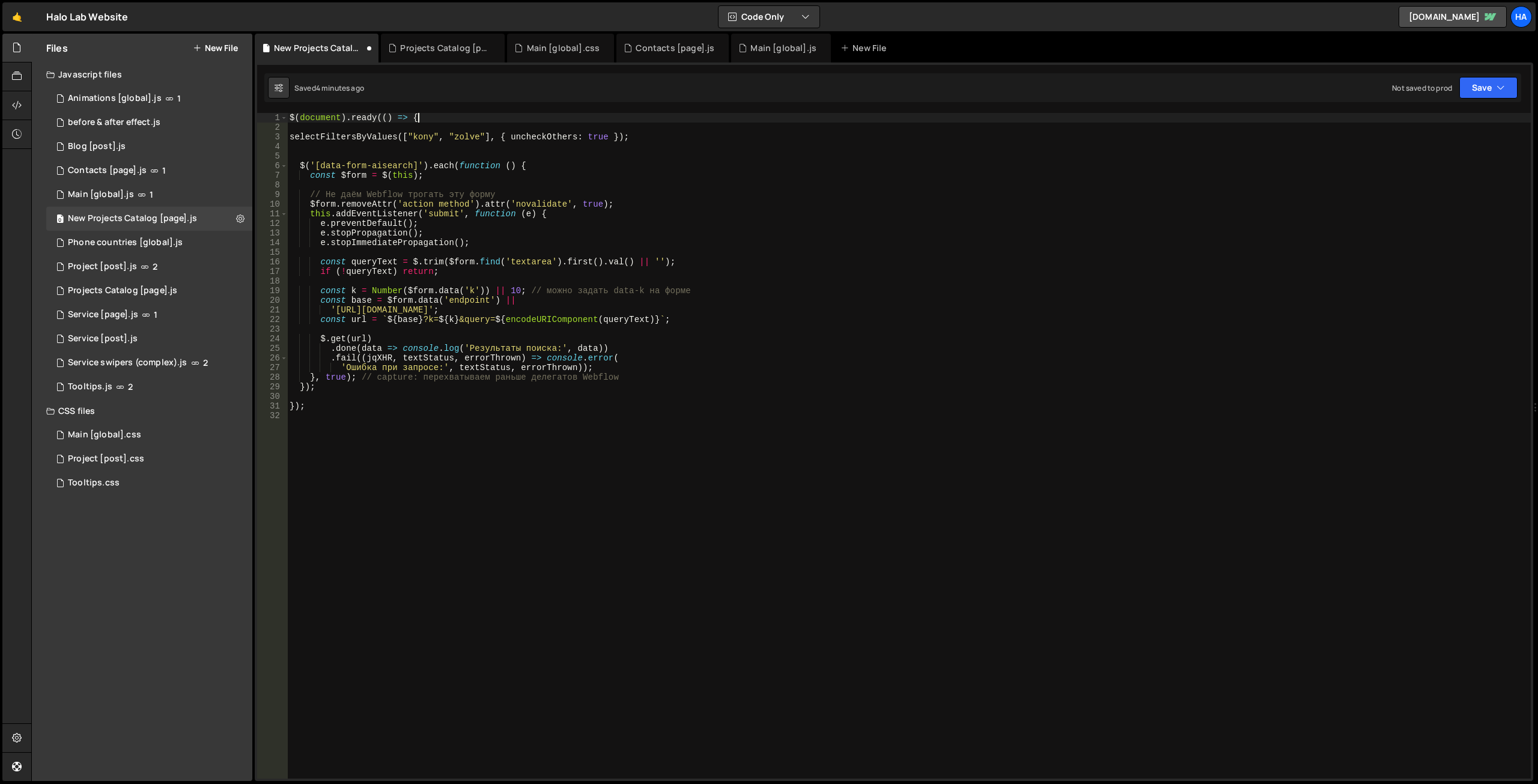
click at [426, 119] on div "$ ( document ) . ready (( ) => { selectFiltersByValues ([ "kony" , "zolve" ] , …" at bounding box center [908, 455] width 1244 height 684
type textarea "$(document).ready(() => {"
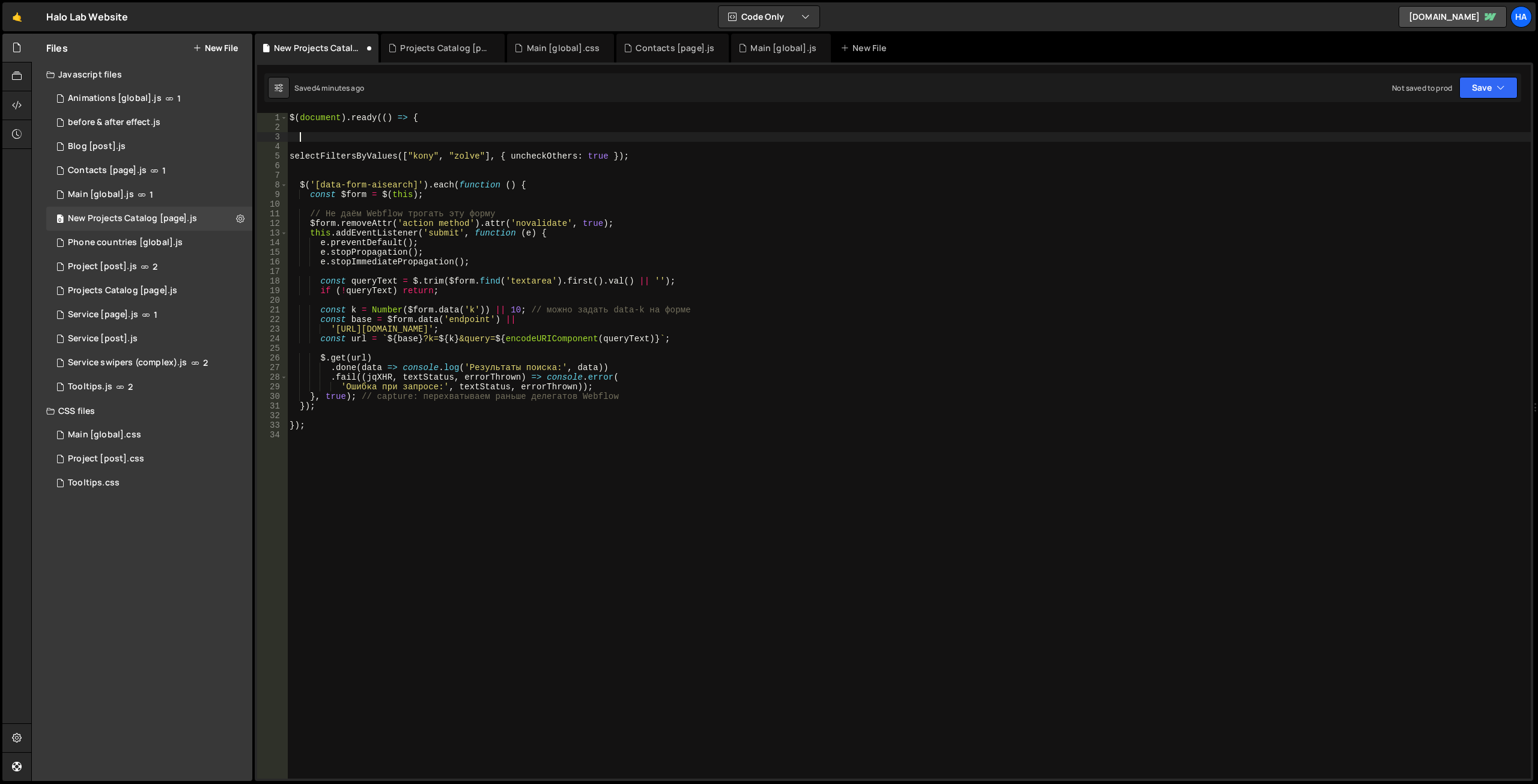
paste textarea
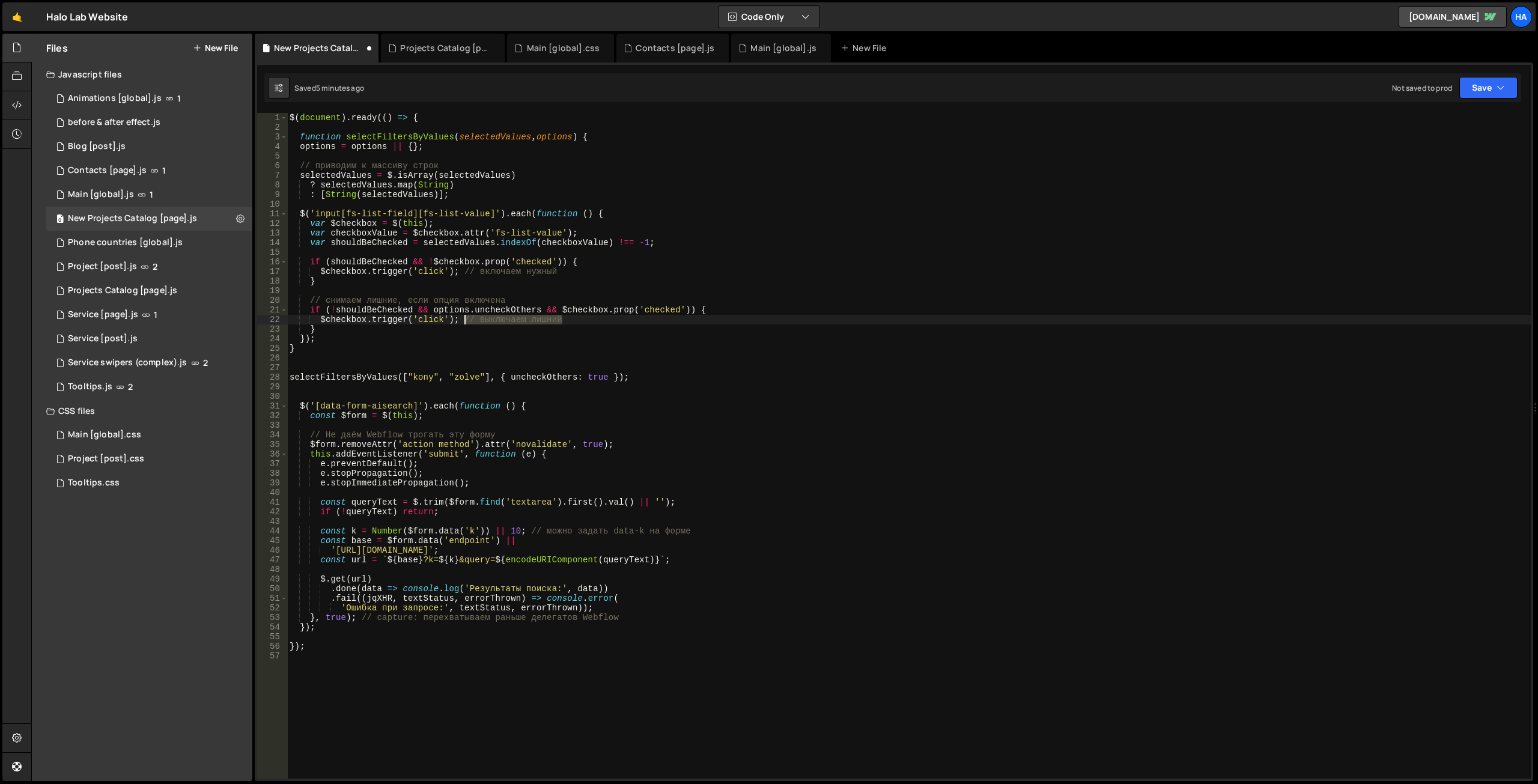
drag, startPoint x: 566, startPoint y: 319, endPoint x: 465, endPoint y: 320, distance: 101.0
click at [465, 320] on div "$ ( document ) . ready (( ) => { function selectFiltersByValues ( selectedValue…" at bounding box center [908, 455] width 1244 height 684
drag, startPoint x: 518, startPoint y: 297, endPoint x: 278, endPoint y: 302, distance: 240.1
click at [278, 302] on div "$checkbox.trigger('click'); 1 2 3 4 5 6 7 8 9 10 11 12 13 14 15 16 17 18 19 20 …" at bounding box center [894, 445] width 1273 height 665
type textarea "// снимаем лишние, если опция включена"
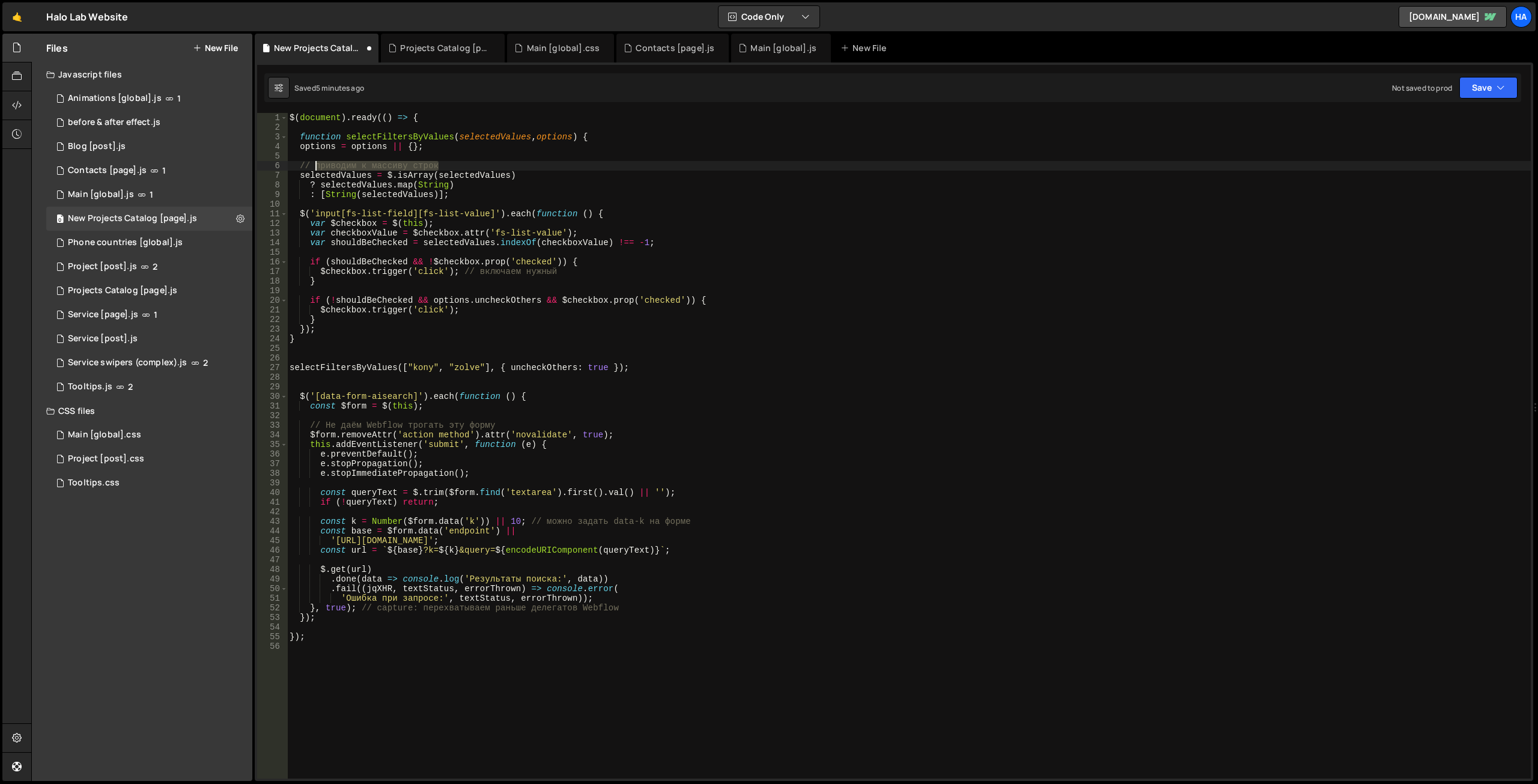
drag, startPoint x: 449, startPoint y: 166, endPoint x: 269, endPoint y: 167, distance: 180.0
click at [269, 167] on div "1 2 3 4 5 6 7 8 9 10 11 12 13 14 15 16 17 18 19 20 21 22 23 24 25 26 27 28 29 3…" at bounding box center [894, 445] width 1273 height 665
type textarea "// приводим к массиву строк"
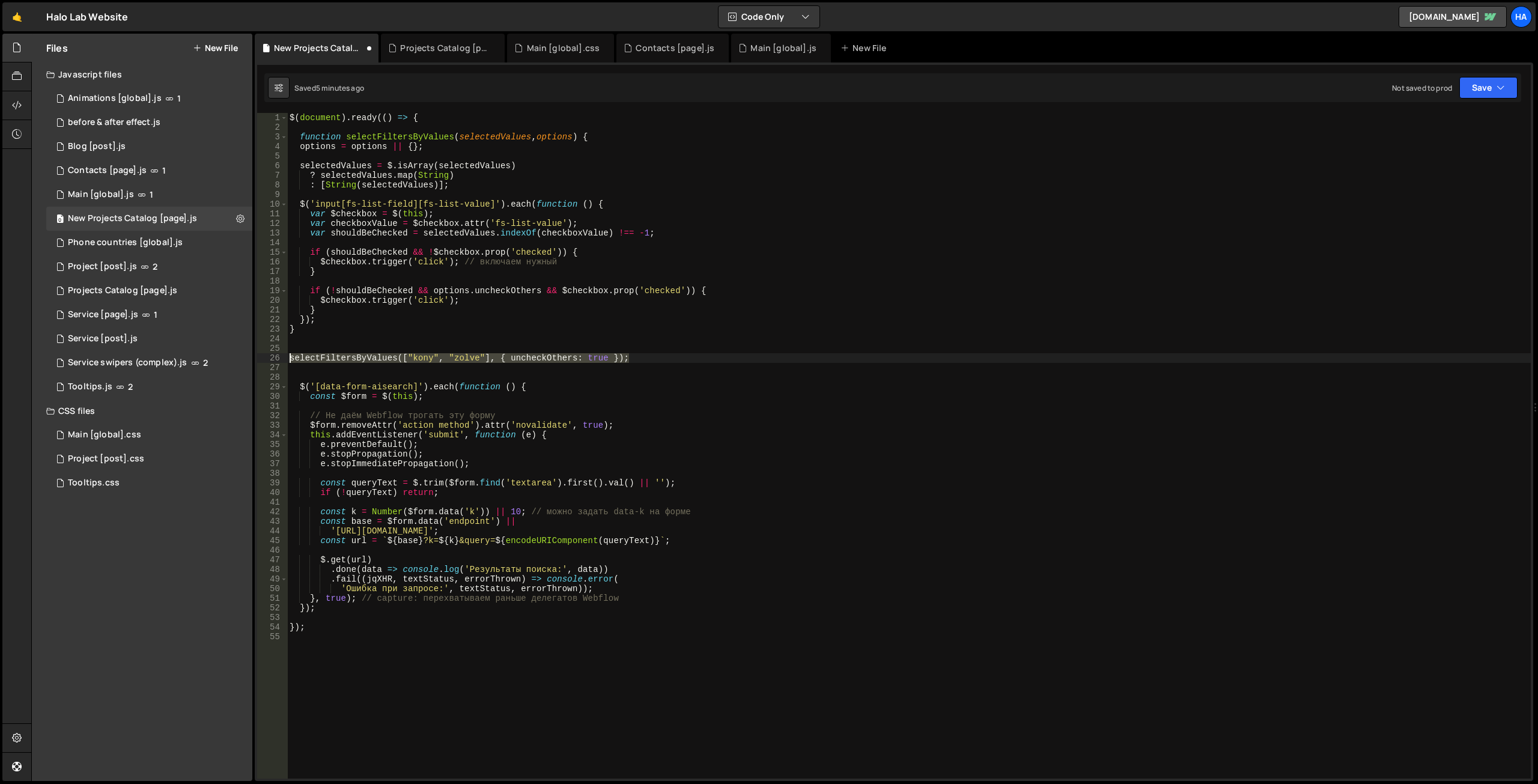
drag, startPoint x: 650, startPoint y: 359, endPoint x: 268, endPoint y: 353, distance: 382.0
click at [268, 353] on div "1 2 3 4 5 6 7 8 9 10 11 12 13 14 15 16 17 18 19 20 21 22 23 24 25 26 27 28 29 3…" at bounding box center [894, 445] width 1273 height 665
type textarea "// selectFiltersByValues(["kony", "zolve"], { uncheckOthers: true });"
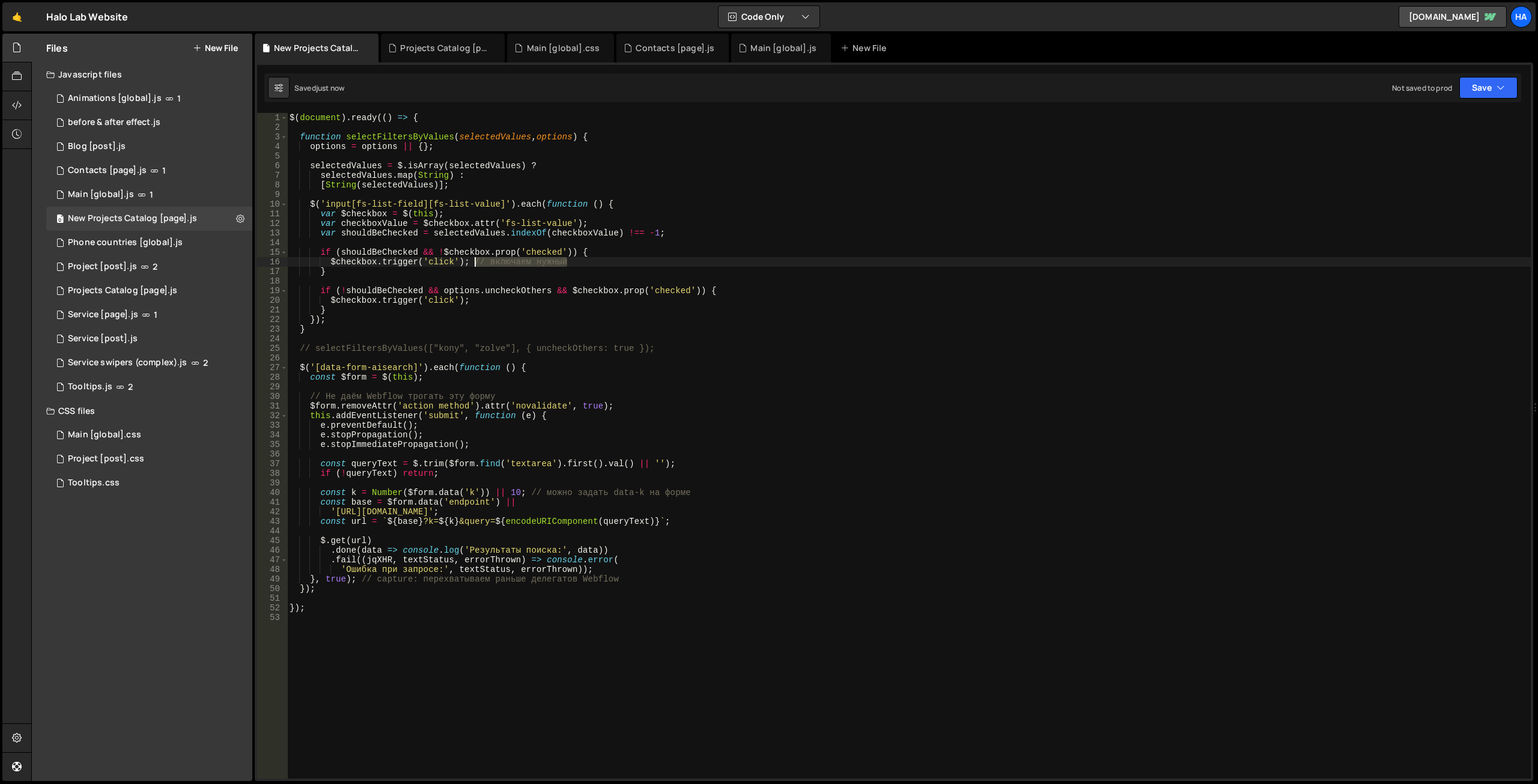
drag, startPoint x: 579, startPoint y: 261, endPoint x: 474, endPoint y: 260, distance: 105.0
click at [474, 260] on div "$ ( document ) . ready (( ) => { function selectFiltersByValues ( selectedValue…" at bounding box center [908, 455] width 1244 height 684
drag, startPoint x: 627, startPoint y: 577, endPoint x: 362, endPoint y: 575, distance: 265.0
click at [362, 575] on div "$ ( document ) . ready (( ) => { function selectFiltersByValues ( selectedValue…" at bounding box center [908, 455] width 1244 height 684
drag, startPoint x: 705, startPoint y: 492, endPoint x: 531, endPoint y: 493, distance: 174.0
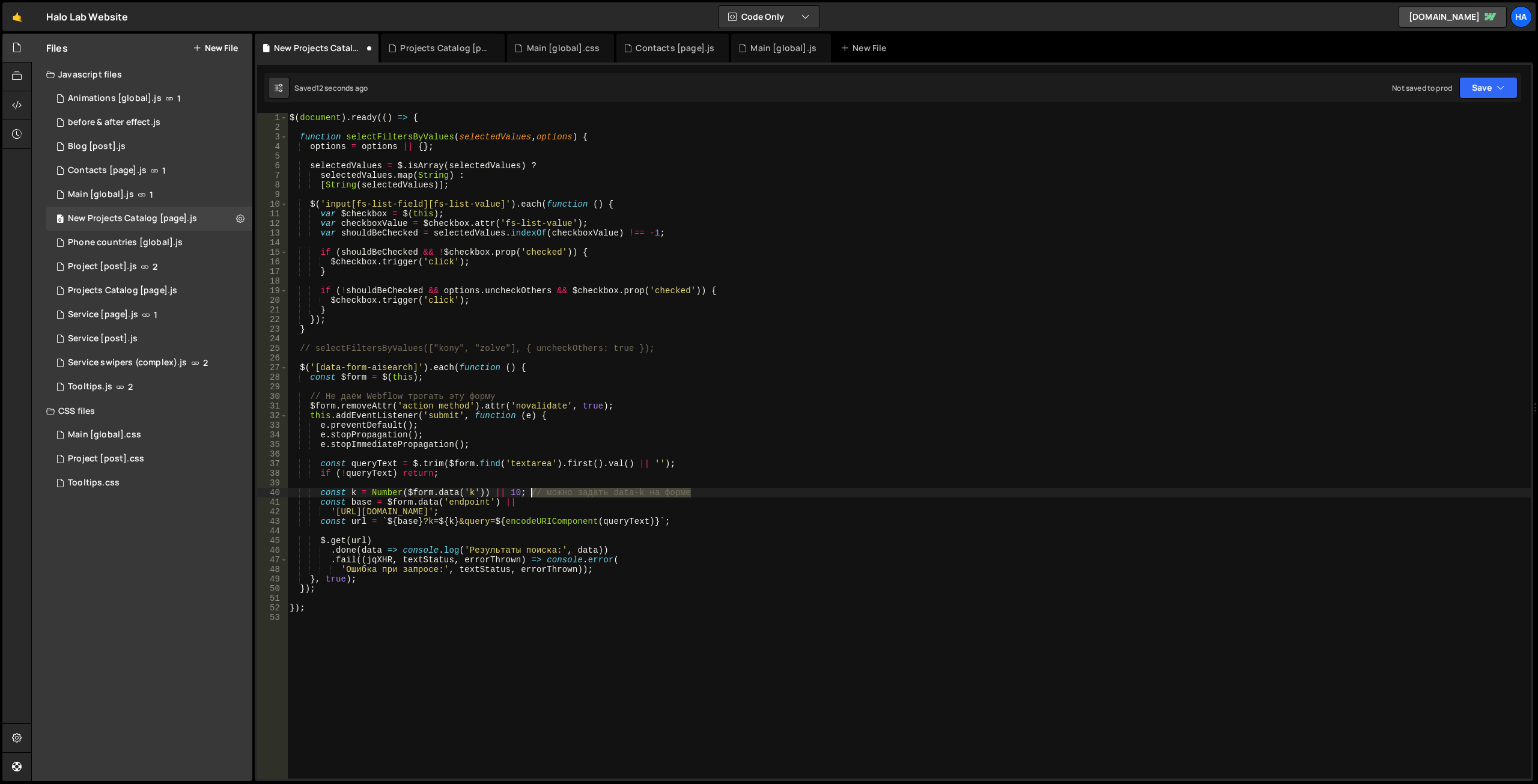
click at [531, 493] on div "$ ( document ) . ready (( ) => { function selectFiltersByValues ( selectedValue…" at bounding box center [908, 455] width 1244 height 684
drag, startPoint x: 512, startPoint y: 398, endPoint x: 263, endPoint y: 400, distance: 249.0
click at [263, 400] on div "const k = Number($[DOMAIN_NAME]('k')) || 10; 1 2 3 4 5 6 7 8 9 10 11 12 13 14 1…" at bounding box center [894, 445] width 1273 height 665
type textarea "// Не даём Webflow трогать эту форму"
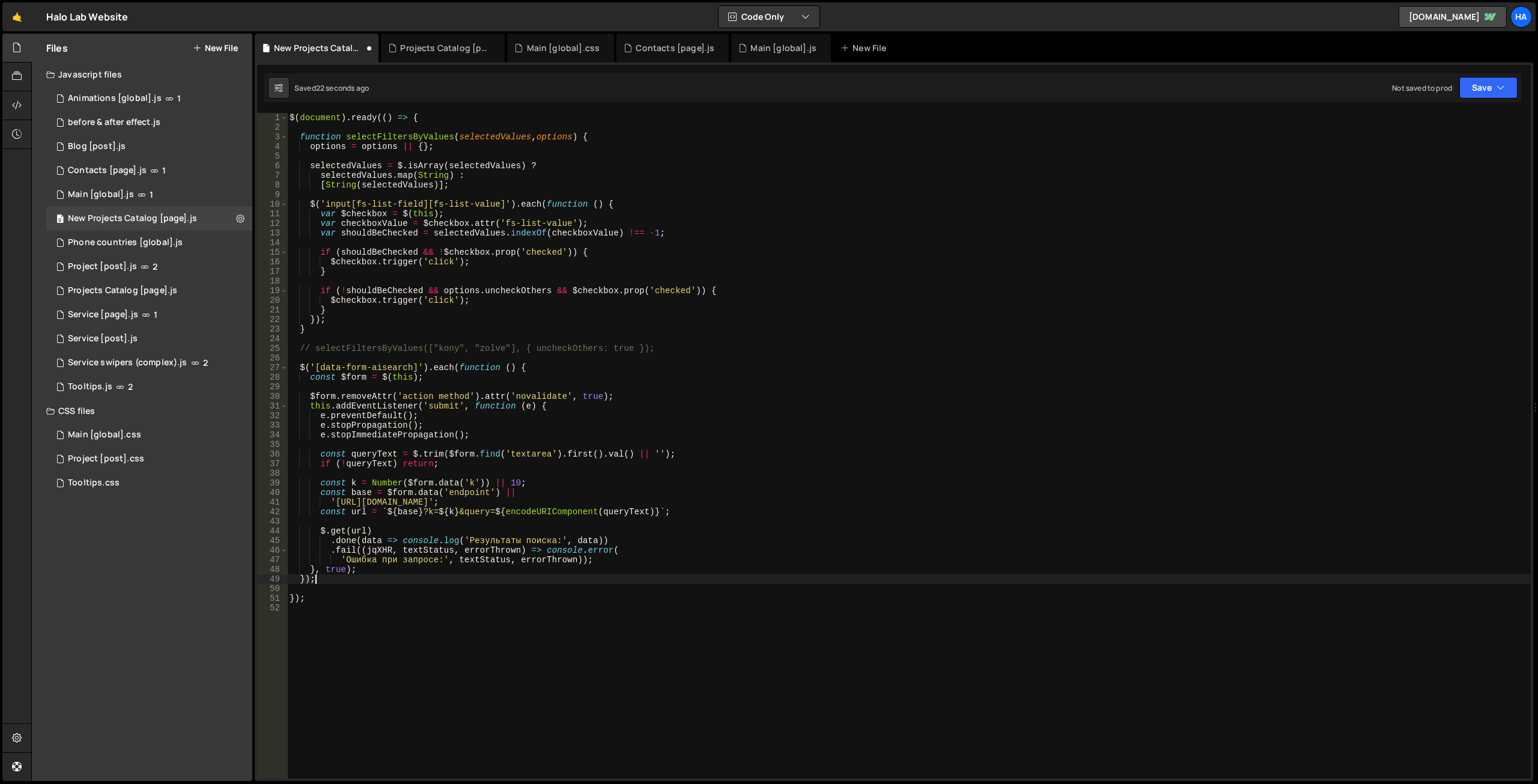
click at [328, 577] on div "$ ( document ) . ready (( ) => { function selectFiltersByValues ( selectedValue…" at bounding box center [908, 455] width 1244 height 684
type textarea "});"
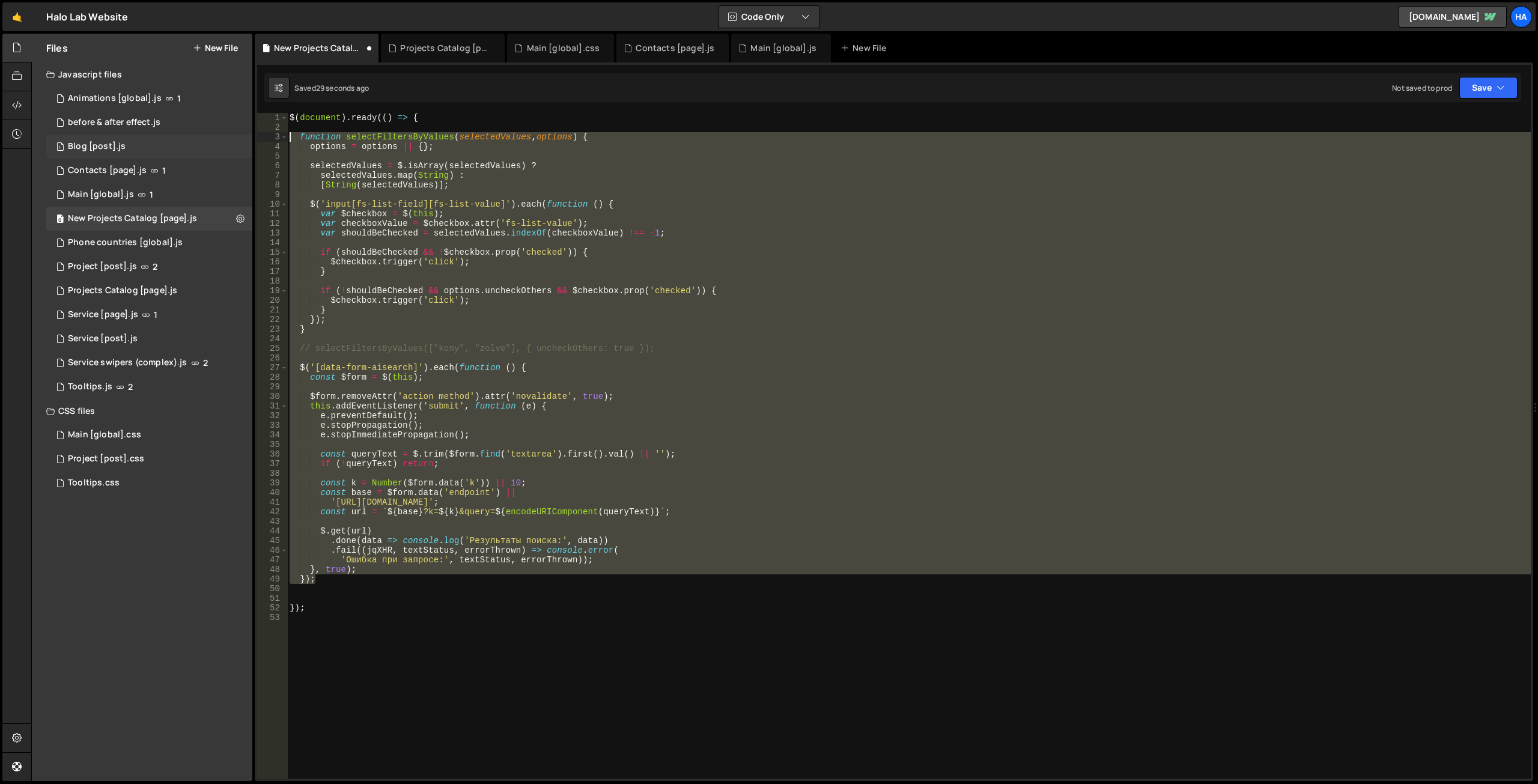
drag, startPoint x: 335, startPoint y: 583, endPoint x: 244, endPoint y: 137, distance: 455.2
click at [244, 137] on div "Files New File Javascript files 1 Animations [global].js 1 0 before & after eff…" at bounding box center [784, 407] width 1507 height 748
click at [539, 319] on div "$ ( document ) . ready (( ) => { function selectFiltersByValues ( selectedValue…" at bounding box center [908, 445] width 1244 height 665
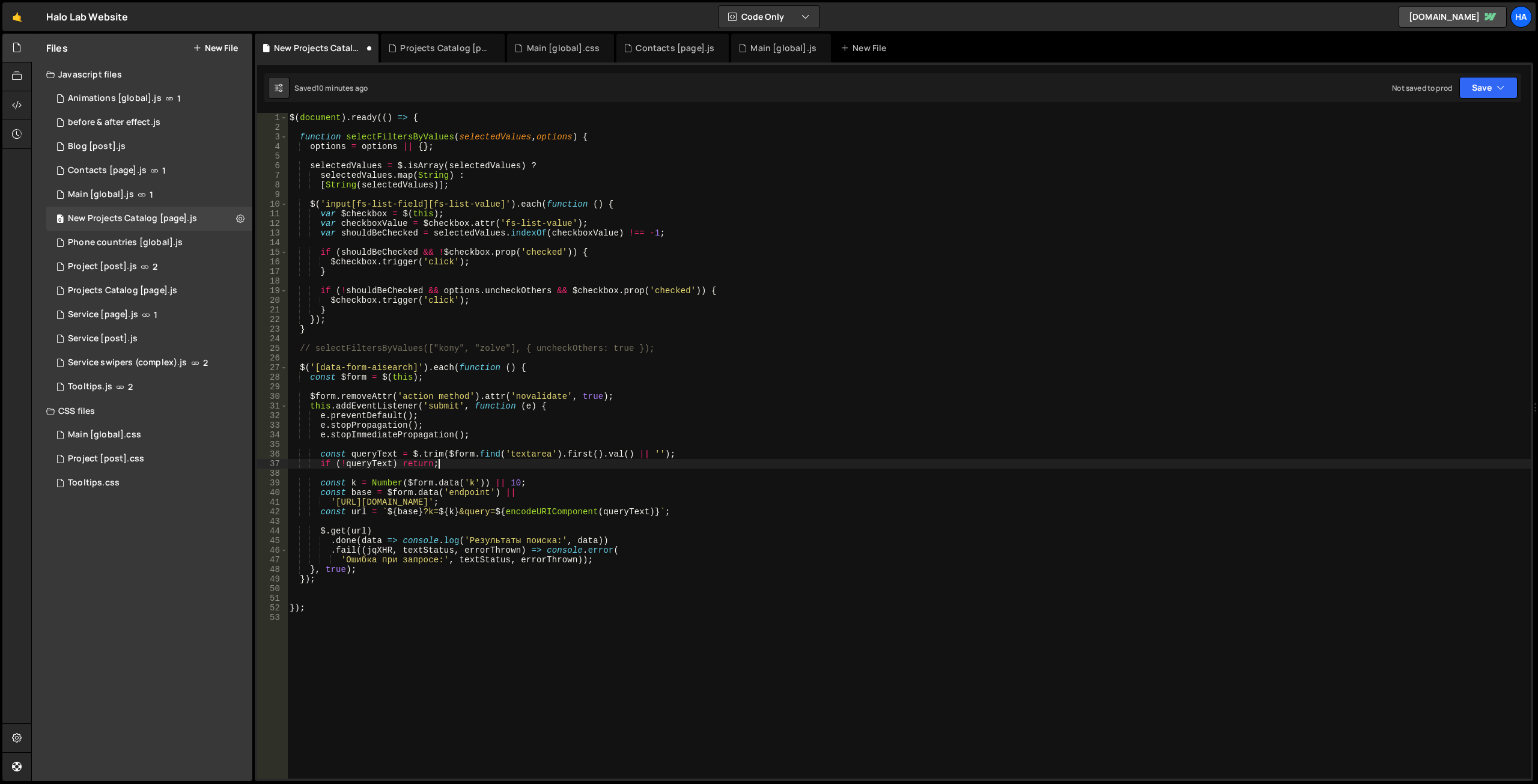
click at [529, 466] on div "$ ( document ) . ready (( ) => { function selectFiltersByValues ( selectedValue…" at bounding box center [908, 455] width 1244 height 684
click at [599, 540] on div "$ ( document ) . ready (( ) => { function selectFiltersByValues ( selectedValue…" at bounding box center [908, 455] width 1244 height 684
paste textarea "cases"
click at [668, 496] on div "$ ( document ) . ready (( ) => { function selectFiltersByValues ( selectedValue…" at bounding box center [908, 455] width 1244 height 684
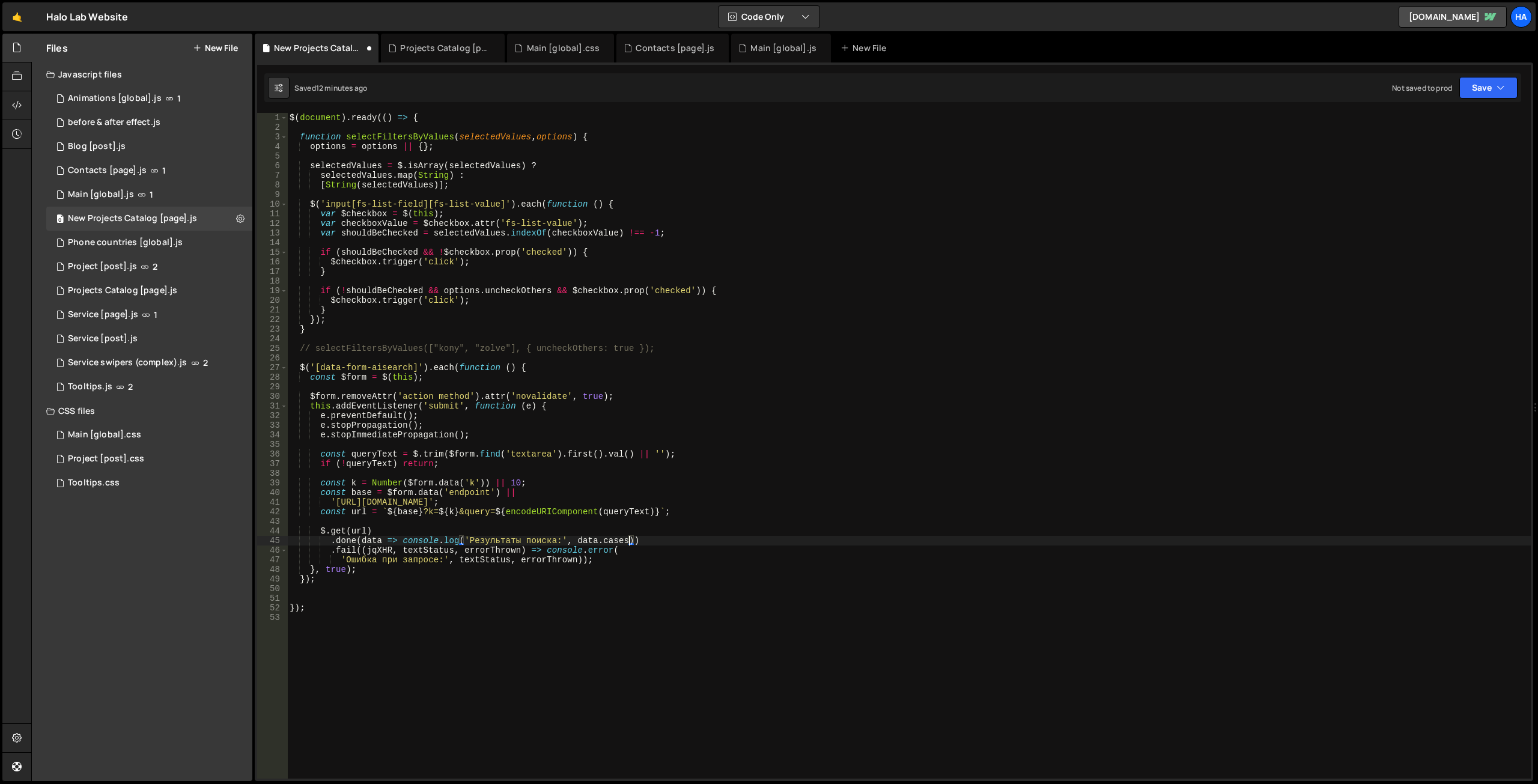
scroll to position [0, 15]
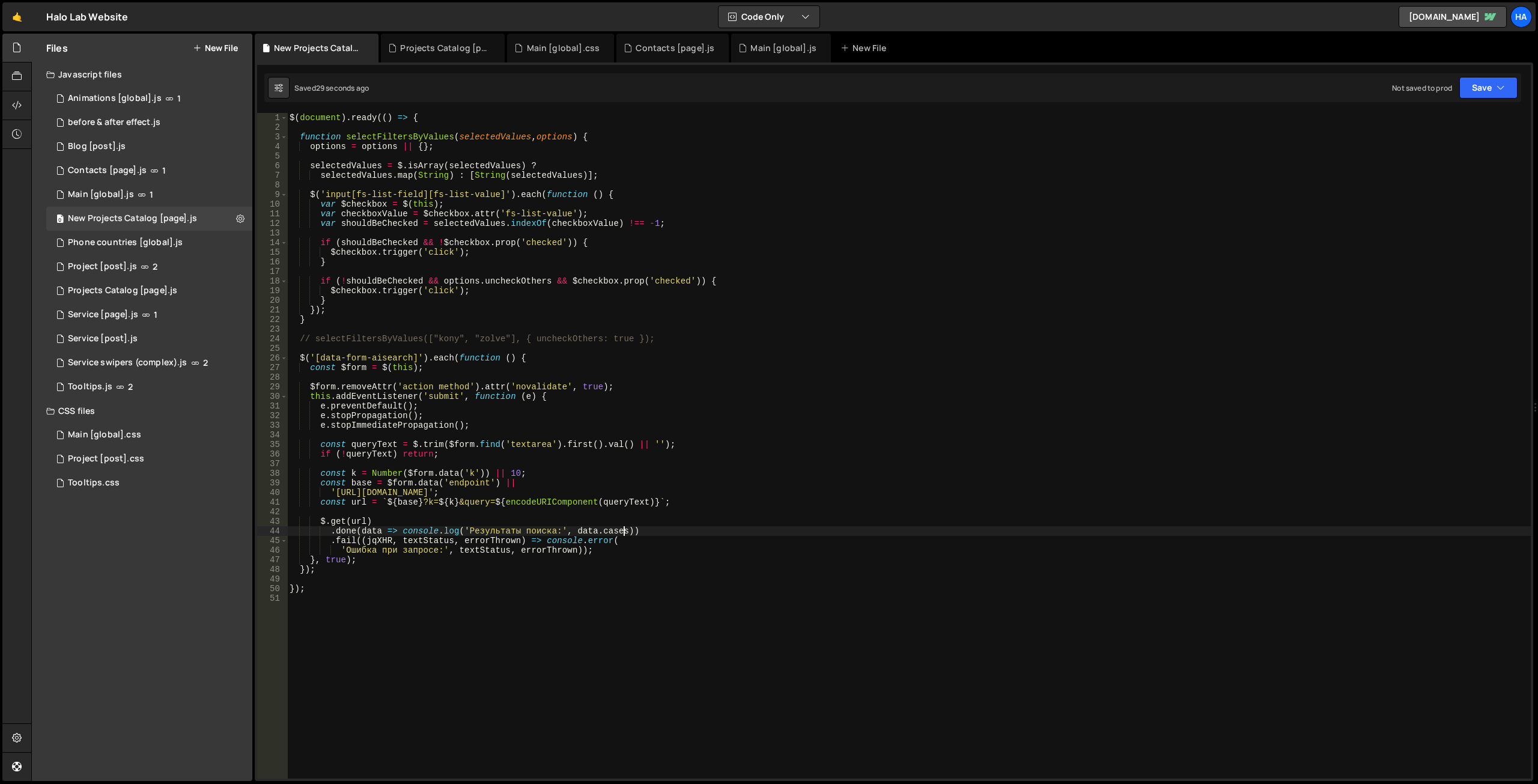
click at [626, 531] on div "$ ( document ) . ready (( ) => { function selectFiltersByValues ( selectedValue…" at bounding box center [908, 455] width 1244 height 684
click at [632, 532] on div "$ ( document ) . ready (( ) => { function selectFiltersByValues ( selectedValue…" at bounding box center [908, 455] width 1244 height 684
click at [635, 529] on div "$ ( document ) . ready (( ) => { function selectFiltersByValues ( selectedValue…" at bounding box center [908, 455] width 1244 height 684
click at [746, 495] on div "$ ( document ) . ready (( ) => { function selectFiltersByValues ( selectedValue…" at bounding box center [908, 455] width 1244 height 684
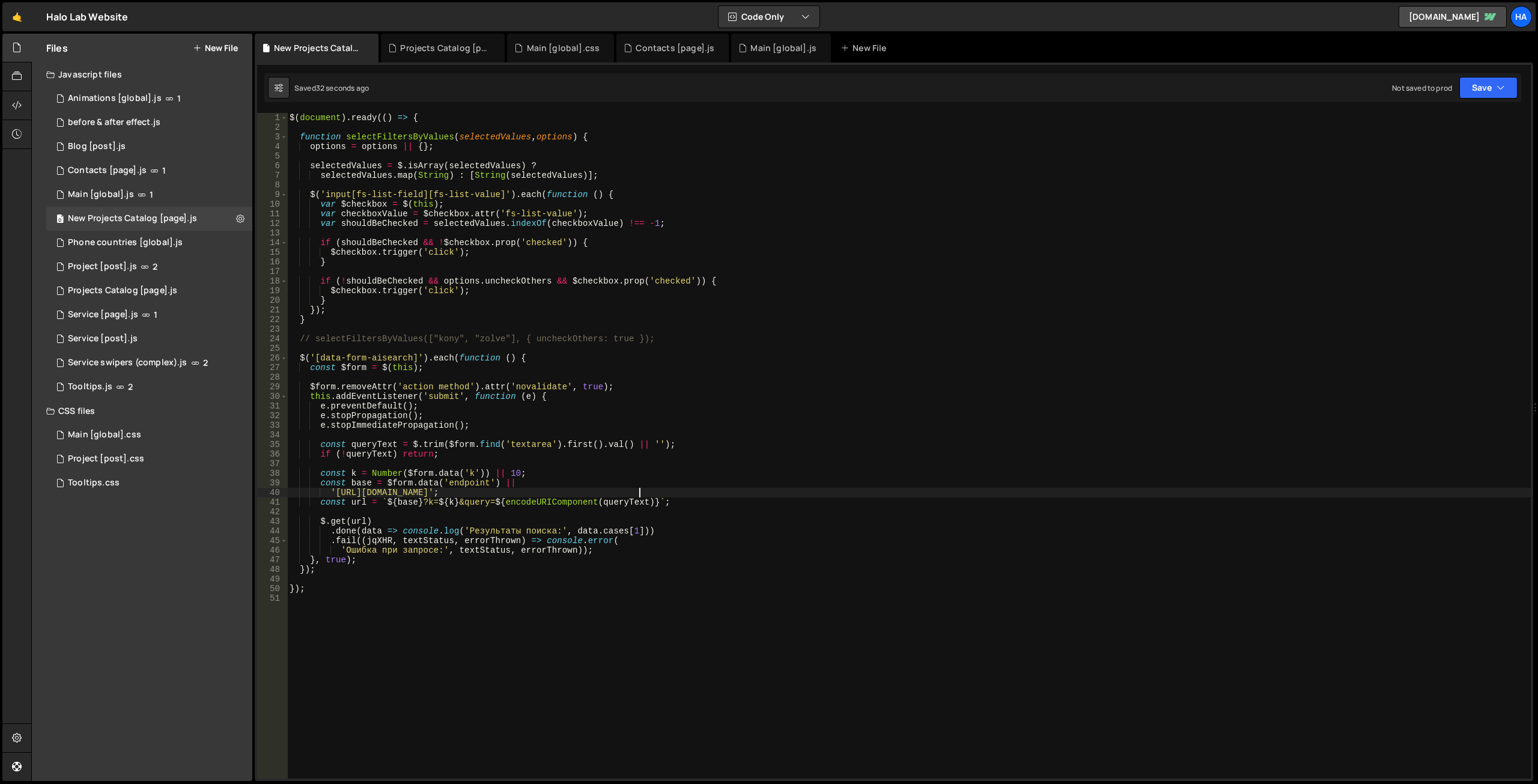
click at [642, 528] on div "$ ( document ) . ready (( ) => { function selectFiltersByValues ( selectedValue…" at bounding box center [908, 455] width 1244 height 684
paste textarea "slug"
click at [738, 488] on div "$ ( document ) . ready (( ) => { function selectFiltersByValues ( selectedValue…" at bounding box center [908, 455] width 1244 height 684
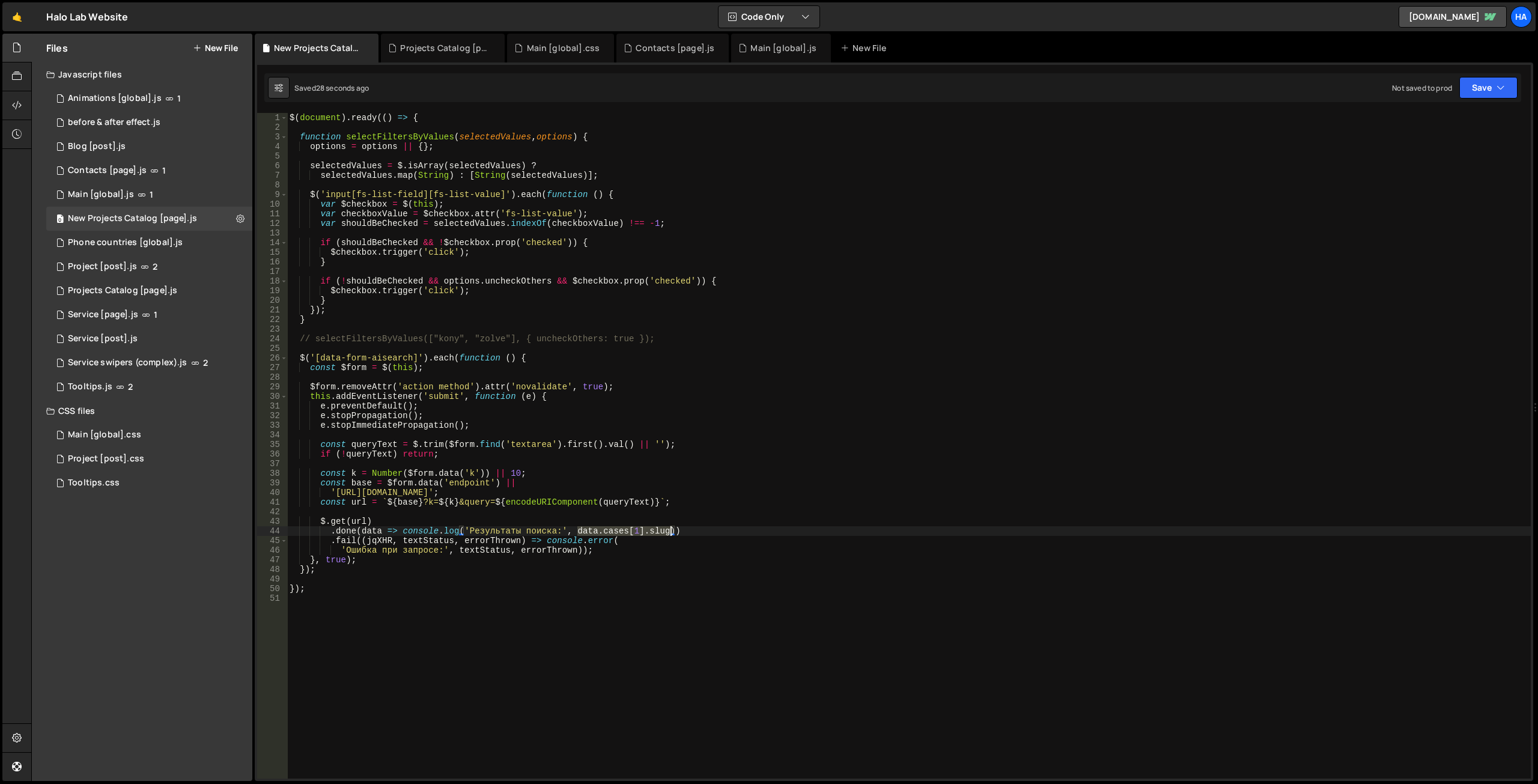
drag, startPoint x: 579, startPoint y: 531, endPoint x: 669, endPoint y: 531, distance: 90.0
click at [669, 531] on div "$ ( document ) . ready (( ) => { function selectFiltersByValues ( selectedValue…" at bounding box center [908, 455] width 1244 height 684
click at [660, 524] on div "$ ( document ) . ready (( ) => { function selectFiltersByValues ( selectedValue…" at bounding box center [908, 455] width 1244 height 684
drag, startPoint x: 578, startPoint y: 531, endPoint x: 672, endPoint y: 533, distance: 94.0
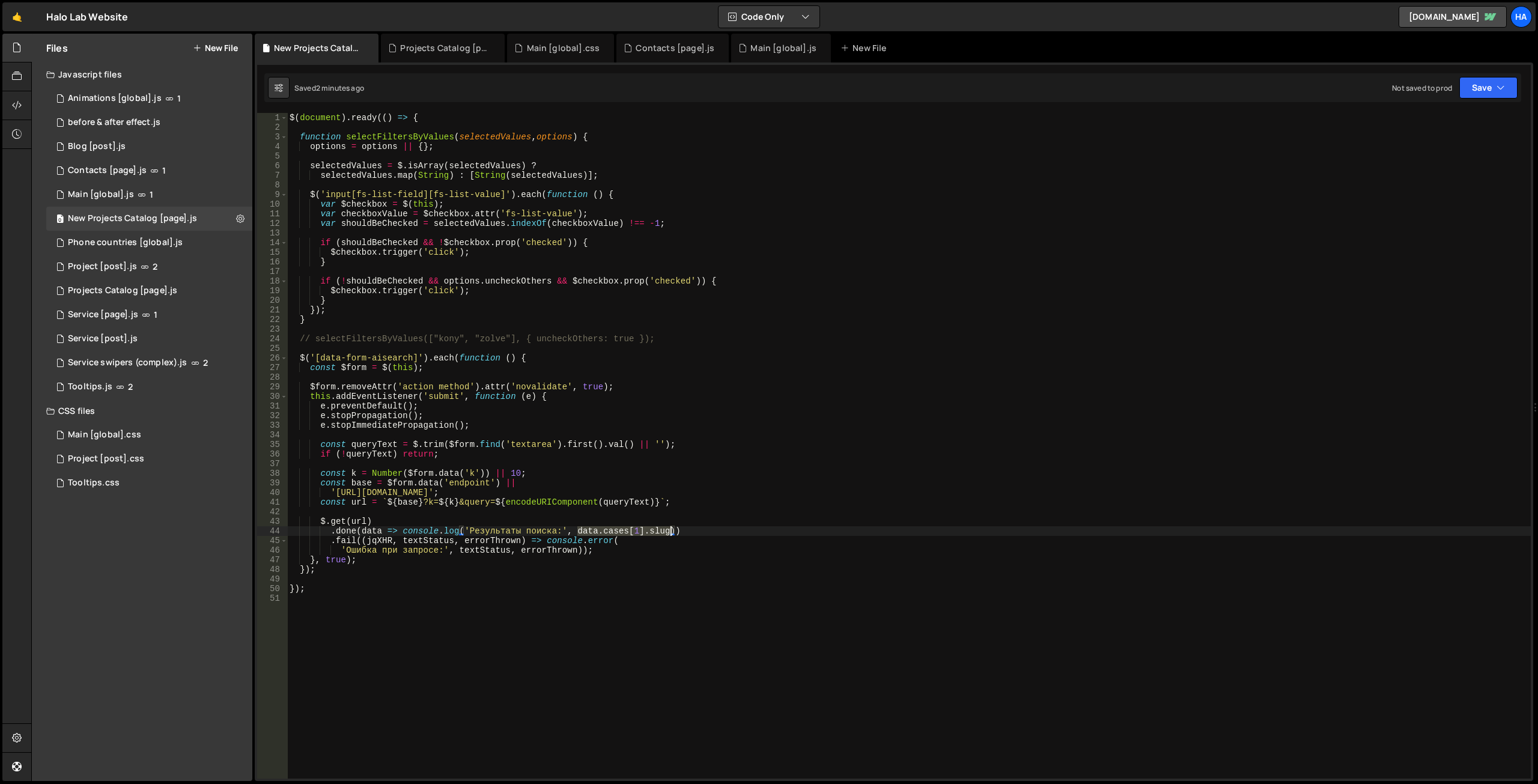
click at [672, 533] on div "$ ( document ) . ready (( ) => { function selectFiltersByValues ( selectedValue…" at bounding box center [908, 455] width 1244 height 684
click at [519, 521] on div "$ ( document ) . ready (( ) => { function selectFiltersByValues ( selectedValue…" at bounding box center [908, 455] width 1244 height 684
type textarea "$.get(url)"
click at [398, 612] on div "$ ( document ) . ready (( ) => { function selectFiltersByValues ( selectedValue…" at bounding box center [908, 455] width 1244 height 684
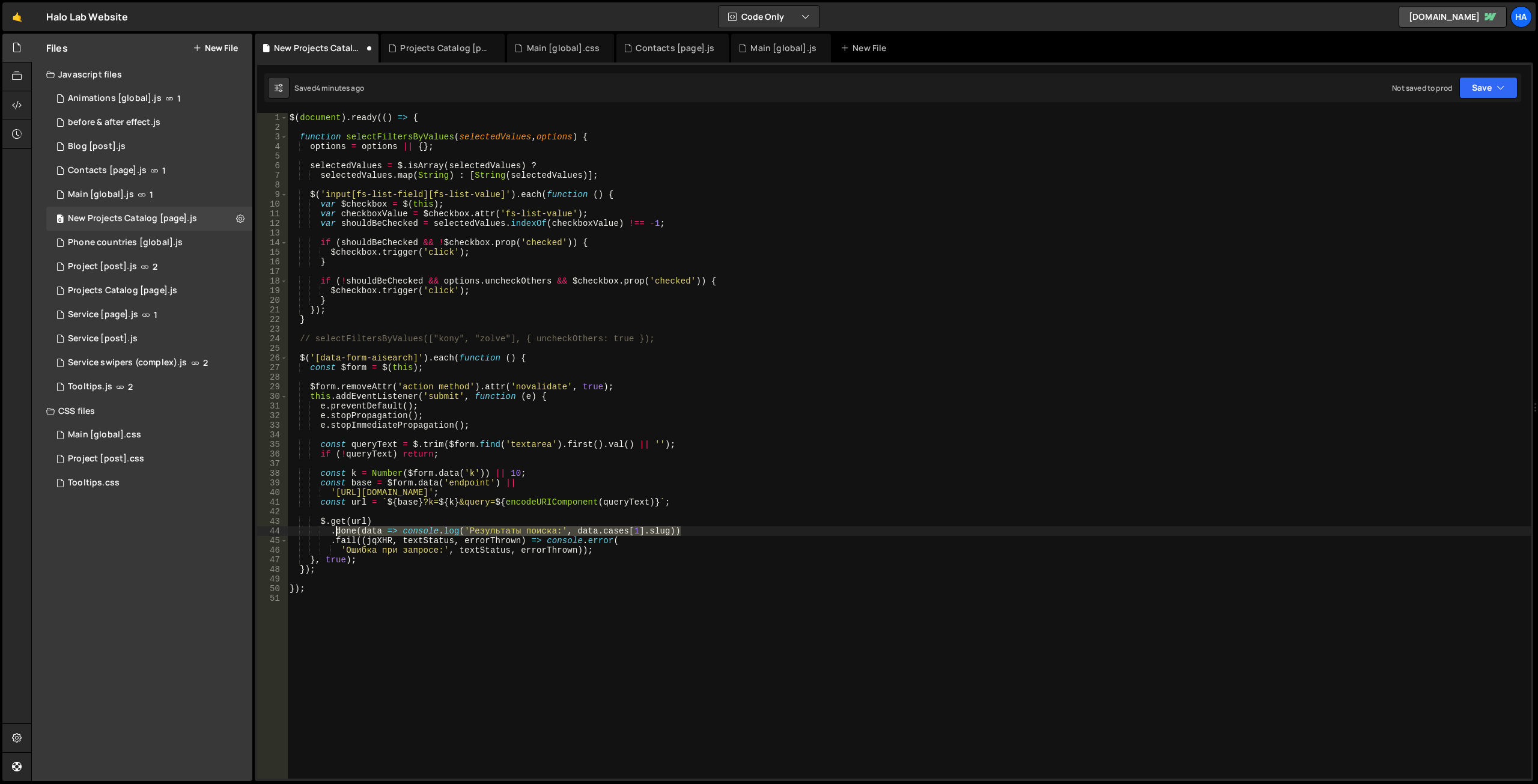
drag, startPoint x: 684, startPoint y: 531, endPoint x: 333, endPoint y: 528, distance: 351.0
click at [333, 528] on div "$ ( document ) . ready (( ) => { function selectFiltersByValues ( selectedValue…" at bounding box center [908, 455] width 1244 height 684
type textarea ".done(data => console.log('Результаты поиска:', data.cases[1].slug))"
paste textarea
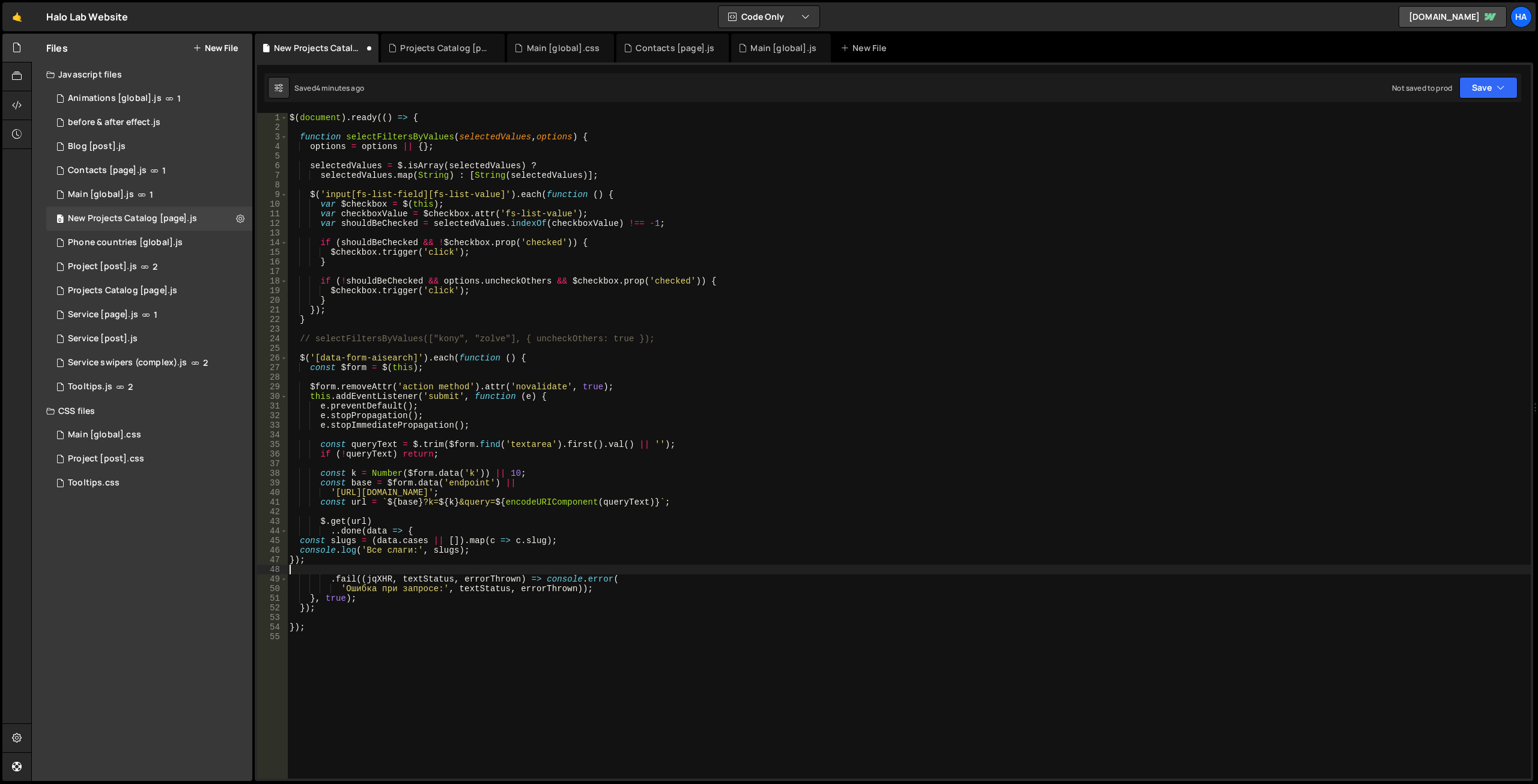
click at [340, 531] on div "$ ( document ) . ready (( ) => { function selectFiltersByValues ( selectedValue…" at bounding box center [908, 455] width 1244 height 684
type textarea ".done(data => {"
click at [577, 430] on div "$ ( document ) . ready (( ) => { function selectFiltersByValues ( selectedValue…" at bounding box center [908, 455] width 1244 height 684
click at [372, 520] on div "$ ( document ) . ready (( ) => { function selectFiltersByValues ( selectedValue…" at bounding box center [908, 455] width 1244 height 684
click at [479, 530] on div "$ ( document ) . ready (( ) => { function selectFiltersByValues ( selectedValue…" at bounding box center [908, 455] width 1244 height 684
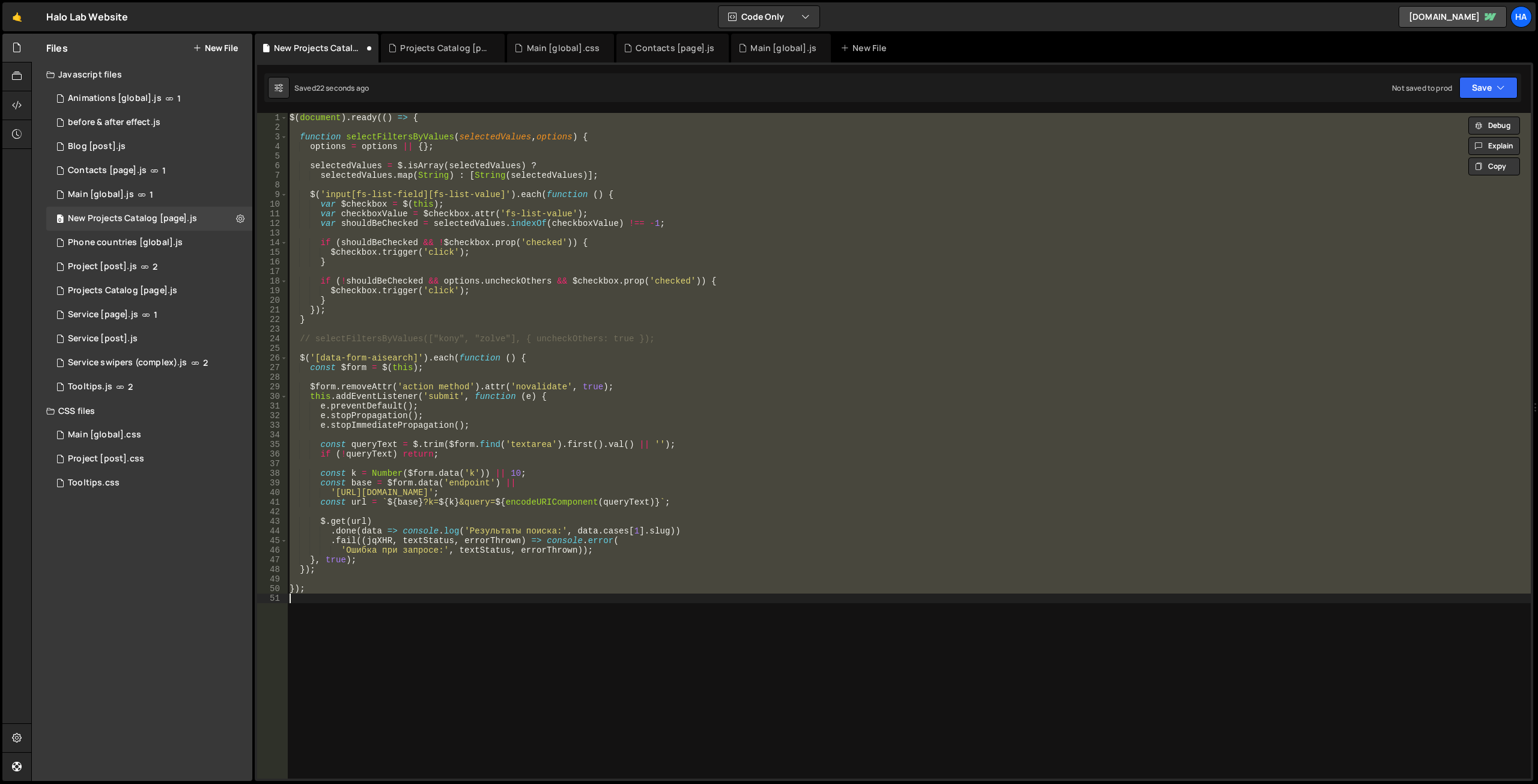
click at [465, 568] on div "$ ( document ) . ready (( ) => { function selectFiltersByValues ( selectedValue…" at bounding box center [908, 445] width 1244 height 665
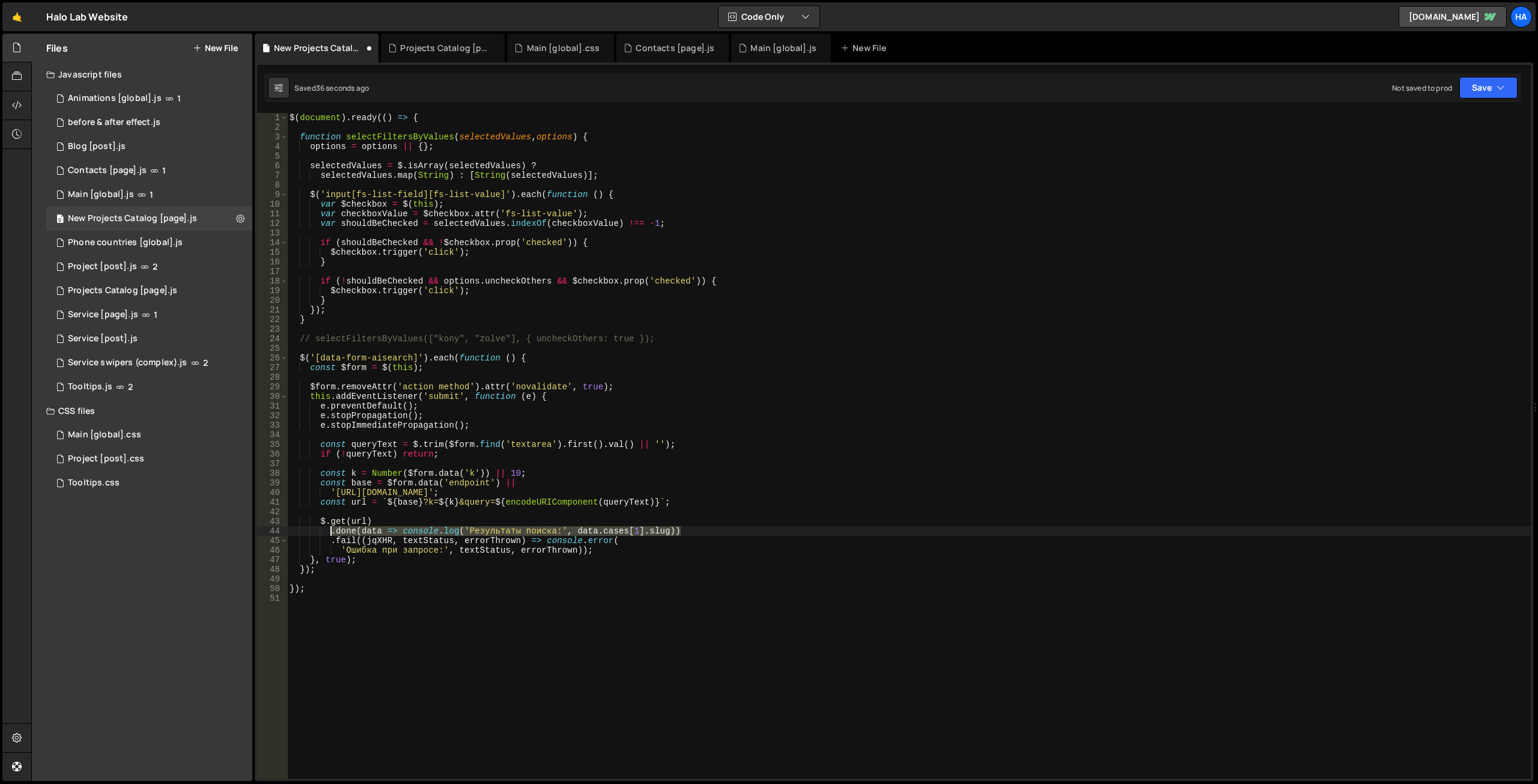
drag, startPoint x: 686, startPoint y: 531, endPoint x: 329, endPoint y: 531, distance: 357.0
click at [329, 531] on div "$ ( document ) . ready (( ) => { function selectFiltersByValues ( selectedValue…" at bounding box center [908, 455] width 1244 height 684
type textarea ".done(data => console.log('Результаты поиска:', data.cases[1].slug))"
click at [685, 530] on div "$ ( document ) . ready (( ) => { function selectFiltersByValues ( selectedValue…" at bounding box center [908, 445] width 1244 height 665
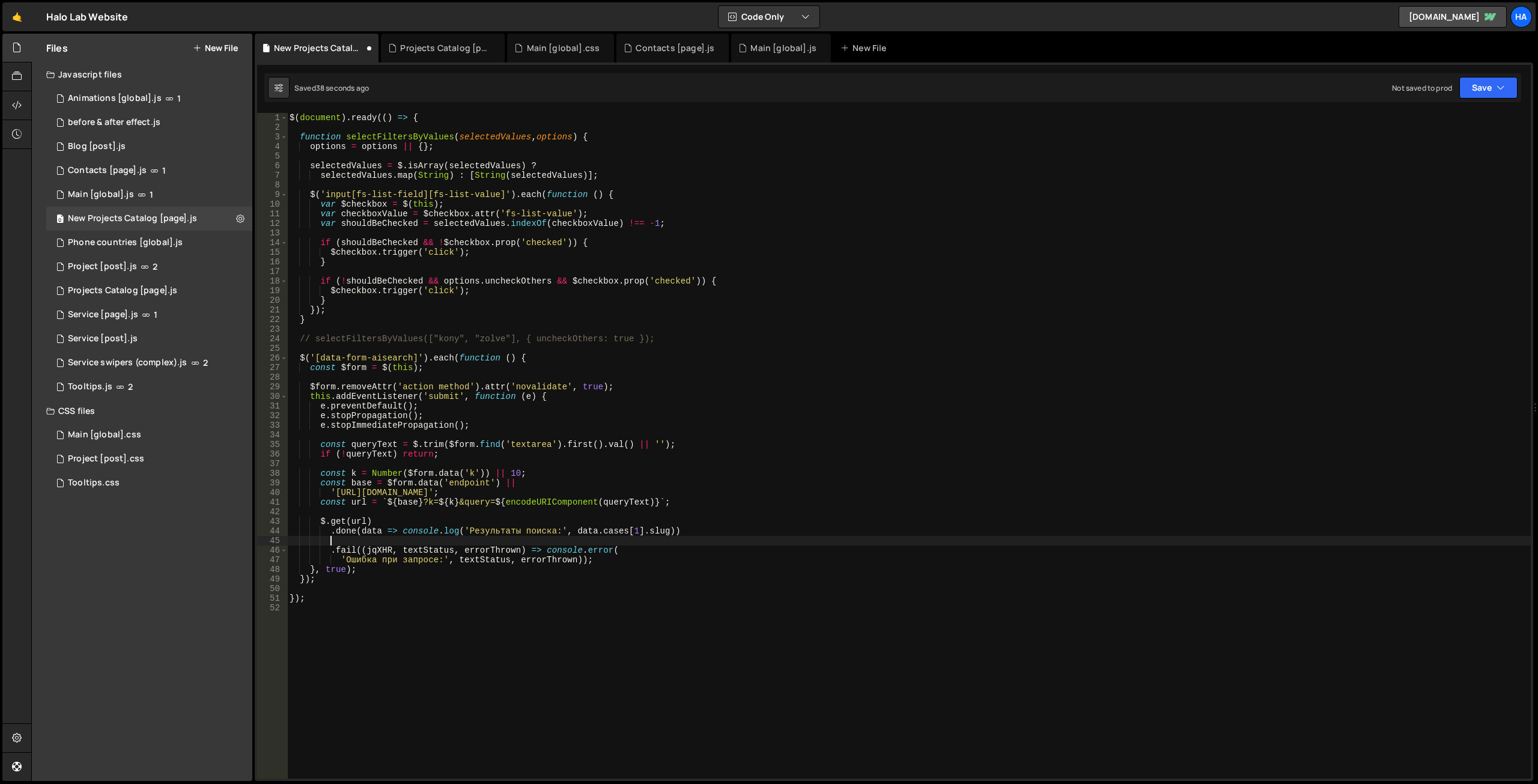
paste textarea
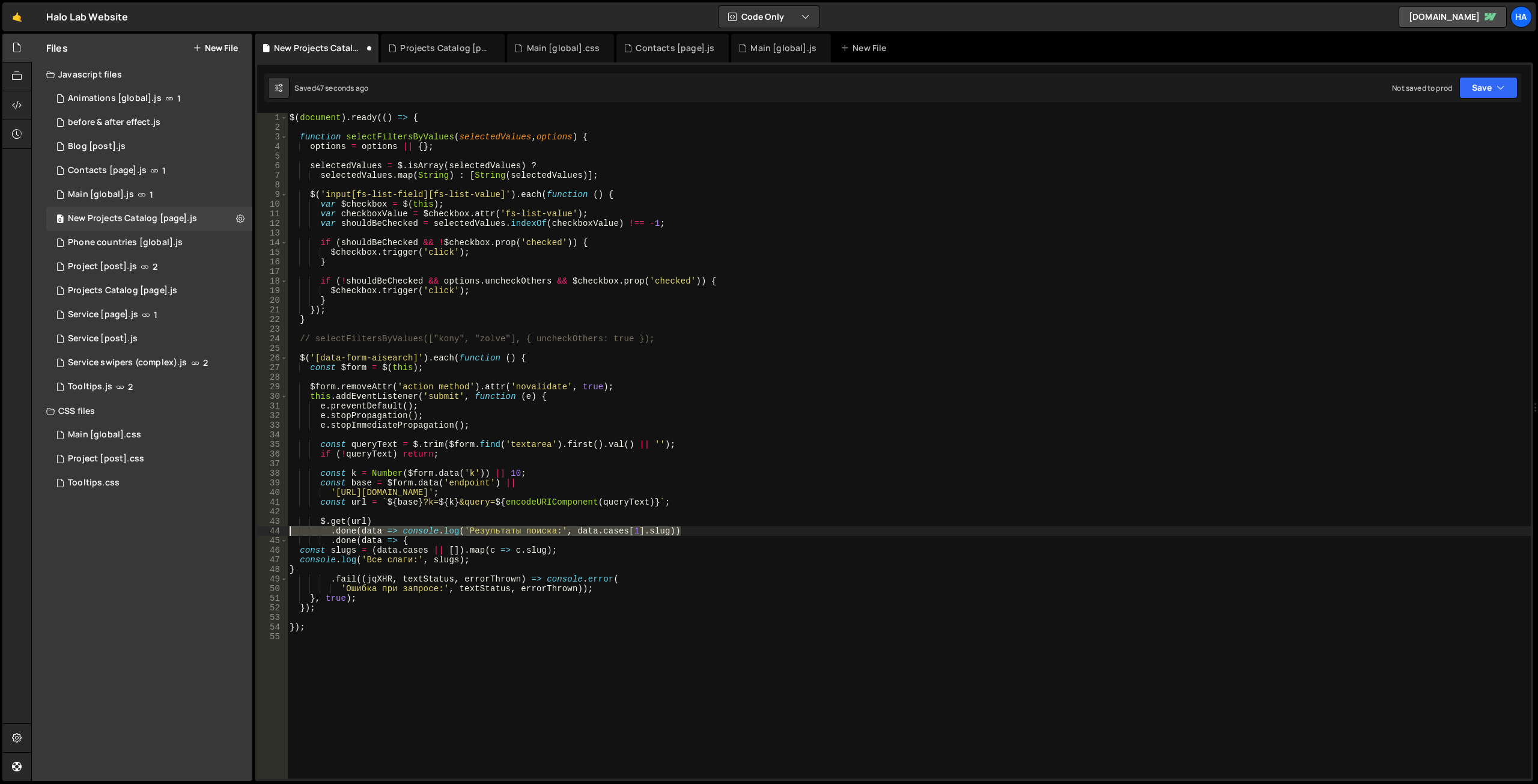
drag, startPoint x: 690, startPoint y: 528, endPoint x: 288, endPoint y: 531, distance: 402.0
click at [288, 531] on div "$ ( document ) . ready (( ) => { function selectFiltersByValues ( selectedValue…" at bounding box center [908, 455] width 1244 height 684
type textarea ".done(data => console.log('Результаты поиска:', data.cases[1].slug))"
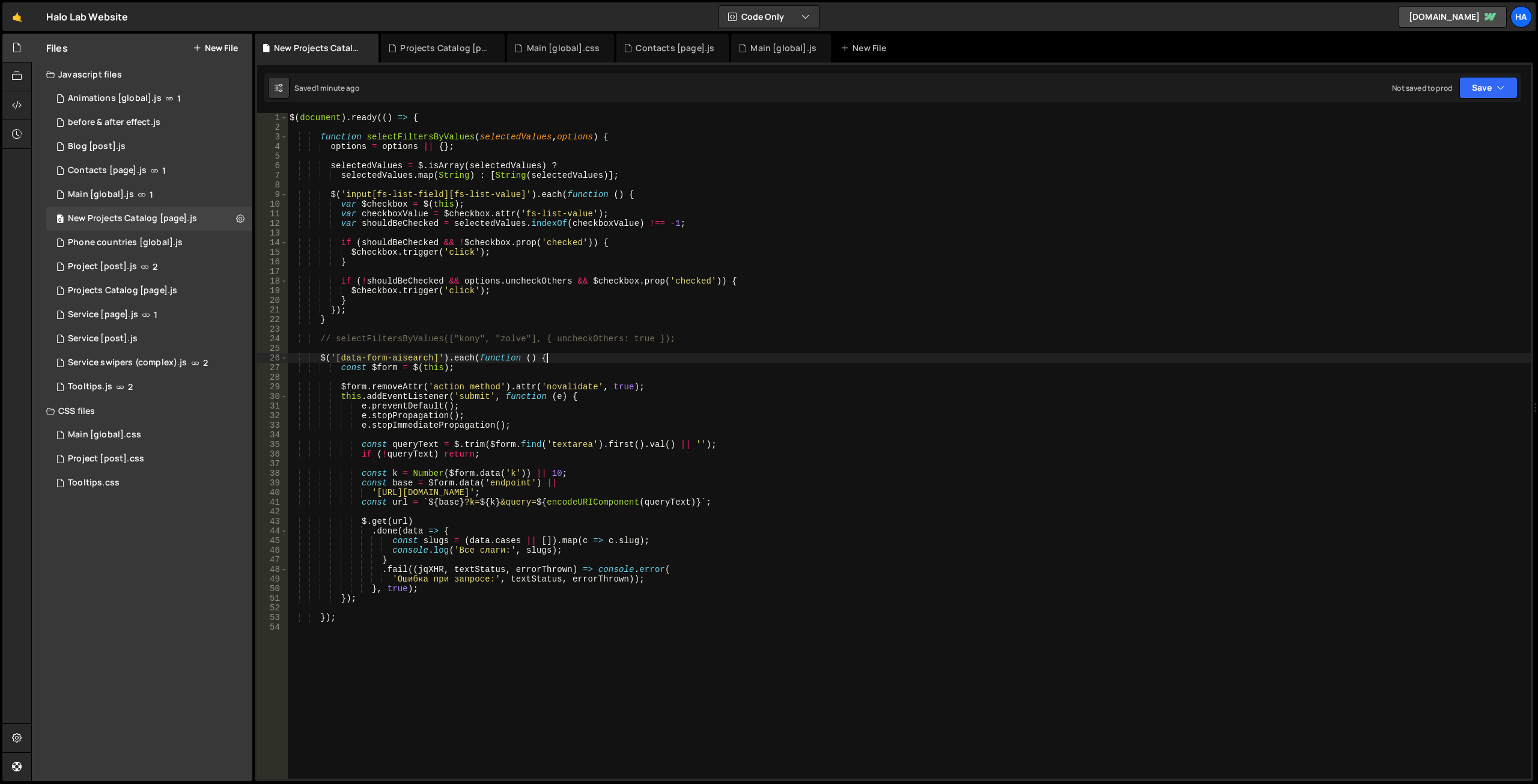
click at [547, 358] on div "$ ( document ) . ready (( ) => { function selectFiltersByValues ( selectedValue…" at bounding box center [908, 455] width 1244 height 684
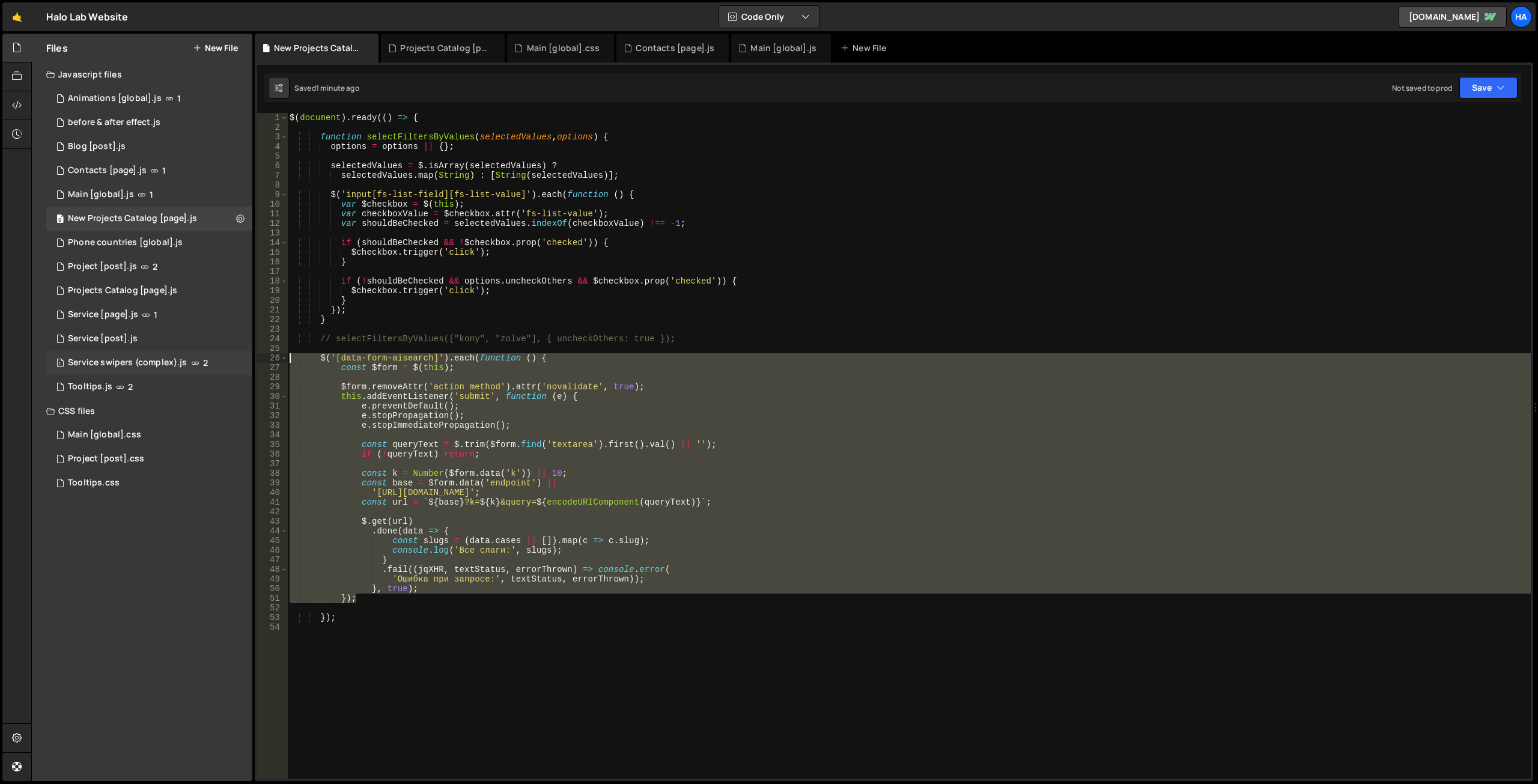
drag, startPoint x: 370, startPoint y: 603, endPoint x: 224, endPoint y: 354, distance: 288.6
click at [224, 354] on div "Files New File Javascript files 1 Animations [global].js 1 0 before & after eff…" at bounding box center [784, 407] width 1507 height 748
paste textarea "}"
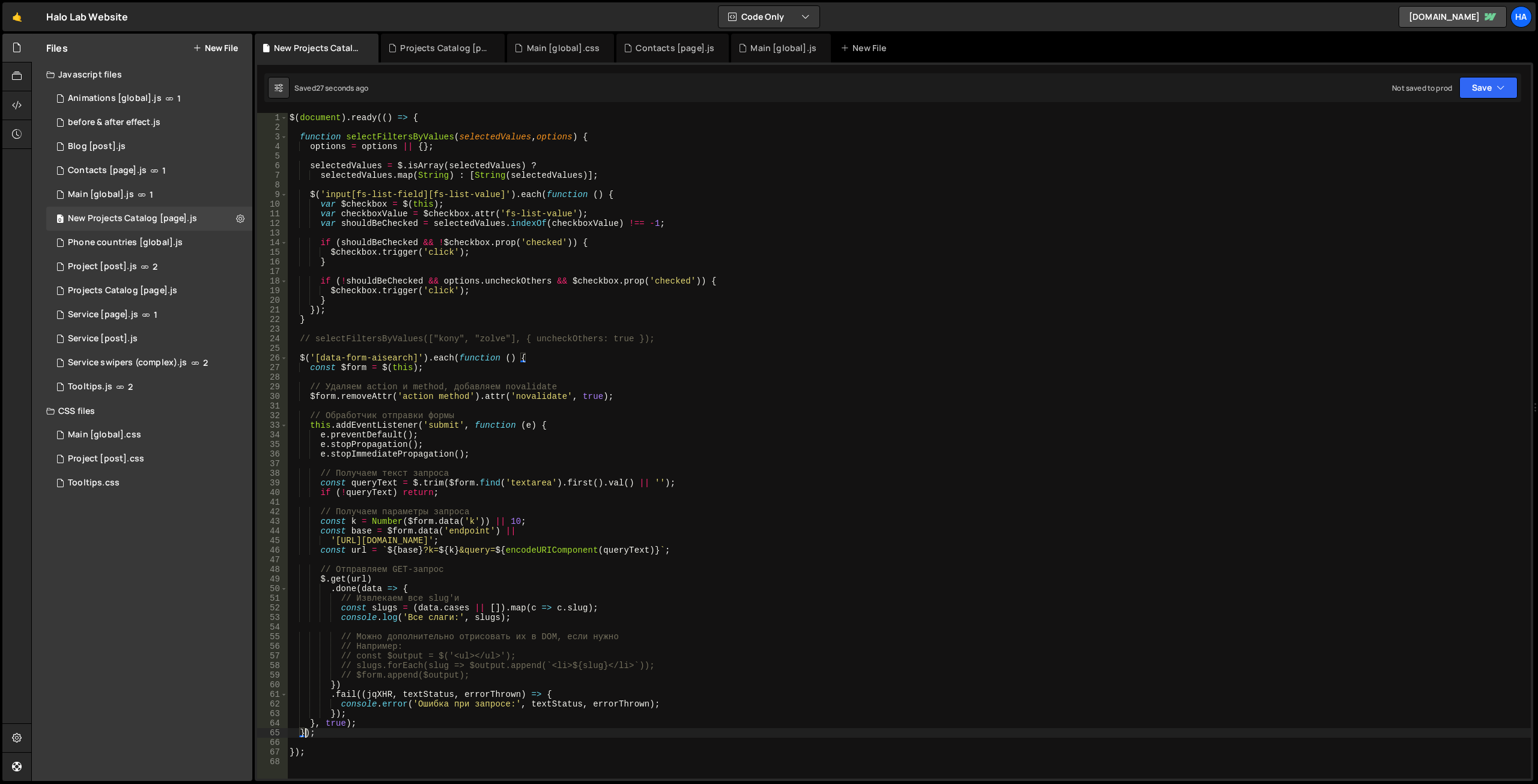
scroll to position [144, 0]
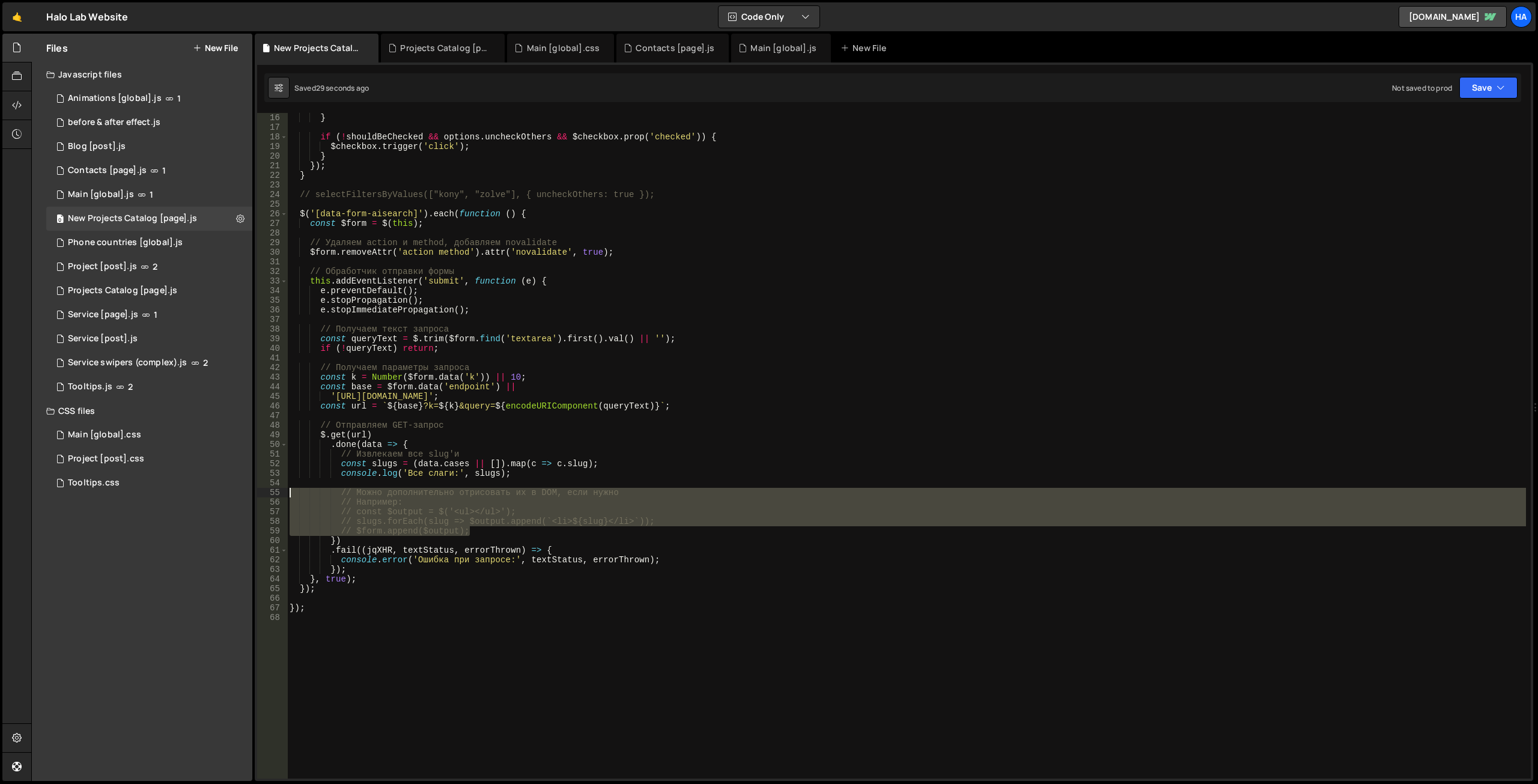
drag, startPoint x: 482, startPoint y: 531, endPoint x: 256, endPoint y: 493, distance: 229.2
click at [256, 493] on div "1 2 3 4 5 6 7 8 9 10 11 12 13 14 15 16 17 18 19 20 21 22 23 24 25 26 27 28 29 3…" at bounding box center [894, 421] width 1279 height 718
type textarea "// Можно дополнительно отрисовать их в DOM, если нужно // Например:"
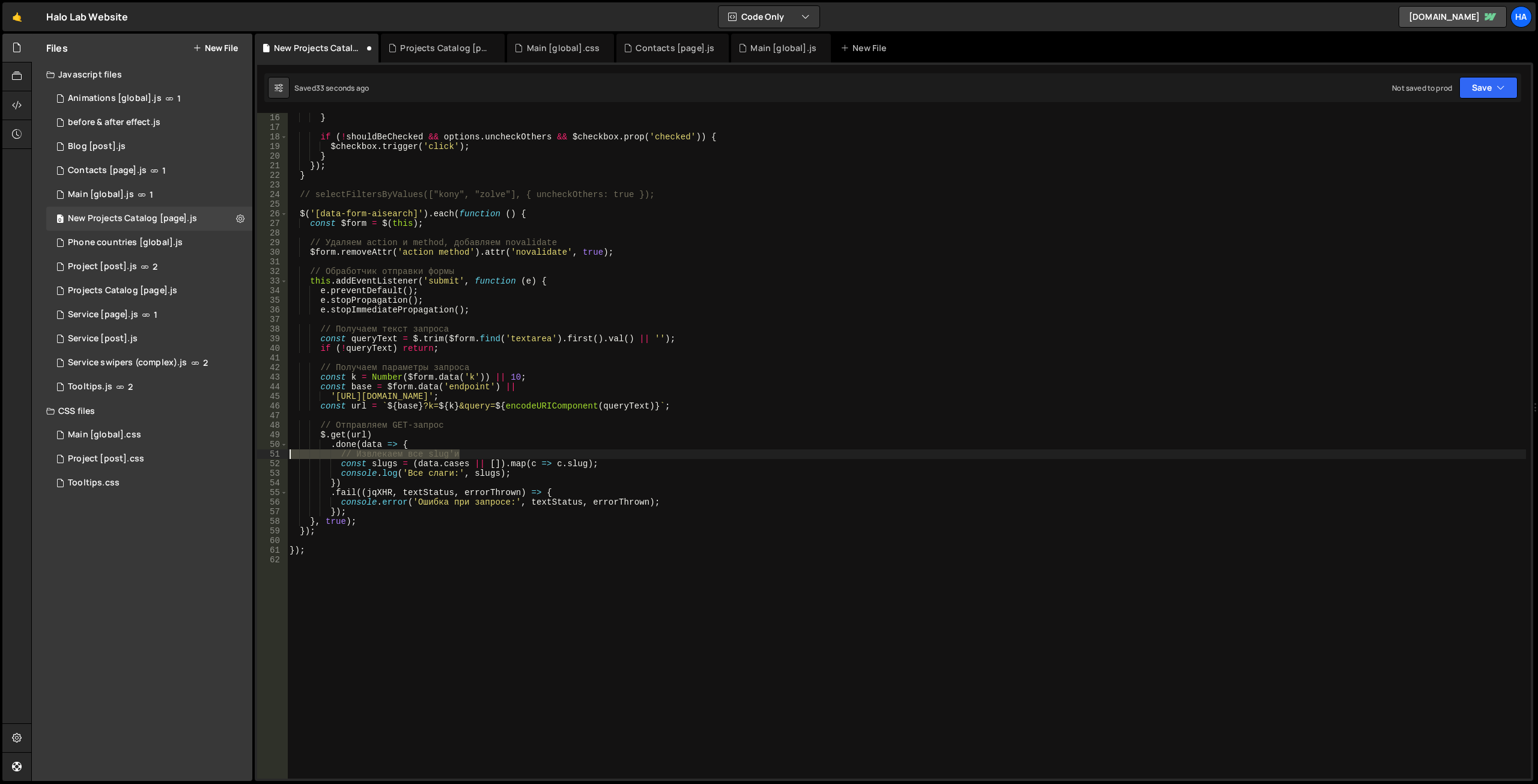
drag, startPoint x: 480, startPoint y: 453, endPoint x: 282, endPoint y: 457, distance: 198.0
click at [282, 457] on div "console.log('Все слаги:', slugs); 16 17 18 19 20 21 22 23 24 25 26 27 28 29 30 …" at bounding box center [894, 445] width 1273 height 665
type textarea "// Извлекаем все slug'и"
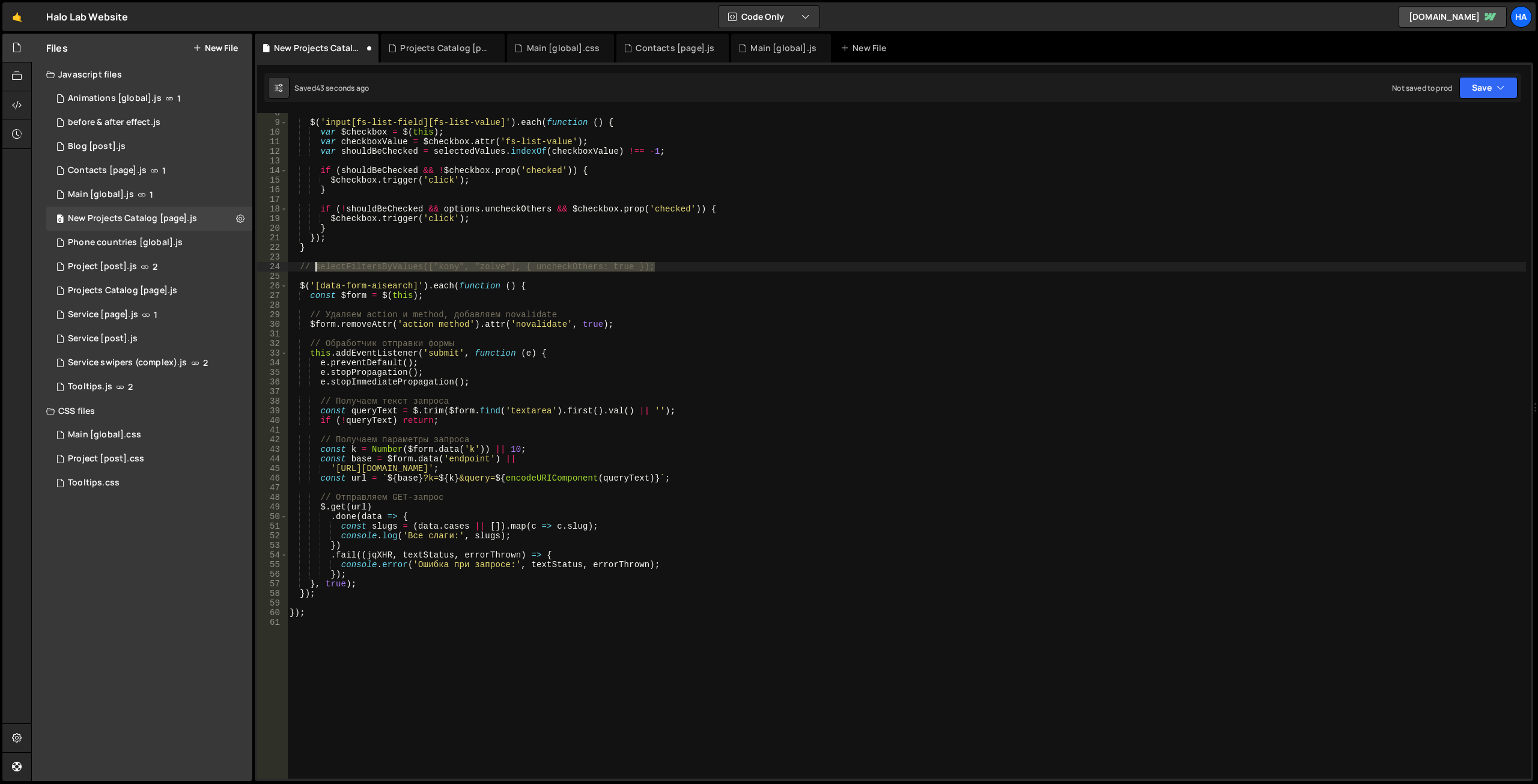
drag, startPoint x: 662, startPoint y: 268, endPoint x: 314, endPoint y: 270, distance: 348.0
click at [314, 270] on div "$ ( 'input[fs-list-field][fs-list-value]' ) . each ( function ( ) { var $checkb…" at bounding box center [906, 450] width 1238 height 684
click at [528, 535] on div "$ ( 'input[fs-list-field][fs-list-value]' ) . each ( function ( ) { var $checkb…" at bounding box center [906, 450] width 1238 height 684
type textarea "console.log('Все слаги:', slugs);"
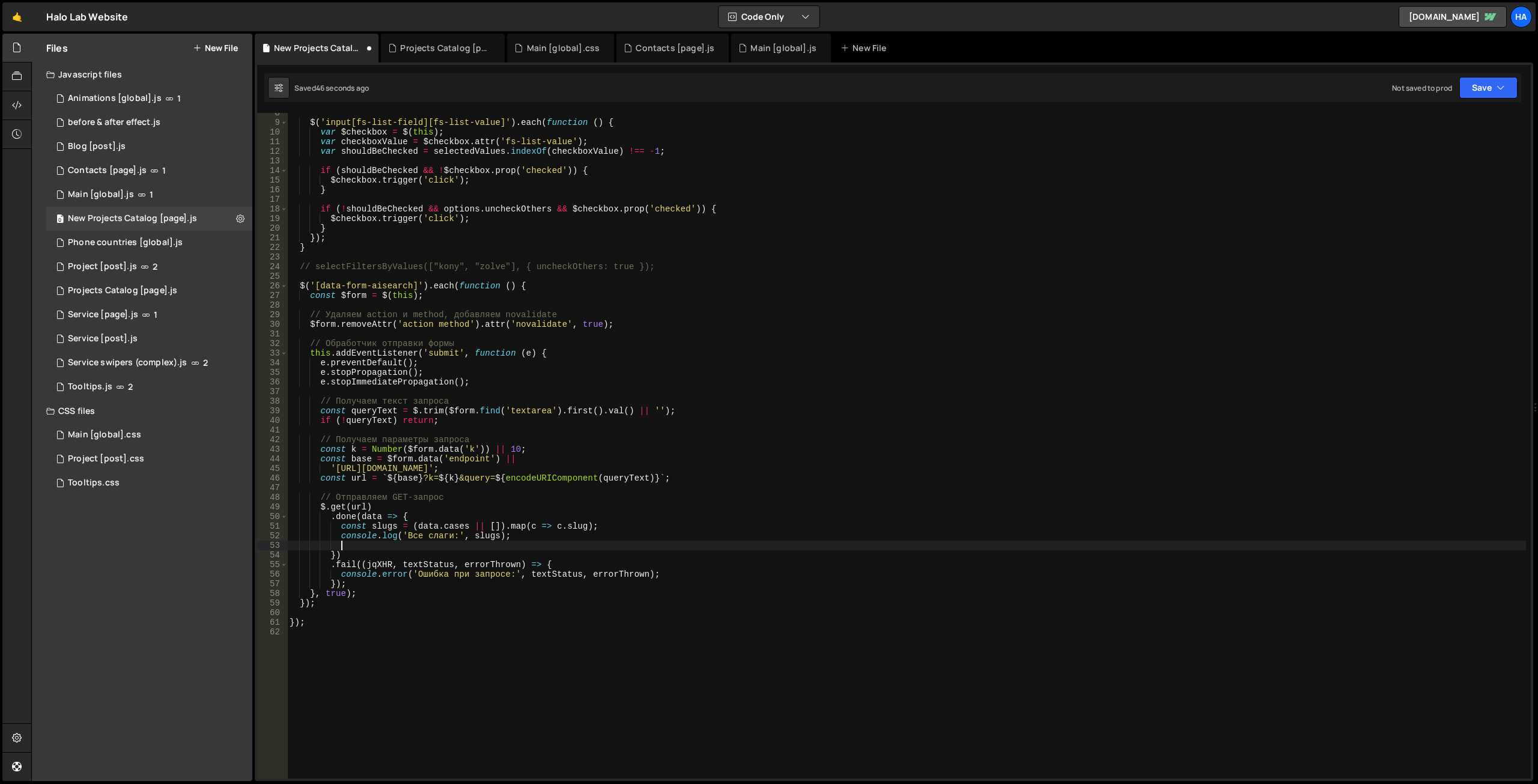
paste textarea "selectFiltersByValues(["kony", "zolve"], { uncheckOthers: true });"
click at [487, 537] on div "$ ( 'input[fs-list-field][fs-list-value]' ) . each ( function ( ) { var $checkb…" at bounding box center [906, 450] width 1238 height 684
drag, startPoint x: 541, startPoint y: 546, endPoint x: 454, endPoint y: 543, distance: 87.1
click at [454, 543] on div "$ ( 'input[fs-list-field][fs-list-value]' ) . each ( function ( ) { var $checkb…" at bounding box center [906, 450] width 1238 height 684
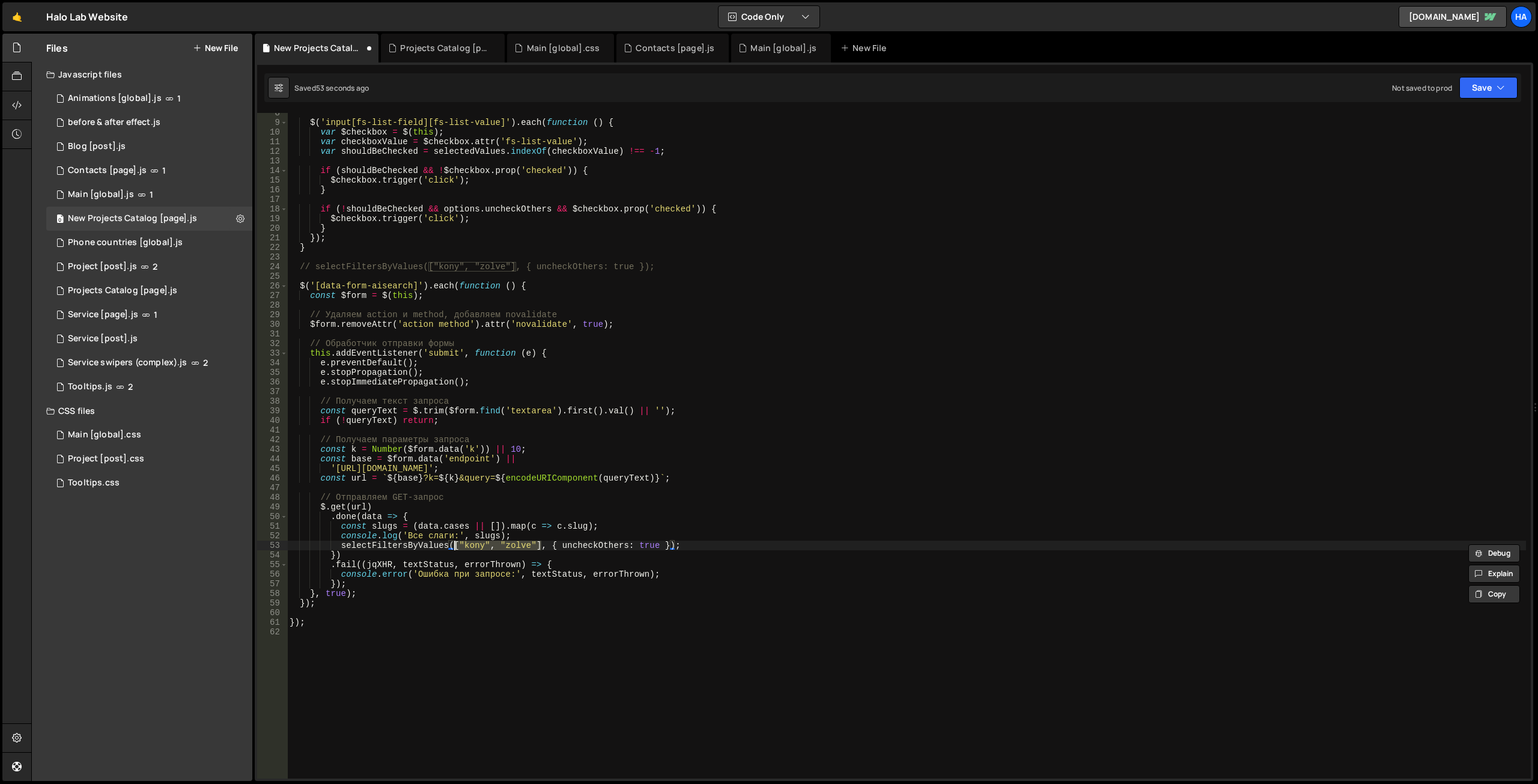
paste textarea "slugs"
type textarea "selectFiltersByValues(slugs, { uncheckOthers: true });"
click at [657, 487] on div "$ ( 'input[fs-list-field][fs-list-value]' ) . each ( function ( ) { var $checkb…" at bounding box center [906, 450] width 1238 height 684
click at [511, 534] on div "$ ( 'input[fs-list-field][fs-list-value]' ) . each ( function ( ) { var $checkb…" at bounding box center [906, 450] width 1238 height 684
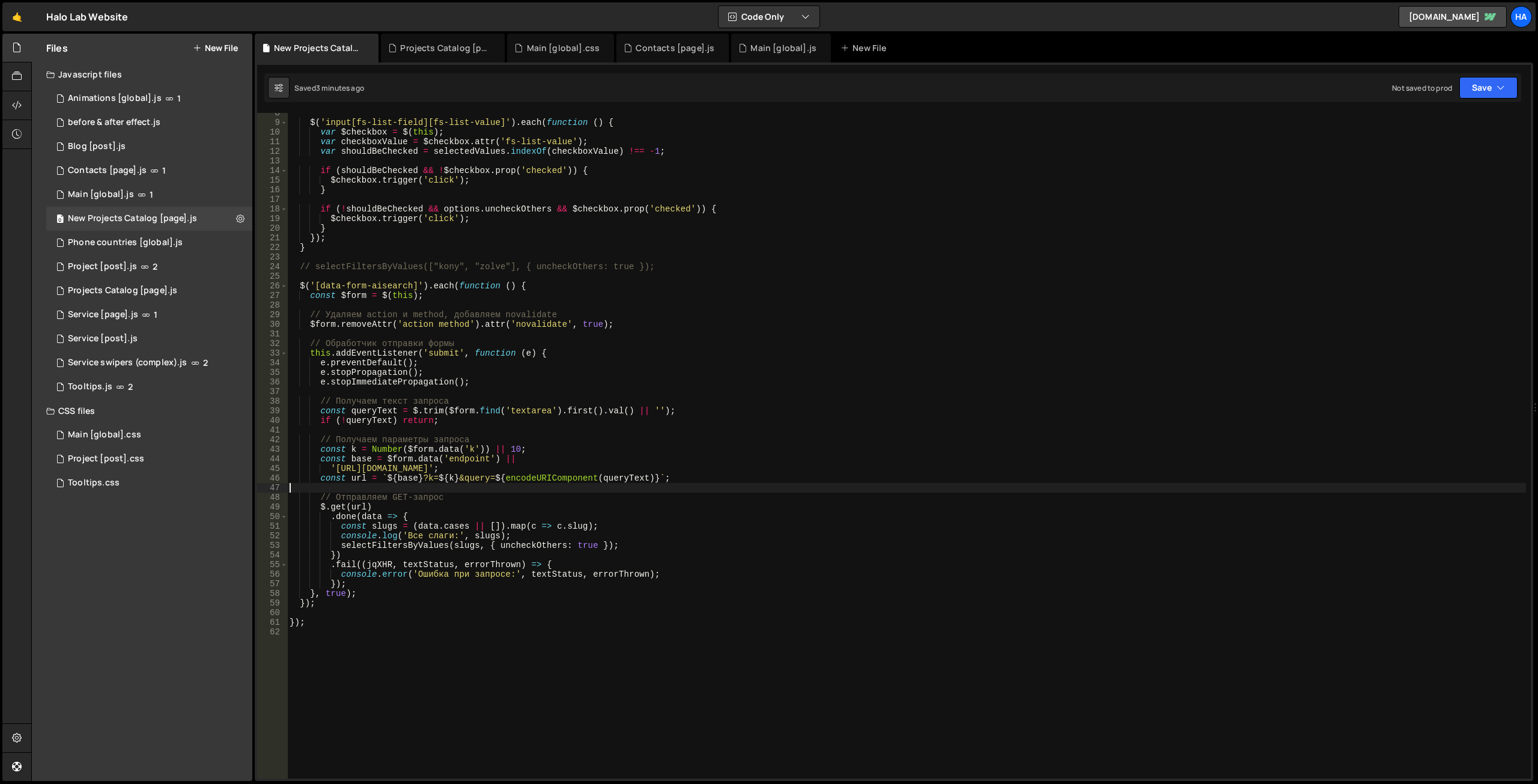
type textarea "console.log('Все слаги:', slugs);"
drag, startPoint x: 517, startPoint y: 535, endPoint x: 343, endPoint y: 537, distance: 174.0
click at [343, 537] on div "$ ( 'input[fs-list-field][fs-list-value]' ) . each ( function ( ) { var $checkb…" at bounding box center [906, 450] width 1238 height 684
paste textarea "console.log('Все слаги:', slugs);"
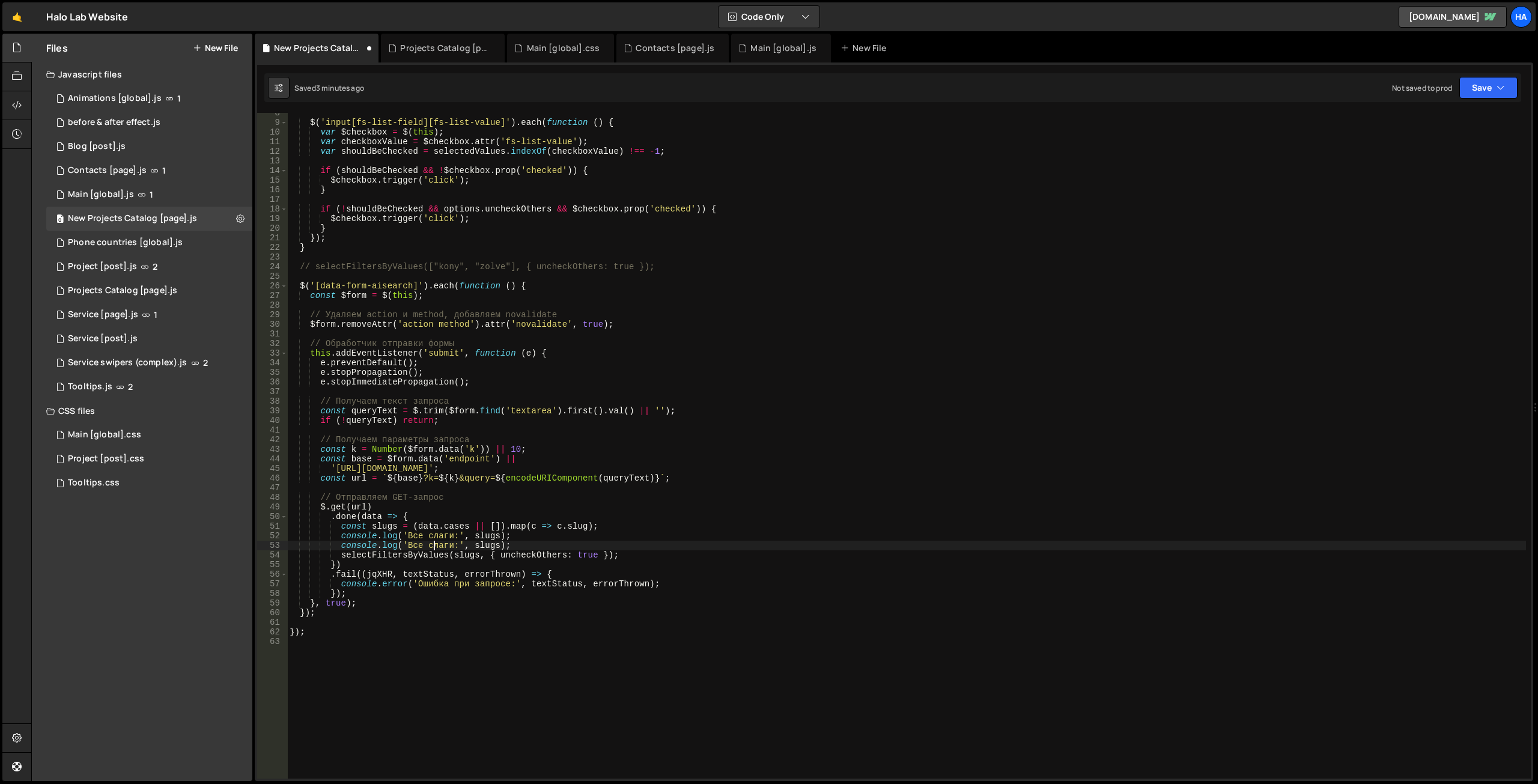
click at [435, 543] on div "$ ( 'input[fs-list-field][fs-list-value]' ) . each ( function ( ) { var $checkb…" at bounding box center [906, 450] width 1238 height 684
click at [371, 517] on div "$ ( 'input[fs-list-field][fs-list-value]' ) . each ( function ( ) { var $checkb…" at bounding box center [906, 450] width 1238 height 684
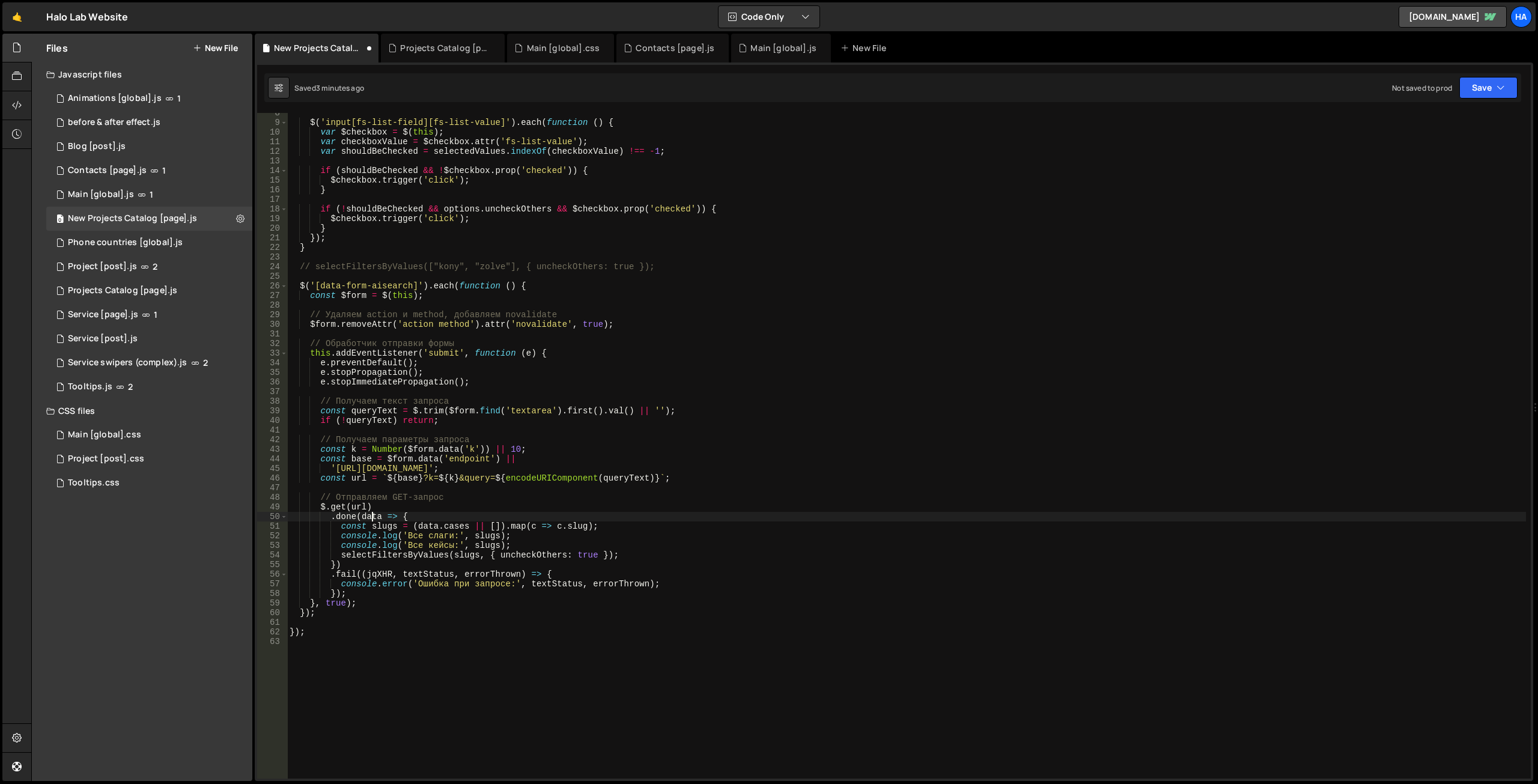
click at [371, 517] on div "$ ( 'input[fs-list-field][fs-list-value]' ) . each ( function ( ) { var $checkb…" at bounding box center [906, 450] width 1238 height 684
click at [488, 543] on div "$ ( 'input[fs-list-field][fs-list-value]' ) . each ( function ( ) { var $checkb…" at bounding box center [906, 450] width 1238 height 684
paste textarea "data"
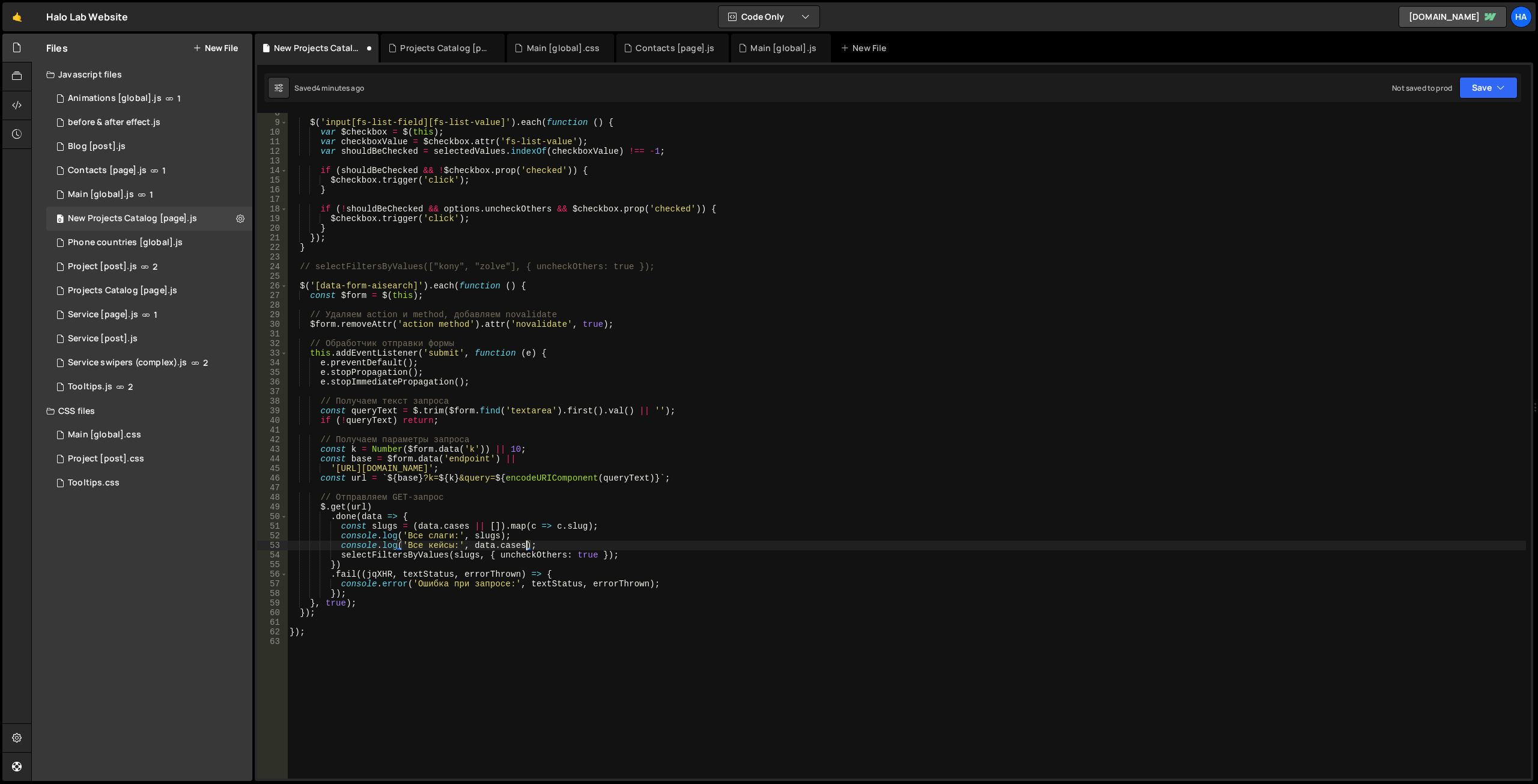
click at [624, 533] on div "$ ( 'input[fs-list-field][fs-list-value]' ) . each ( function ( ) { var $checkb…" at bounding box center [906, 450] width 1238 height 684
type textarea "console.log('Все слаги:', slugs);"
